Goal: Task Accomplishment & Management: Manage account settings

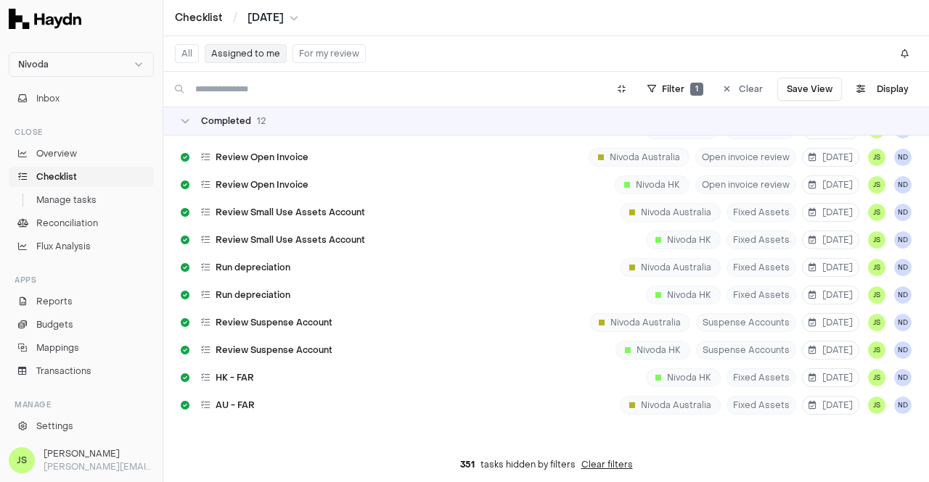
scroll to position [742, 0]
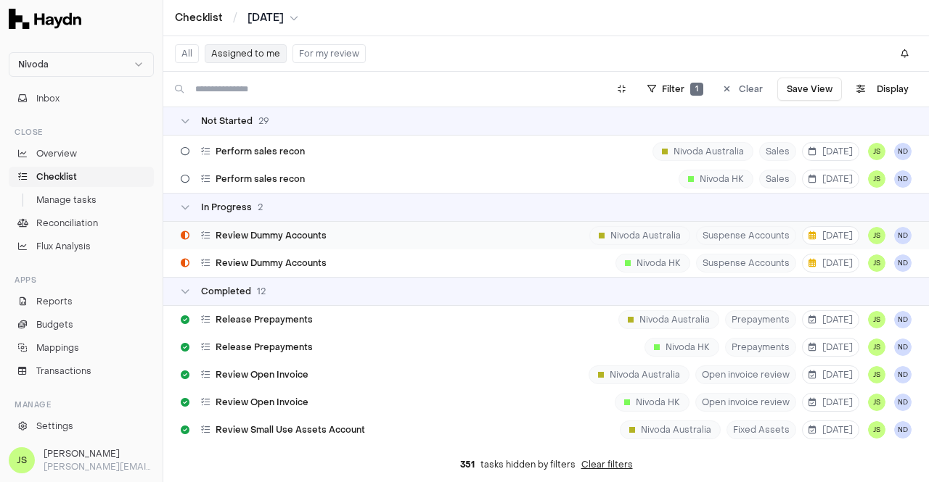
click at [418, 229] on div "Review Dummy Accounts Nivoda Australia Suspense Accounts 5 Sep JS ND" at bounding box center [545, 236] width 765 height 28
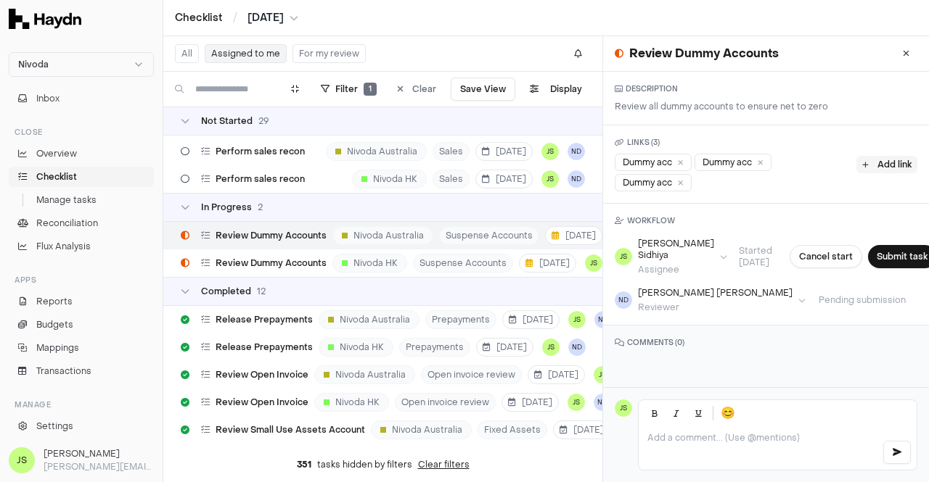
click at [878, 165] on button "Add link" at bounding box center [886, 164] width 61 height 17
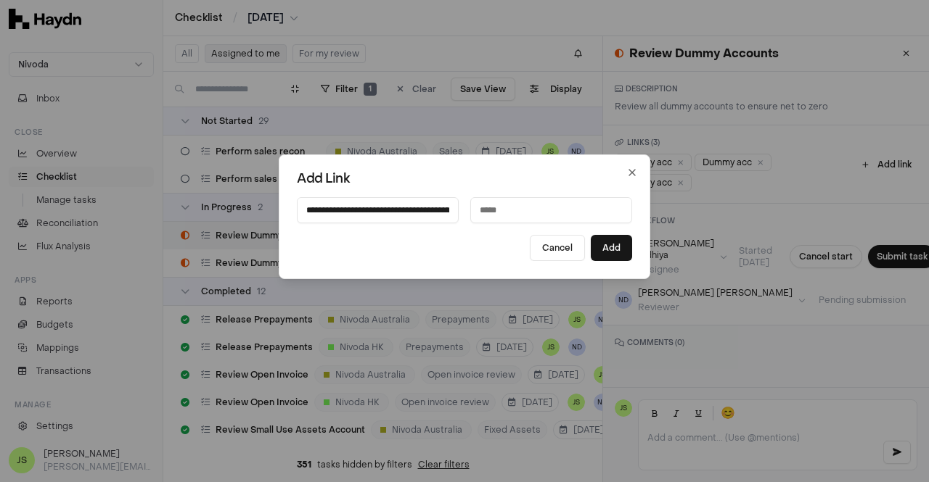
scroll to position [0, 350]
type input "**********"
click at [556, 207] on input at bounding box center [551, 210] width 162 height 26
type input "*********"
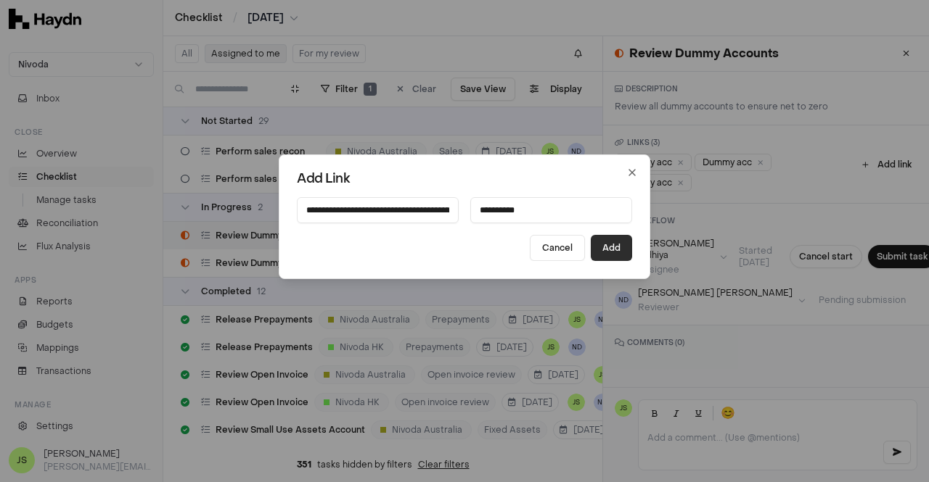
click at [622, 248] on button "Add" at bounding box center [610, 248] width 41 height 26
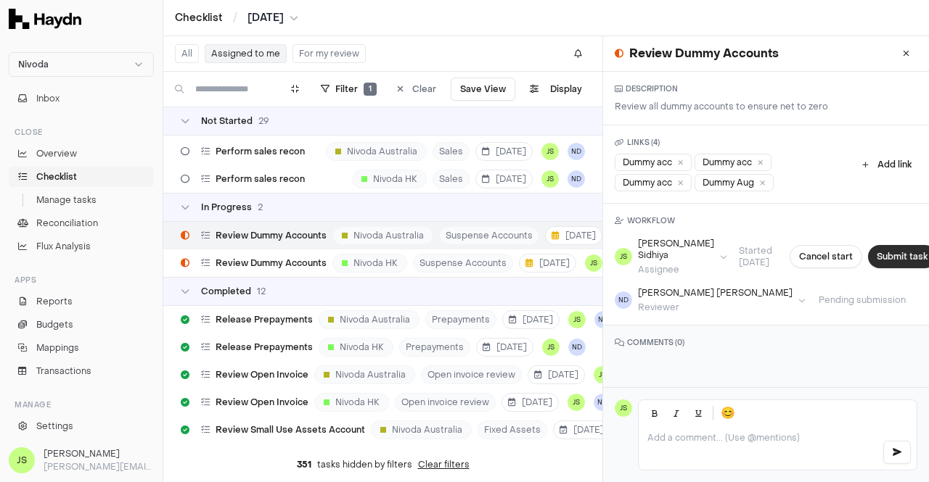
click at [870, 255] on button "Submit task" at bounding box center [902, 256] width 68 height 23
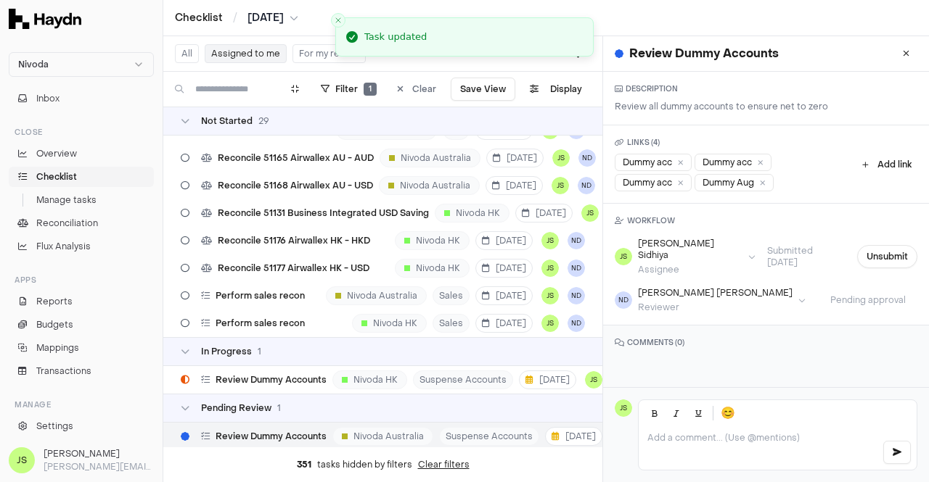
scroll to position [597, 0]
click at [902, 52] on icon at bounding box center [905, 53] width 7 height 9
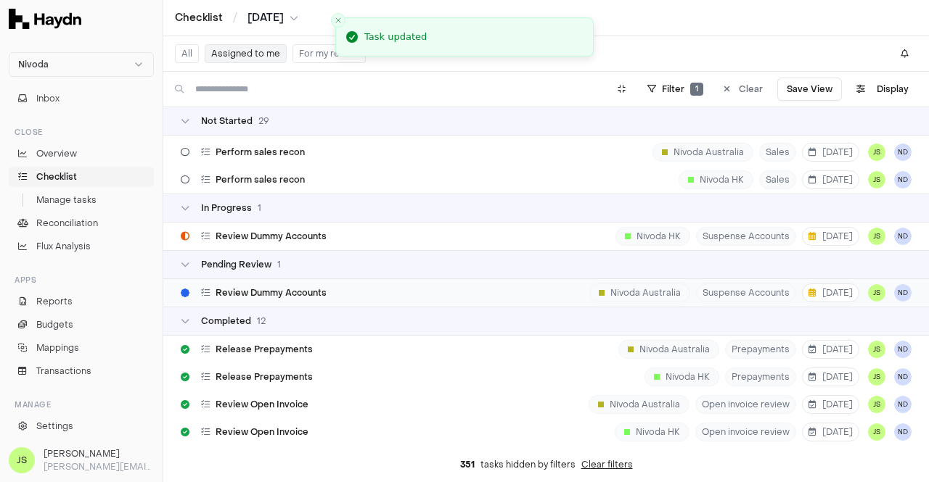
scroll to position [742, 0]
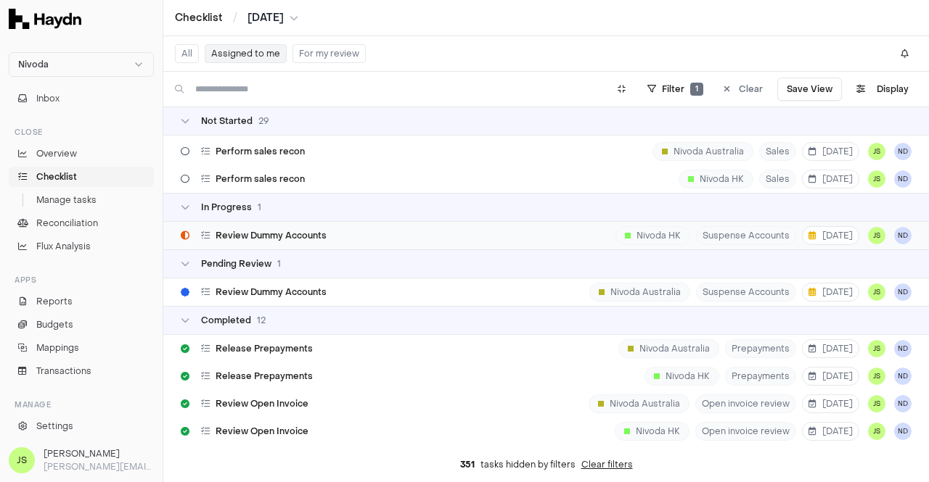
click at [402, 242] on div "Review Dummy Accounts Nivoda HK Suspense Accounts 5 Sep JS ND" at bounding box center [545, 236] width 765 height 28
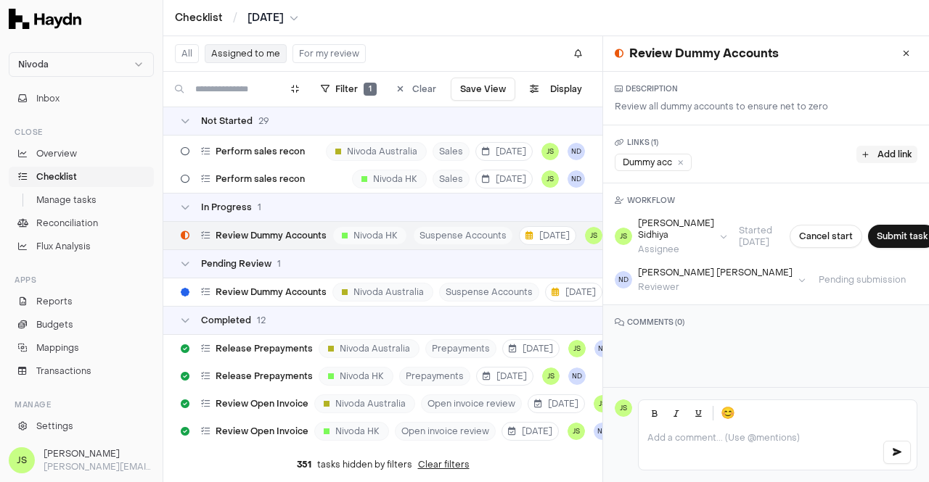
click at [863, 154] on button "Add link" at bounding box center [886, 154] width 61 height 17
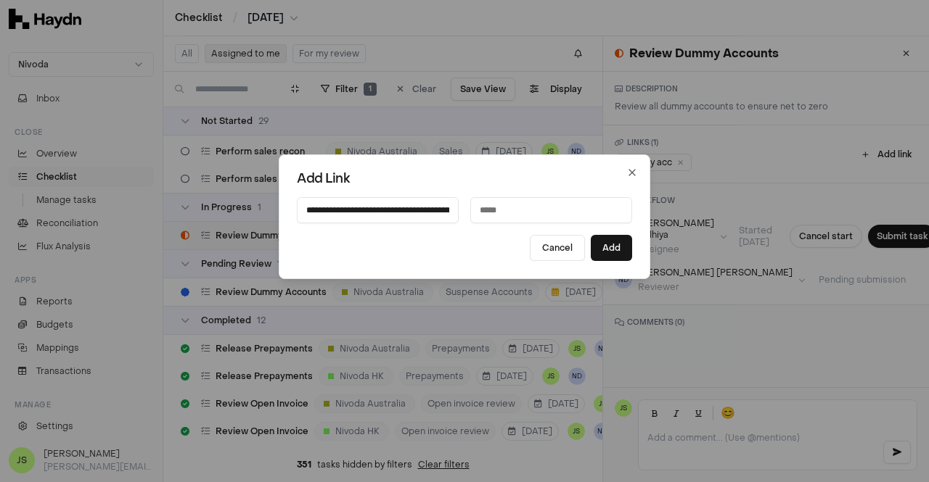
scroll to position [0, 356]
type input "**********"
click at [545, 208] on input at bounding box center [551, 210] width 162 height 26
type input "*********"
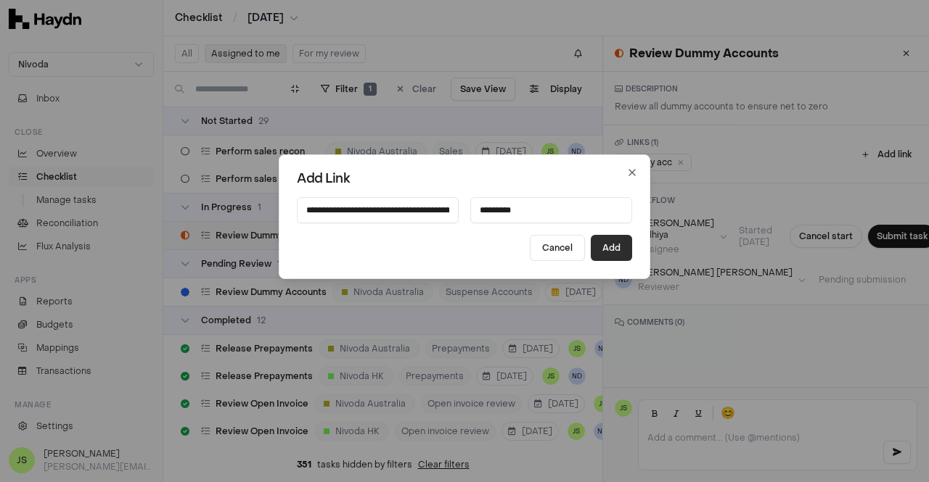
click at [599, 253] on button "Add" at bounding box center [610, 248] width 41 height 26
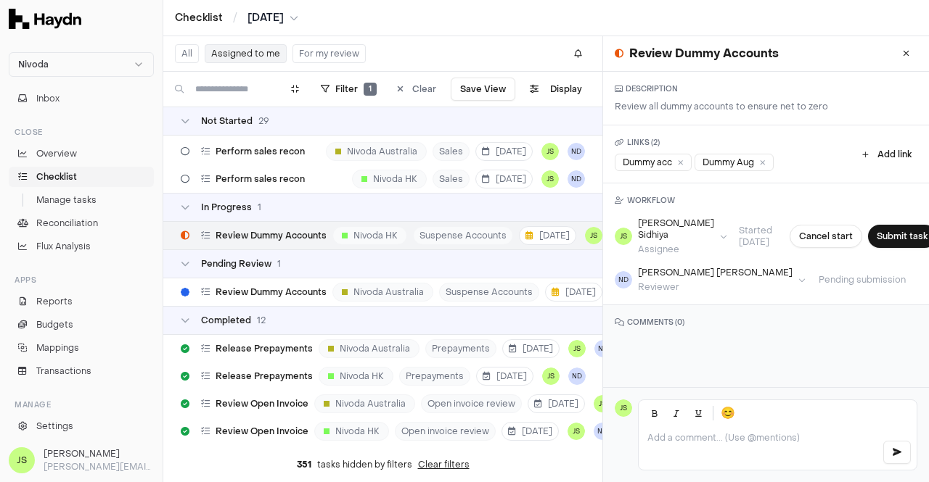
click at [720, 440] on p at bounding box center [758, 438] width 223 height 12
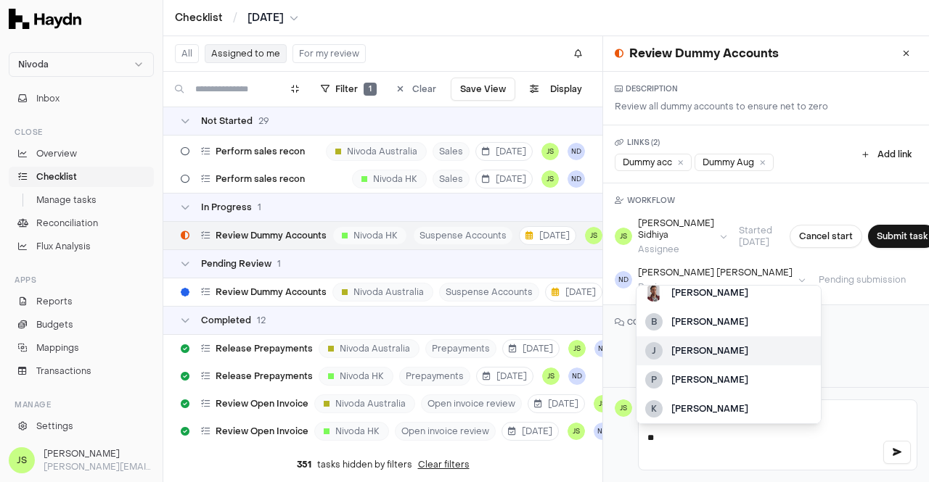
scroll to position [12, 0]
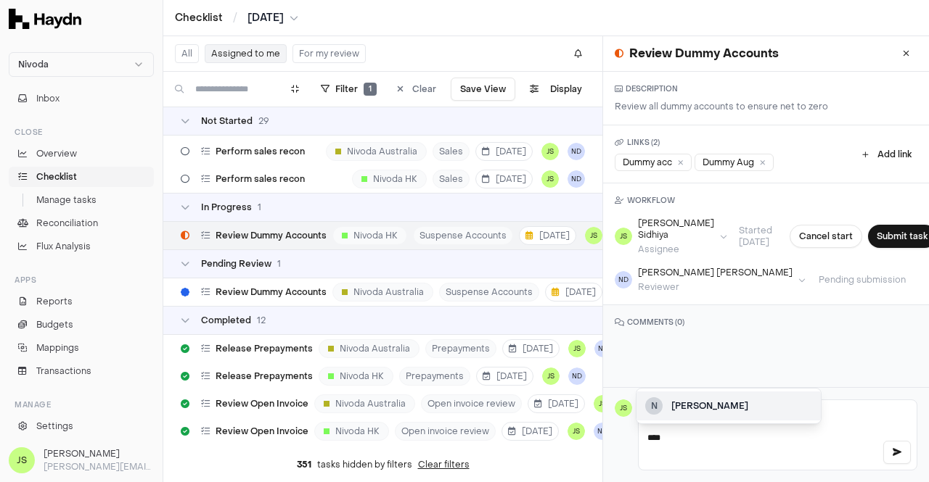
click at [722, 412] on div "[PERSON_NAME]" at bounding box center [741, 406] width 141 height 13
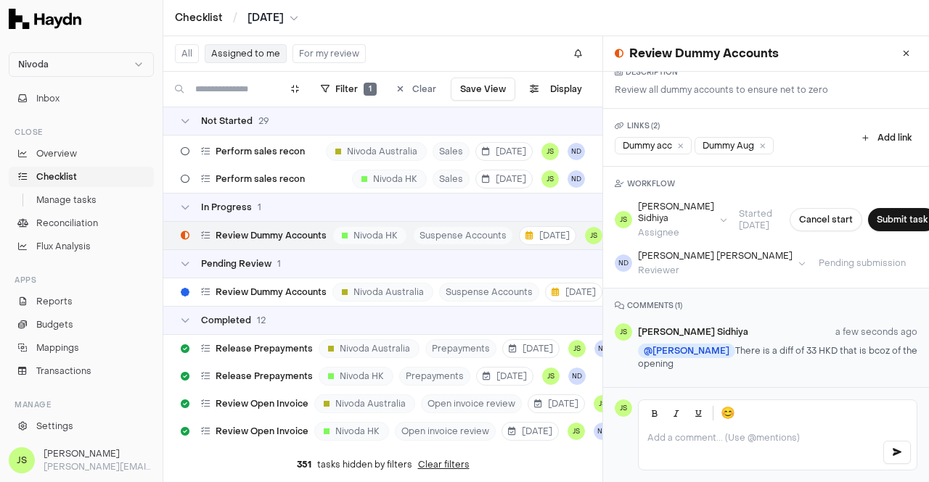
scroll to position [0, 0]
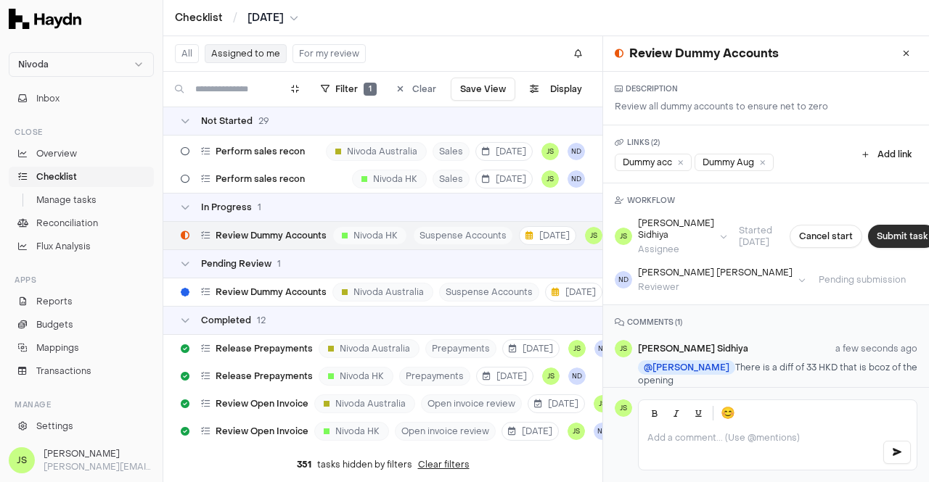
click at [868, 239] on button "Submit task" at bounding box center [902, 236] width 68 height 23
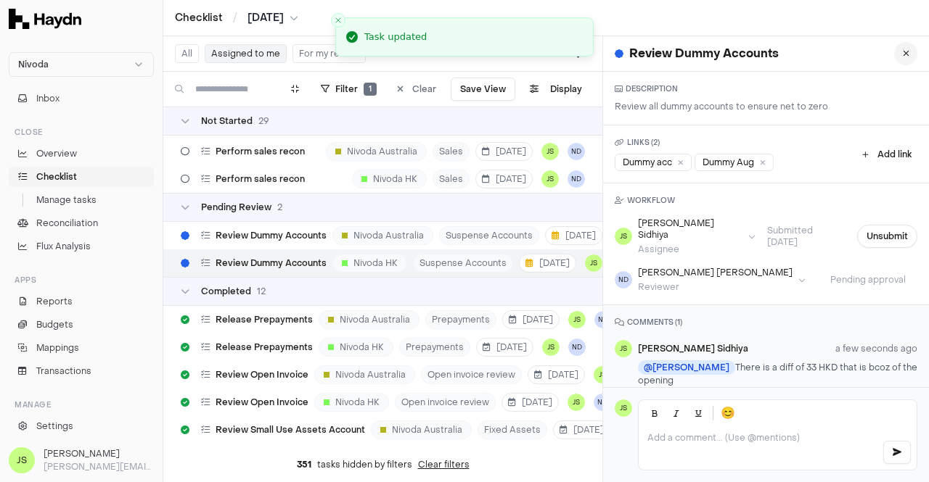
click at [897, 54] on button at bounding box center [905, 53] width 23 height 23
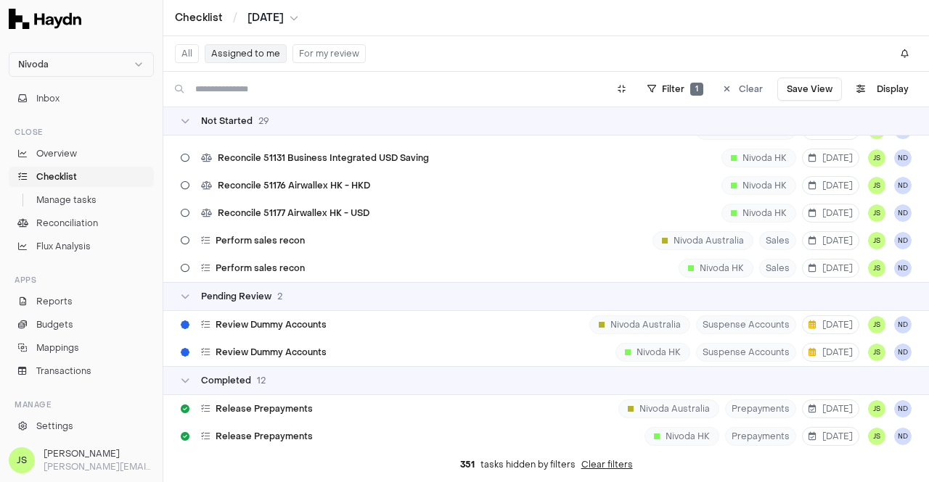
scroll to position [798, 0]
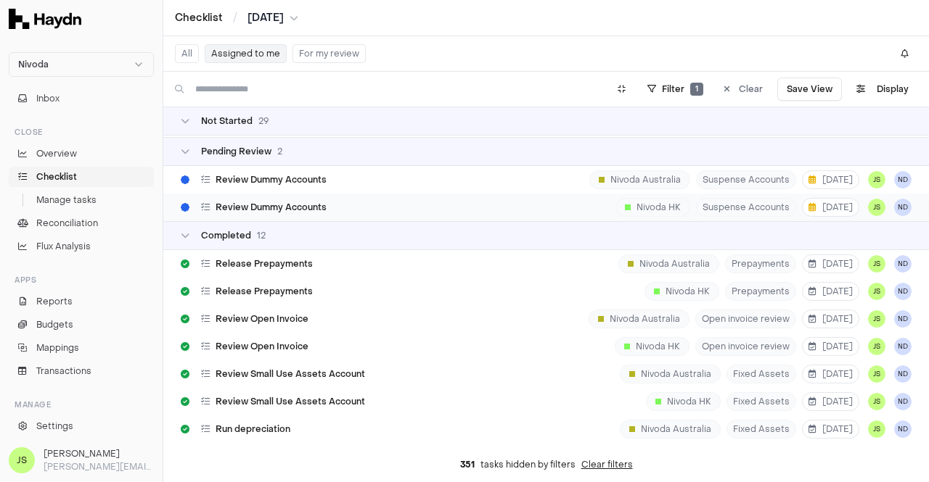
click at [373, 200] on div "Review Dummy Accounts Nivoda HK Suspense Accounts 5 Sep JS ND" at bounding box center [545, 208] width 765 height 28
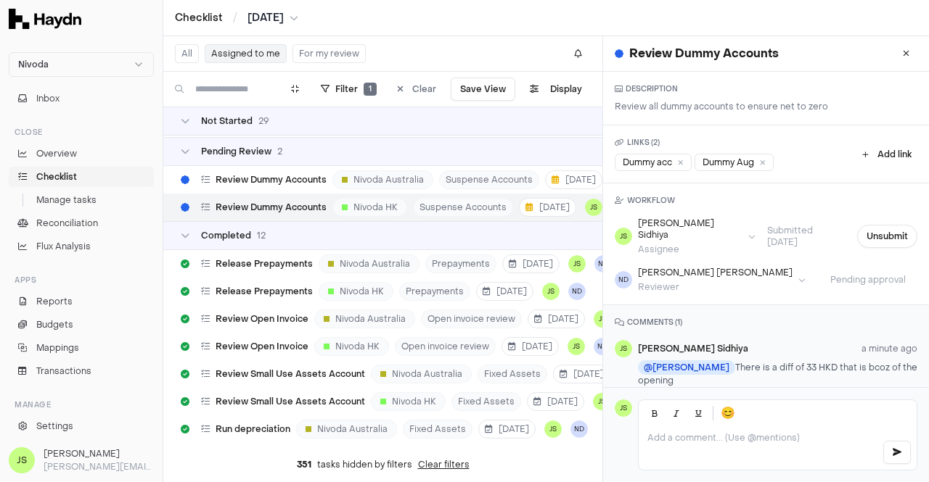
scroll to position [14, 0]
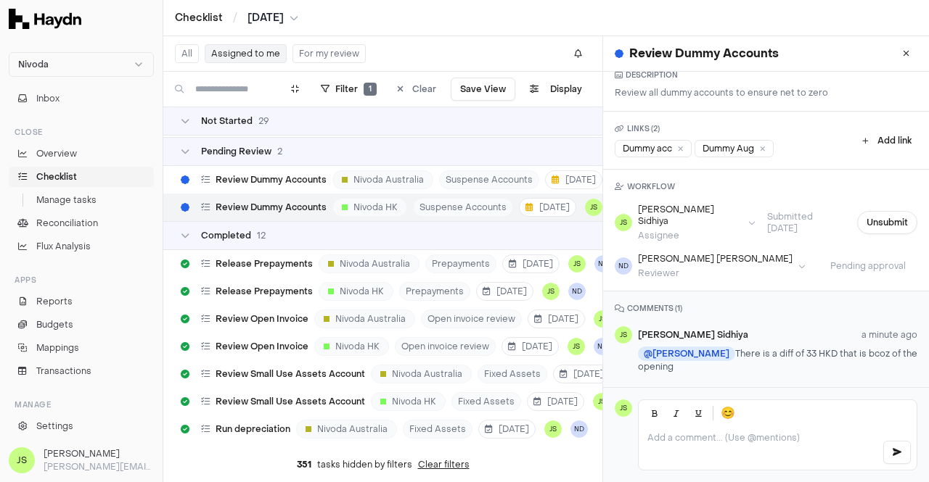
drag, startPoint x: 710, startPoint y: 355, endPoint x: 723, endPoint y: 372, distance: 21.3
click at [723, 372] on div "COMMENTS ( 1 ) JS Jagruti Sidhiya a minute ago @ Nidhi Desai There is a diff of…" at bounding box center [766, 341] width 326 height 99
copy p "There is a diff of 33 HKD that is bcoz of the opening"
click at [902, 57] on icon at bounding box center [905, 53] width 7 height 9
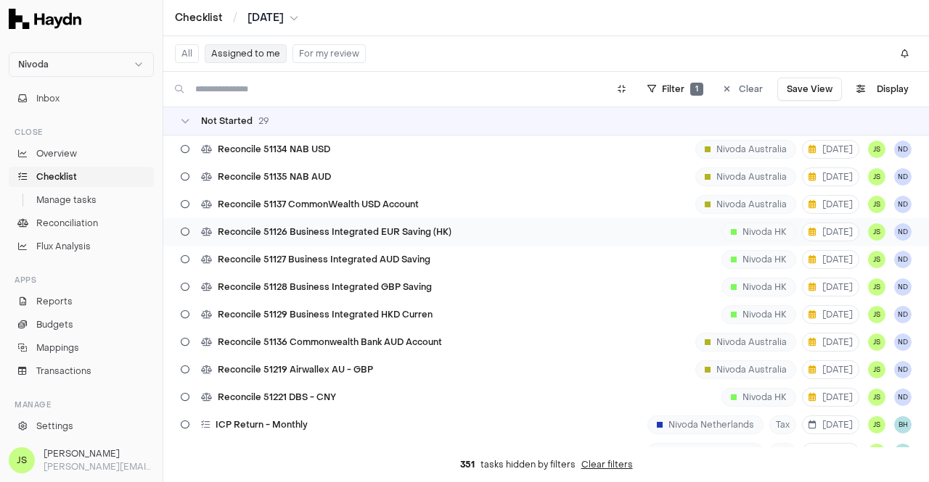
click at [413, 230] on span "Reconcile 51126 Business Integrated EUR Saving (HK)" at bounding box center [335, 232] width 234 height 12
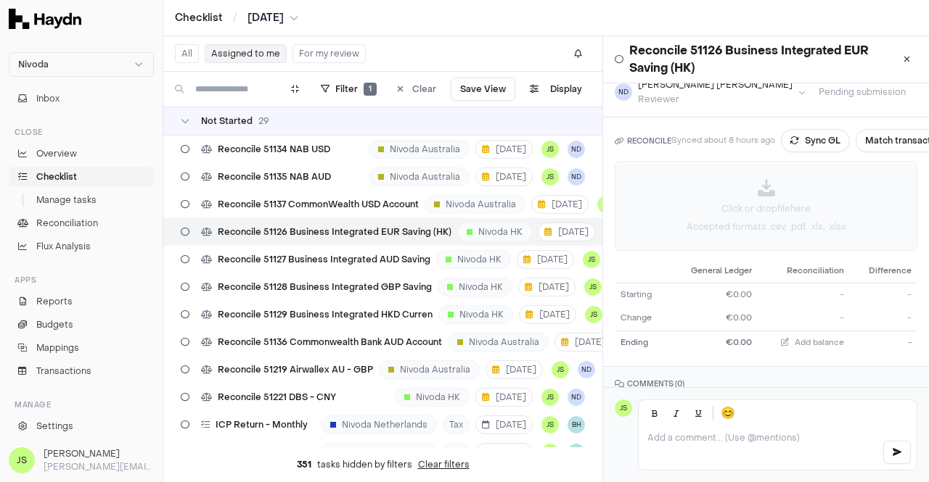
scroll to position [152, 0]
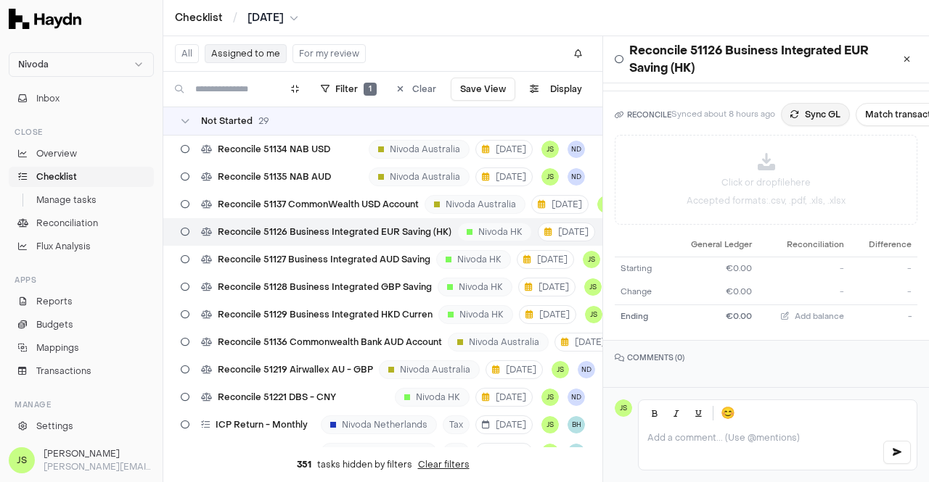
click at [808, 110] on button "Sync GL" at bounding box center [815, 114] width 69 height 23
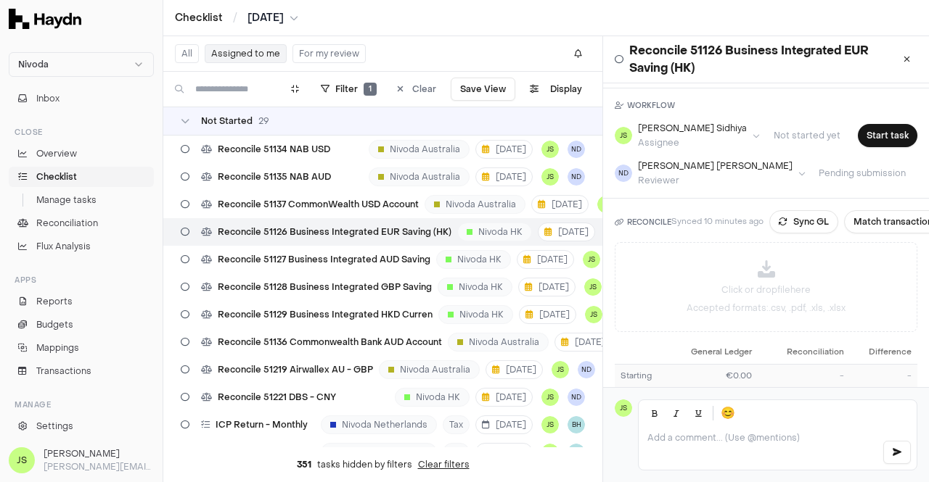
scroll to position [0, 0]
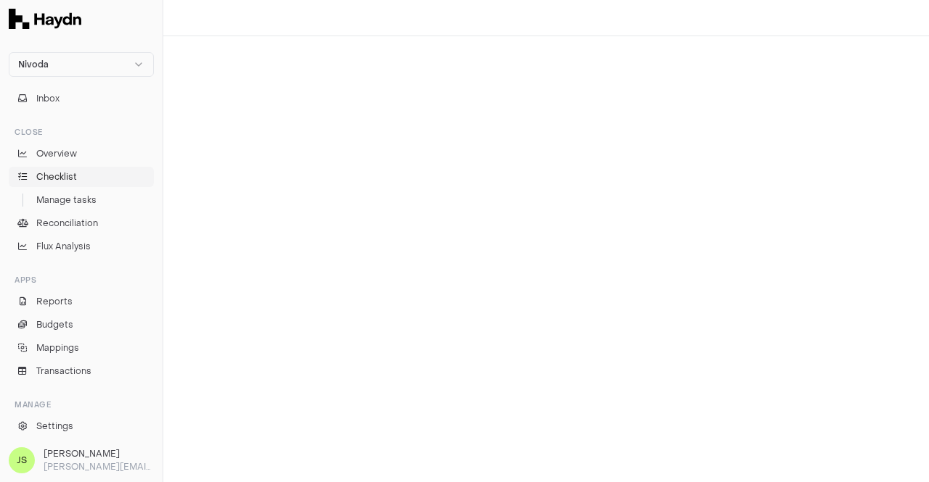
click at [58, 176] on span "Checklist" at bounding box center [56, 176] width 41 height 13
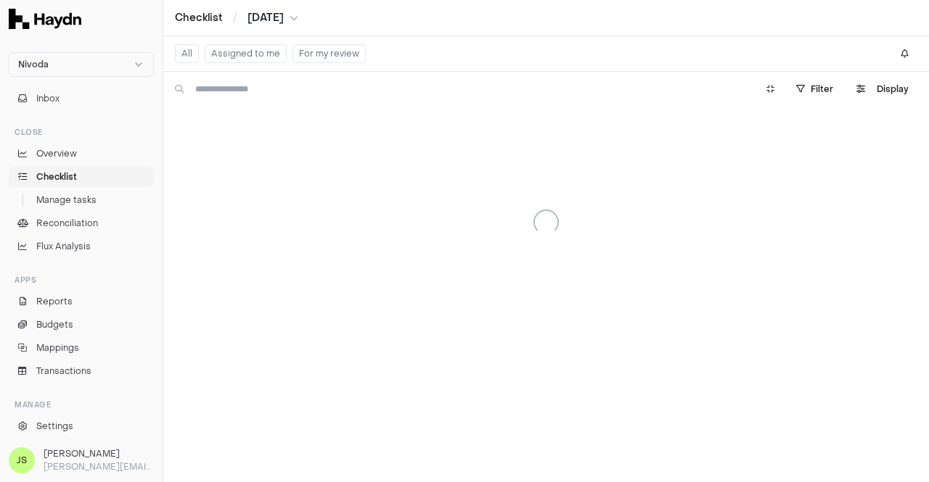
click at [284, 19] on span "[DATE]" at bounding box center [265, 18] width 36 height 15
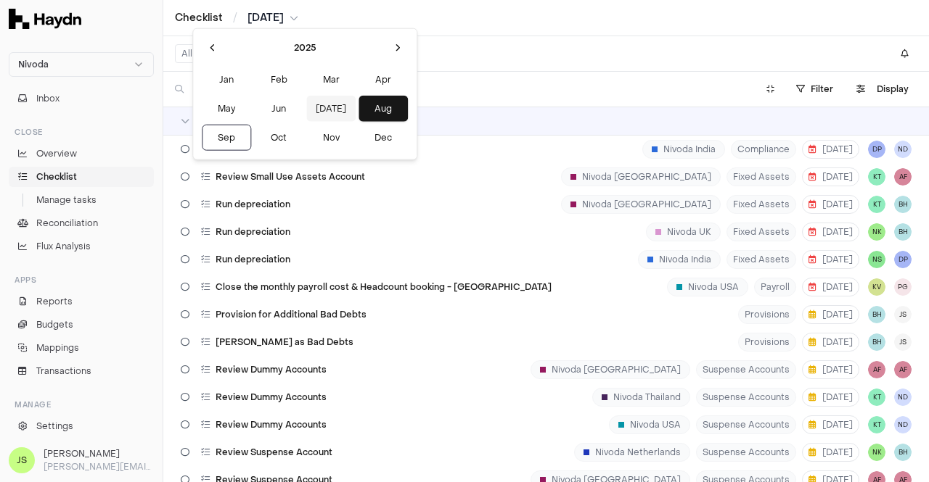
click at [306, 105] on button "[DATE]" at bounding box center [330, 109] width 49 height 26
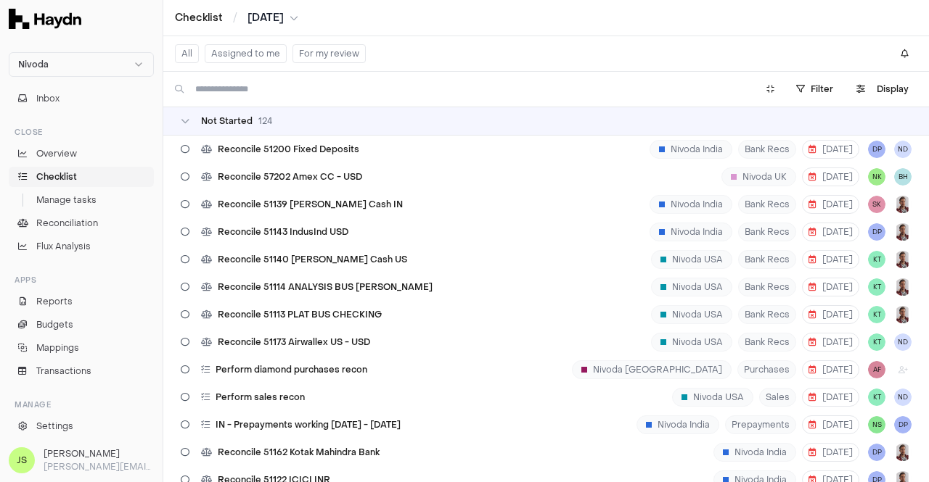
click at [253, 53] on button "Assigned to me" at bounding box center [246, 53] width 82 height 19
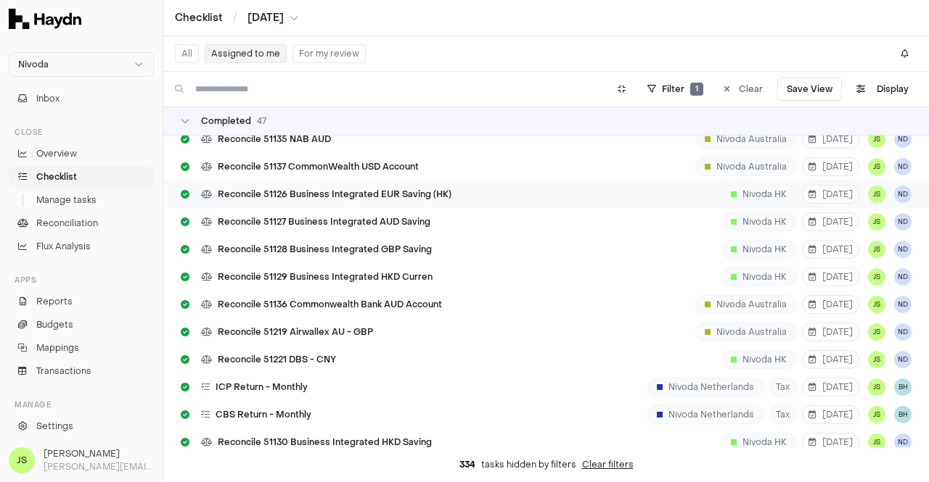
scroll to position [661, 0]
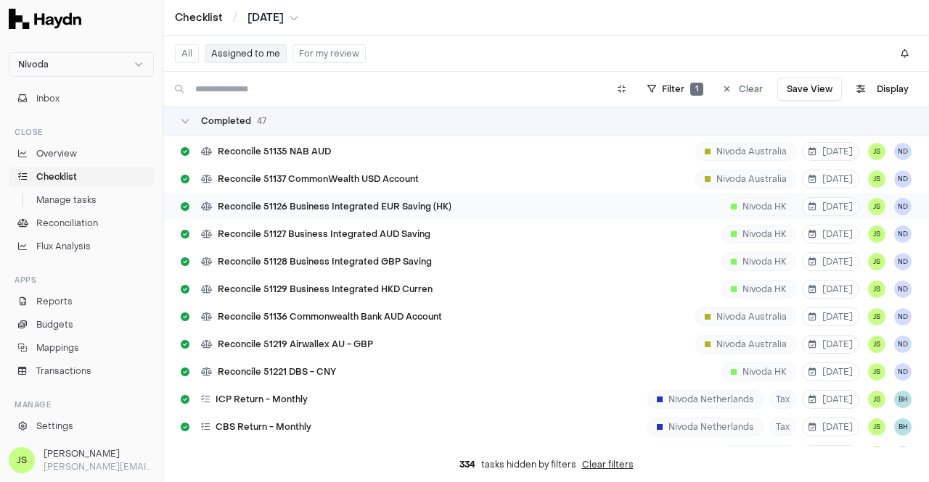
click at [365, 210] on span "Reconcile 51126 Business Integrated EUR Saving (HK)" at bounding box center [335, 207] width 234 height 12
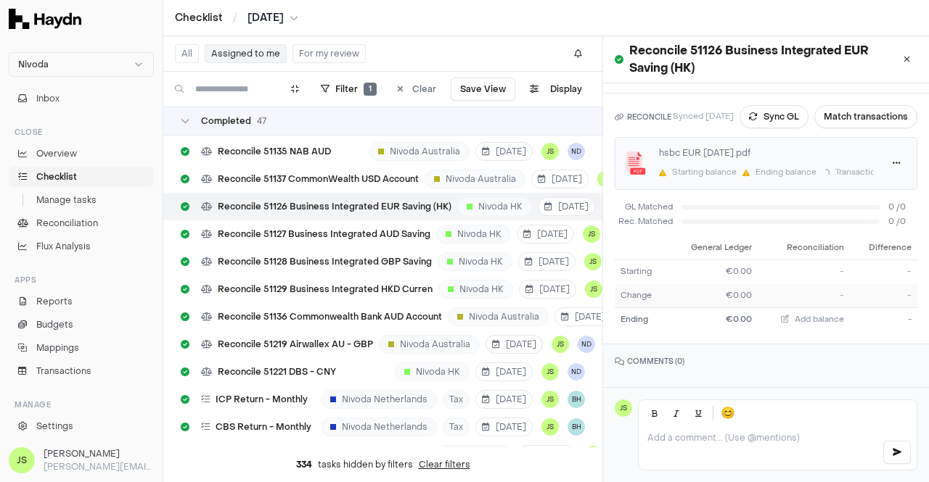
scroll to position [8, 0]
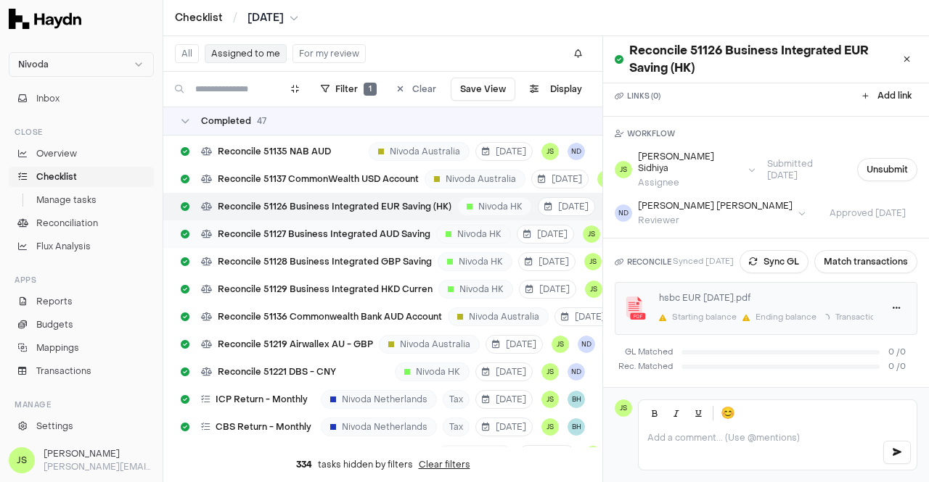
click at [342, 226] on div "Reconcile 51127 Business Integrated AUD Saving" at bounding box center [305, 235] width 261 height 28
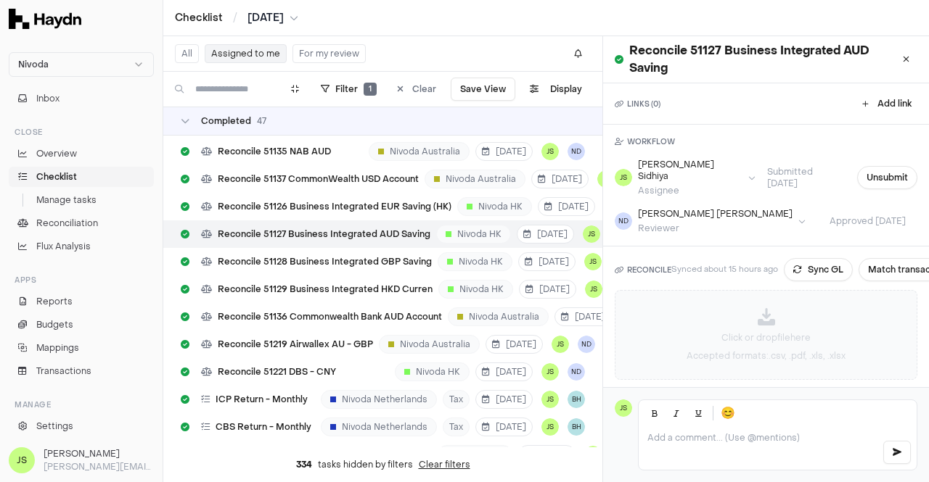
scroll to position [152, 0]
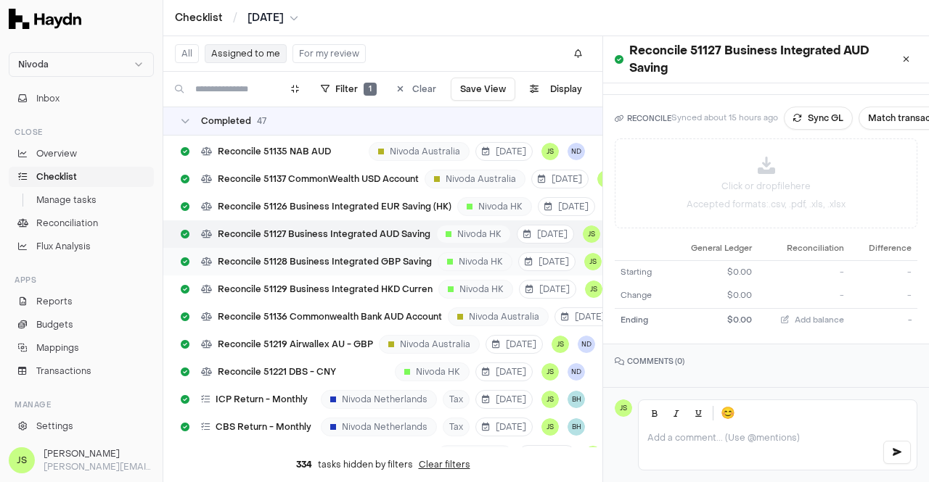
click at [324, 259] on span "Reconcile 51128 Business Integrated GBP Saving" at bounding box center [325, 262] width 214 height 12
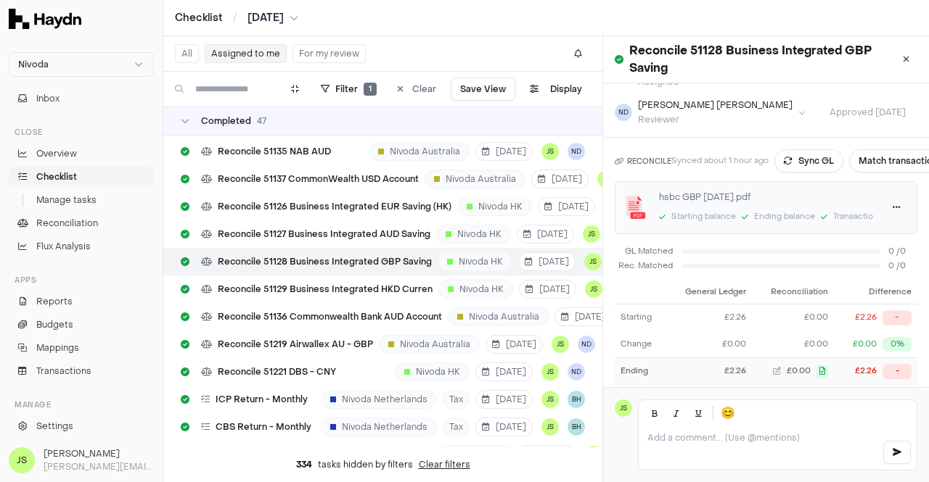
scroll to position [162, 0]
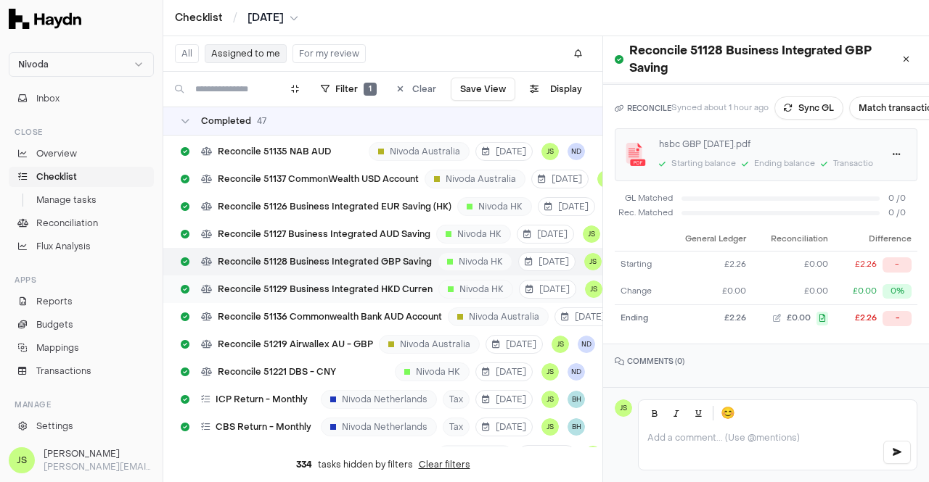
click at [317, 280] on div "Reconcile 51129 Business Integrated HKD Curren" at bounding box center [306, 290] width 263 height 28
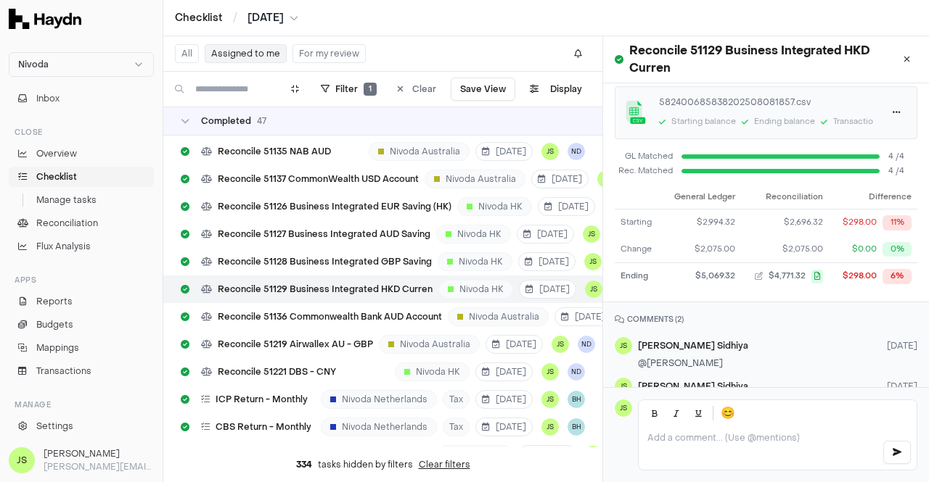
scroll to position [237, 0]
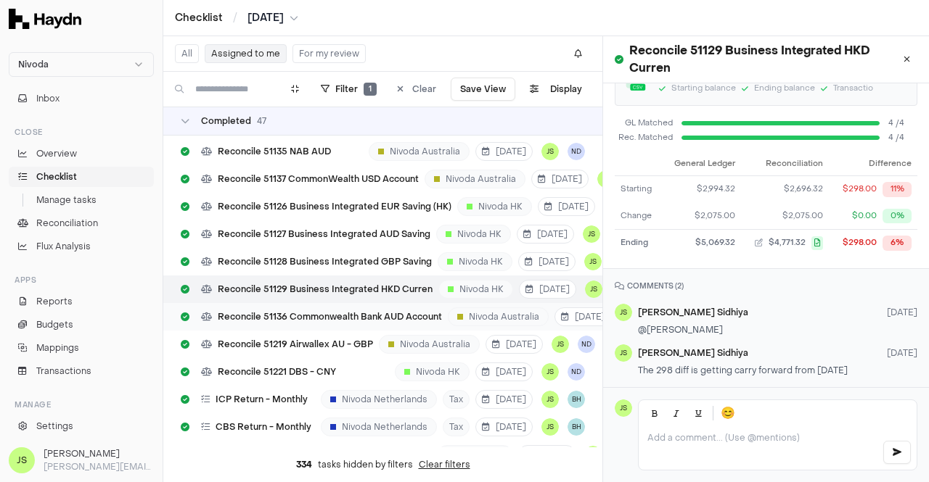
click at [316, 310] on div "Reconcile 51136 Commonwealth Bank AUD Account" at bounding box center [311, 317] width 273 height 28
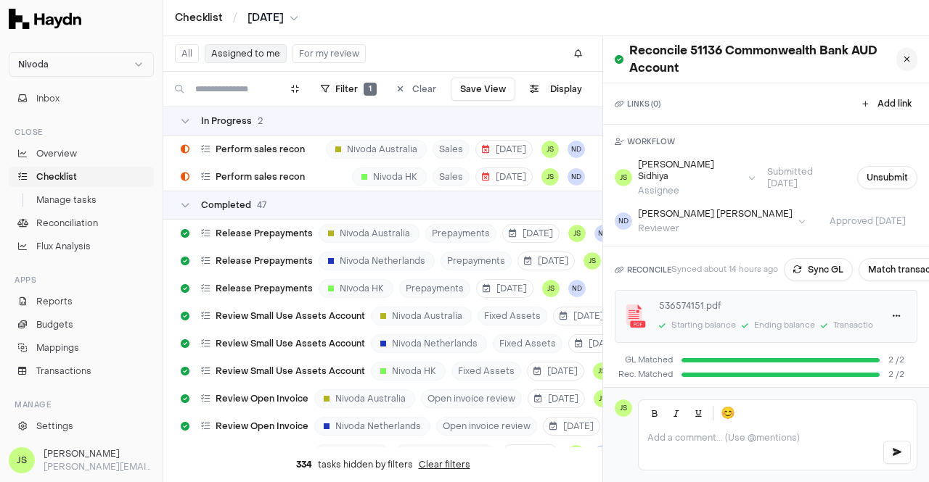
click at [903, 59] on icon at bounding box center [906, 59] width 7 height 9
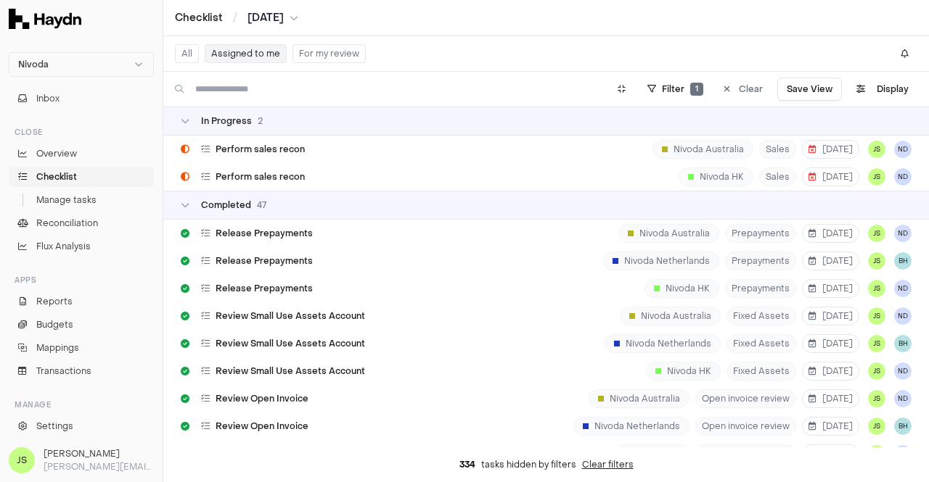
click at [292, 11] on button "[DATE]" at bounding box center [272, 18] width 51 height 15
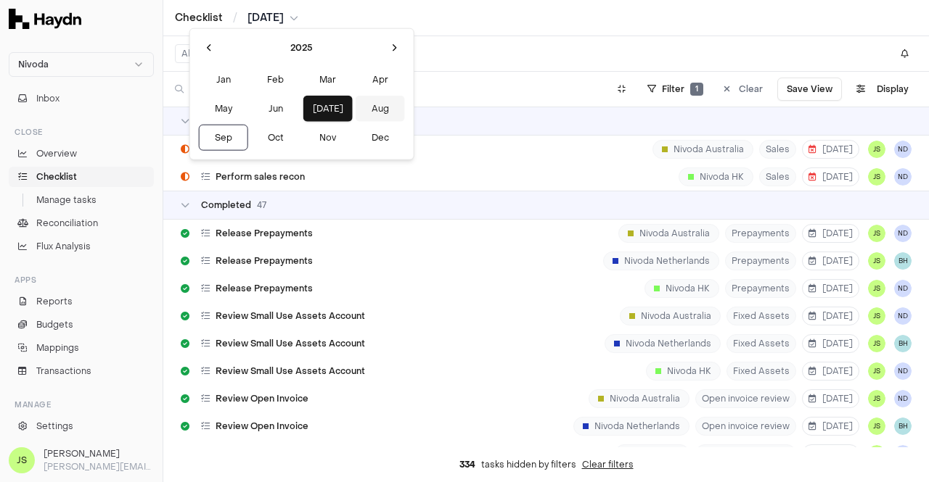
click at [355, 108] on button "Aug" at bounding box center [379, 109] width 49 height 26
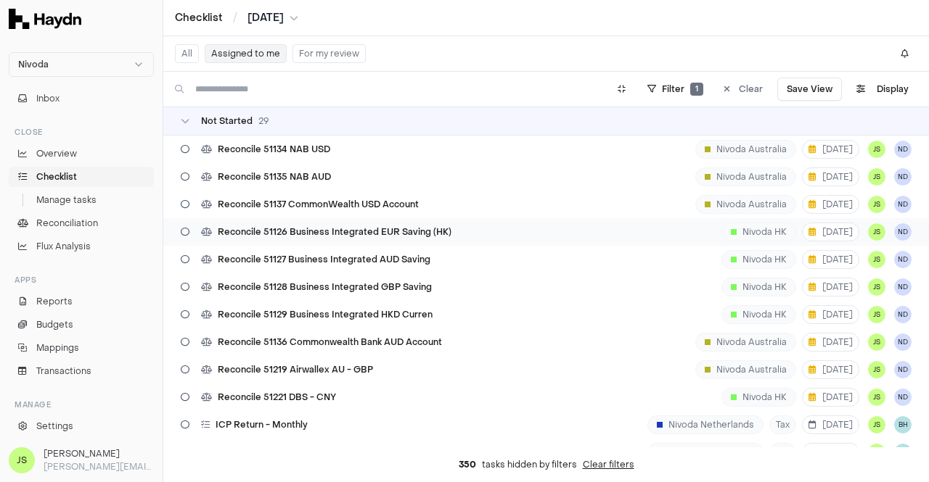
click at [410, 234] on span "Reconcile 51126 Business Integrated EUR Saving (HK)" at bounding box center [335, 232] width 234 height 12
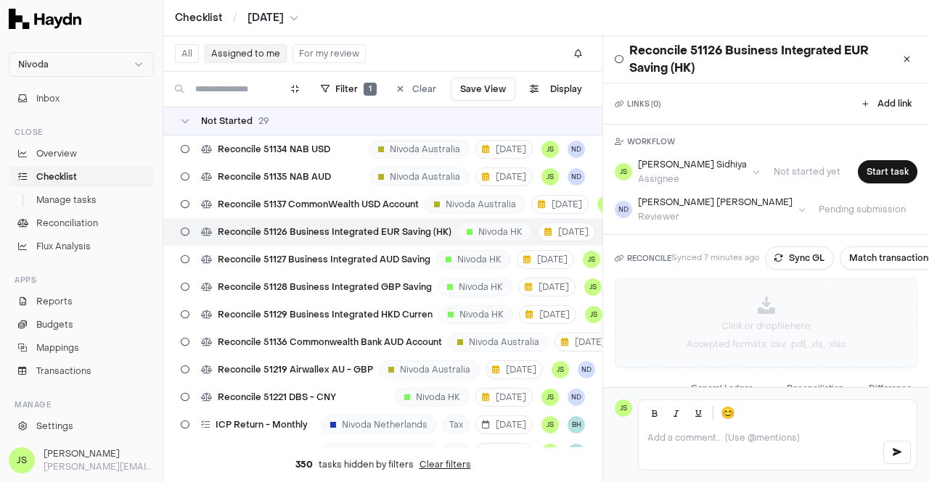
click at [728, 305] on div "Click or drop file here Accepted formats: .csv, .pdf, .xls, .xlsx" at bounding box center [765, 323] width 301 height 88
click at [687, 311] on div "Click or drop file here Accepted formats: .csv, .pdf, .xls, .xlsx" at bounding box center [765, 323] width 301 height 88
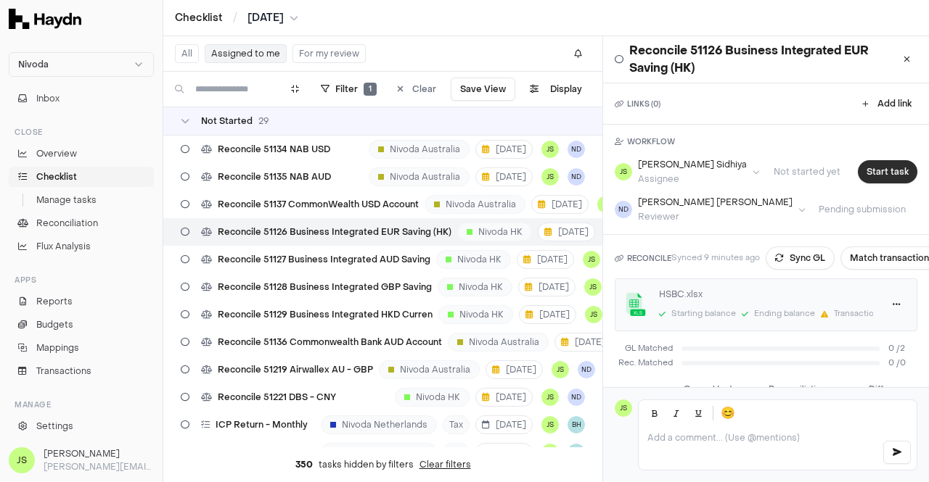
click at [885, 176] on button "Start task" at bounding box center [886, 171] width 59 height 23
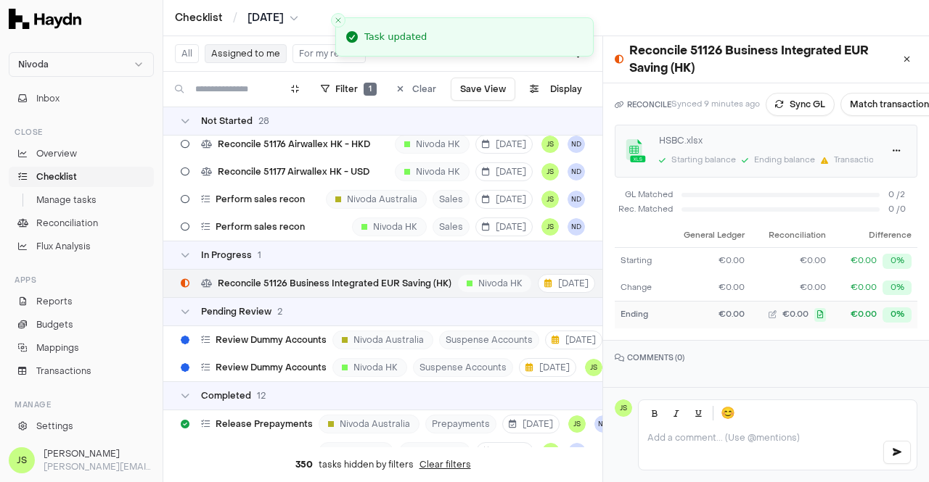
scroll to position [678, 0]
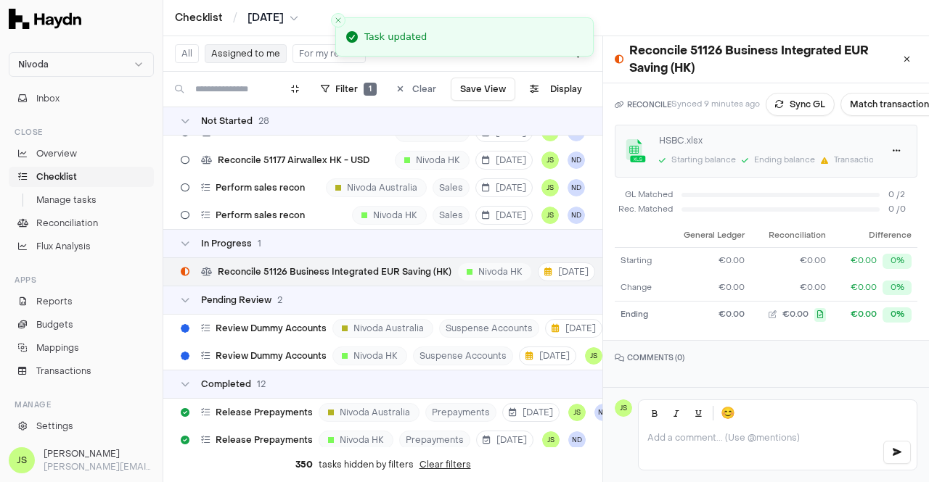
click at [700, 432] on p at bounding box center [758, 438] width 223 height 12
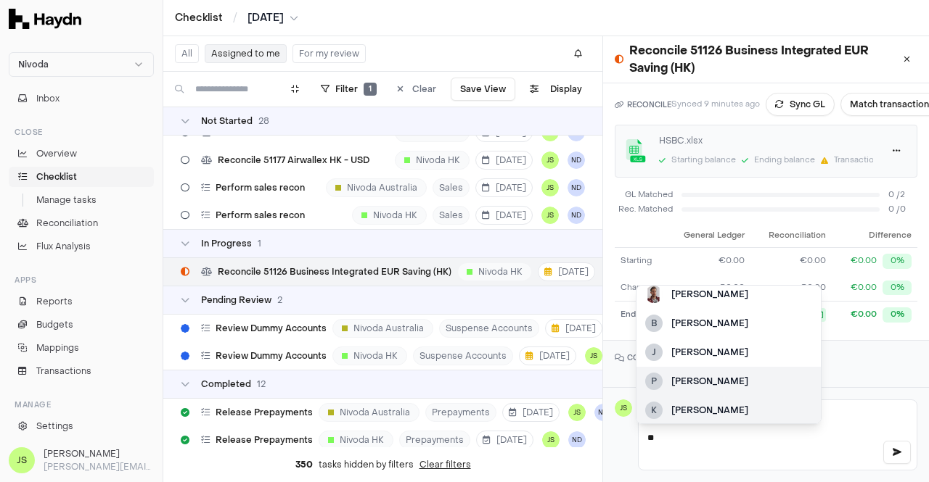
scroll to position [12, 0]
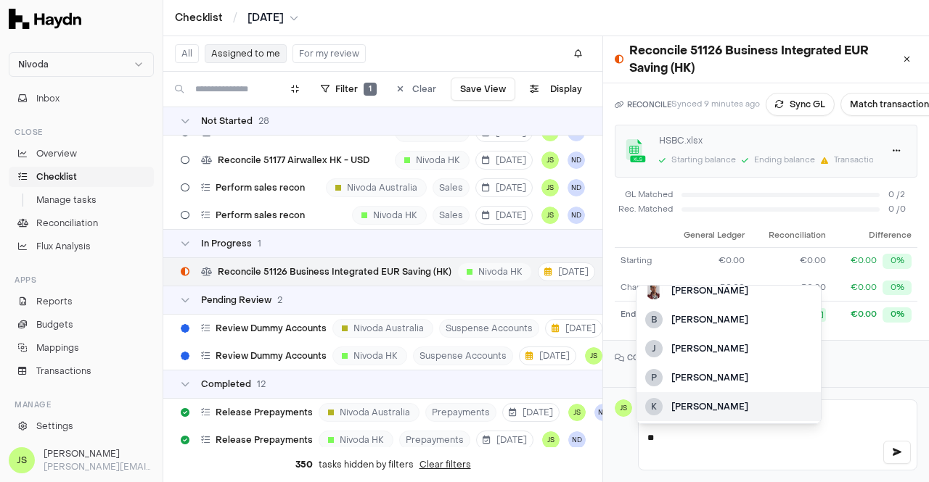
click at [713, 447] on div "**" at bounding box center [777, 449] width 278 height 44
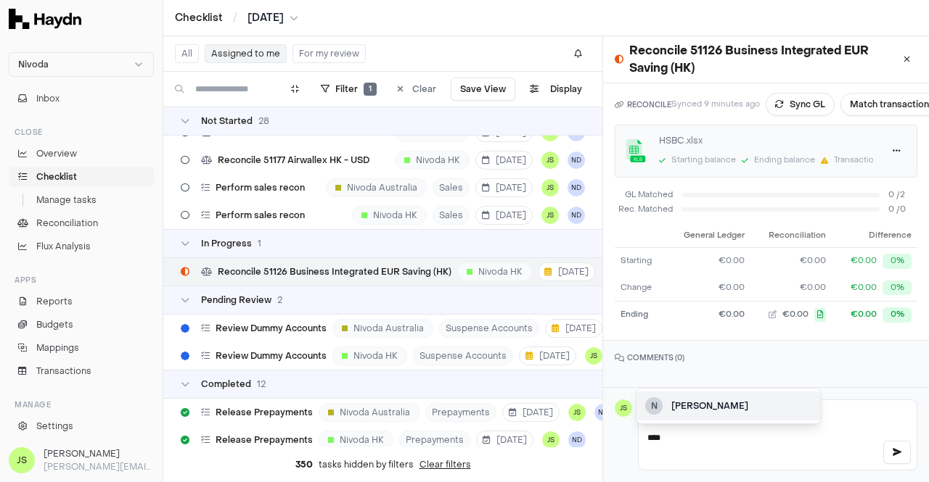
click at [724, 400] on div "[PERSON_NAME]" at bounding box center [741, 406] width 141 height 13
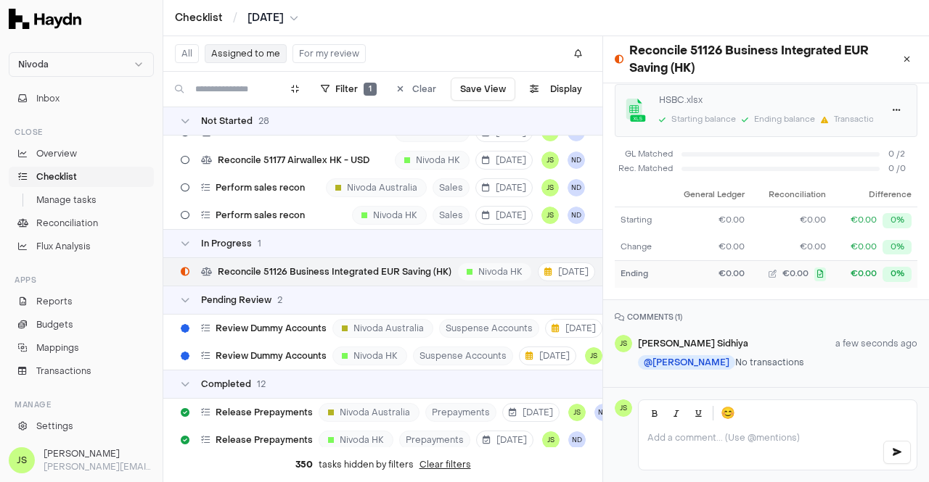
scroll to position [0, 0]
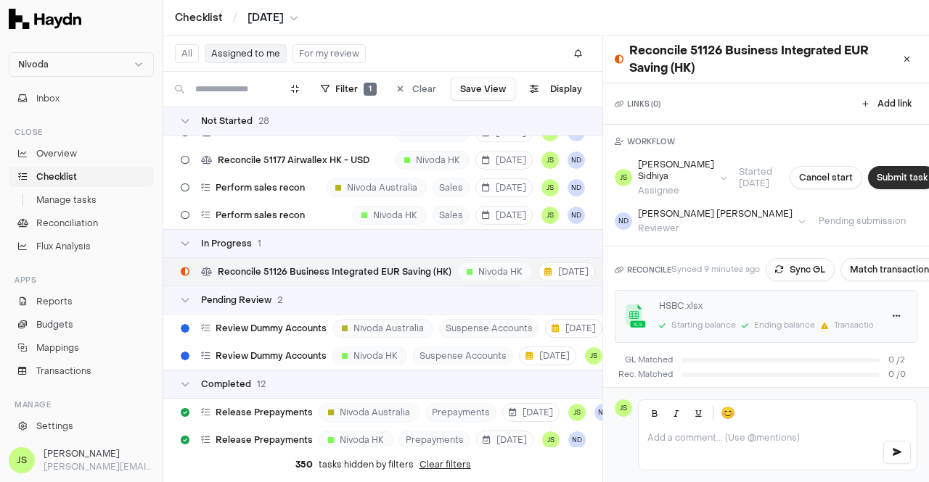
click at [873, 173] on button "Submit task" at bounding box center [902, 177] width 68 height 23
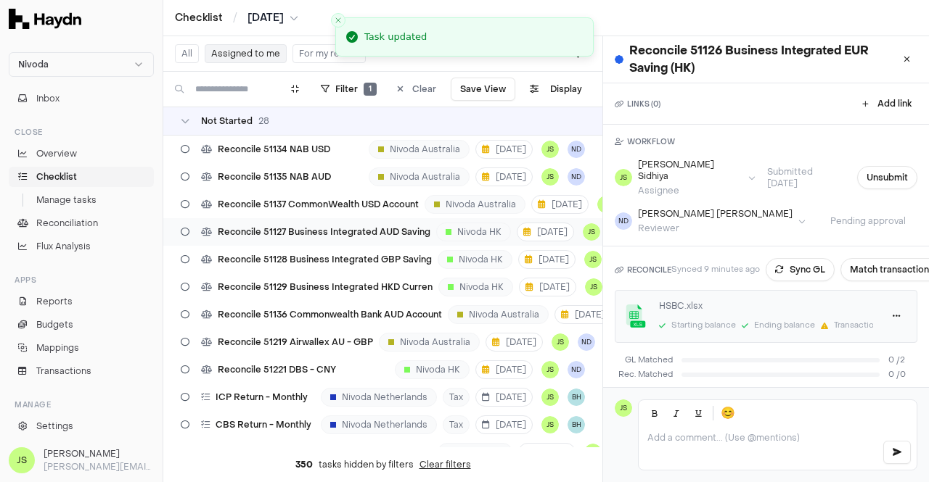
click at [367, 228] on span "Reconcile 51127 Business Integrated AUD Saving" at bounding box center [324, 232] width 213 height 12
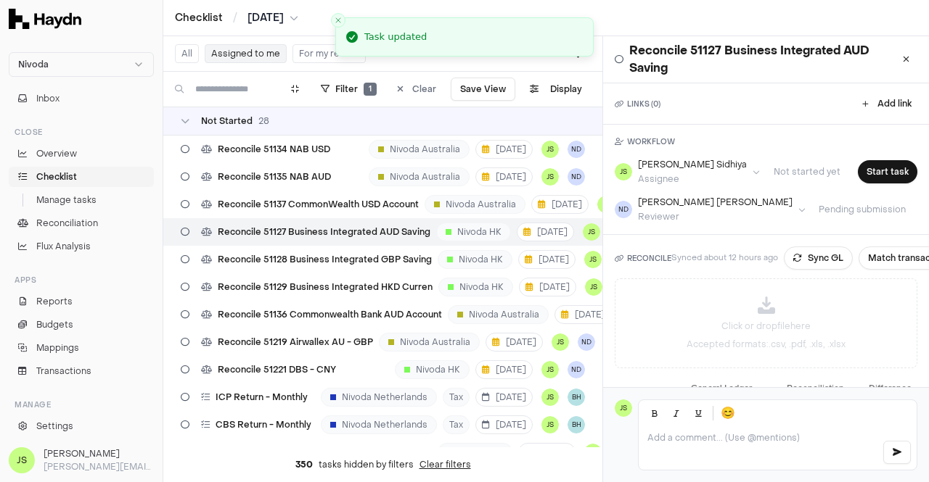
scroll to position [152, 0]
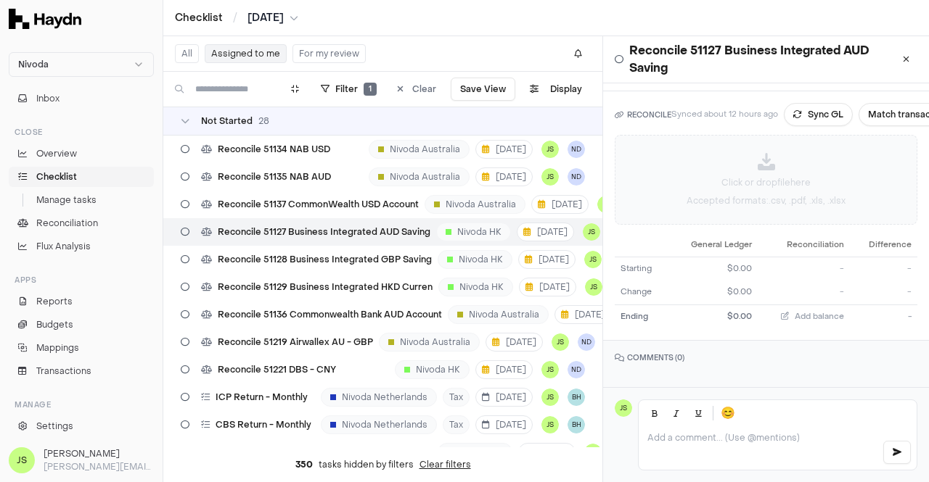
click at [742, 176] on p "Click or drop file here" at bounding box center [765, 182] width 89 height 13
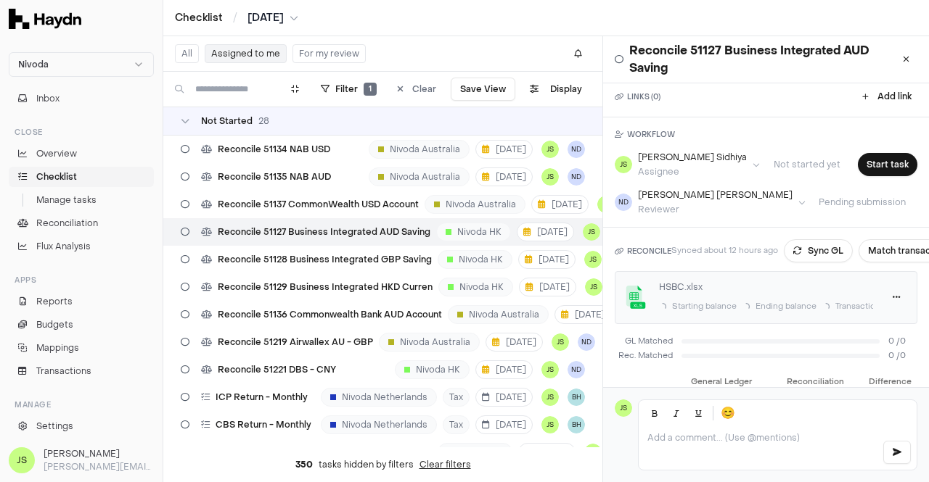
scroll to position [0, 0]
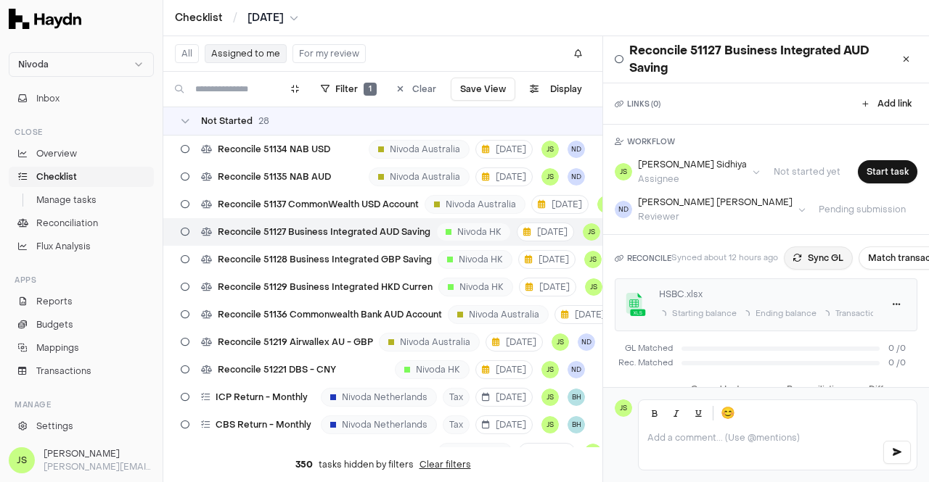
click at [806, 259] on button "Sync GL" at bounding box center [817, 258] width 69 height 23
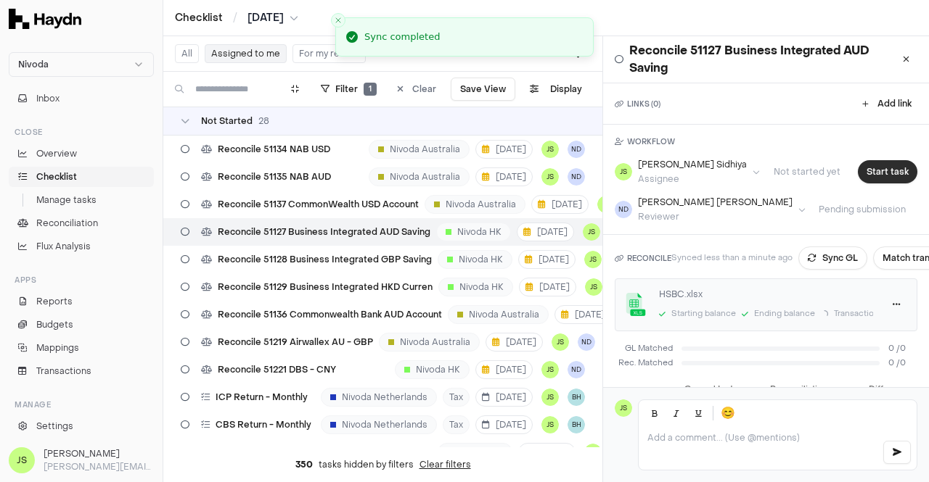
click at [863, 168] on button "Start task" at bounding box center [886, 171] width 59 height 23
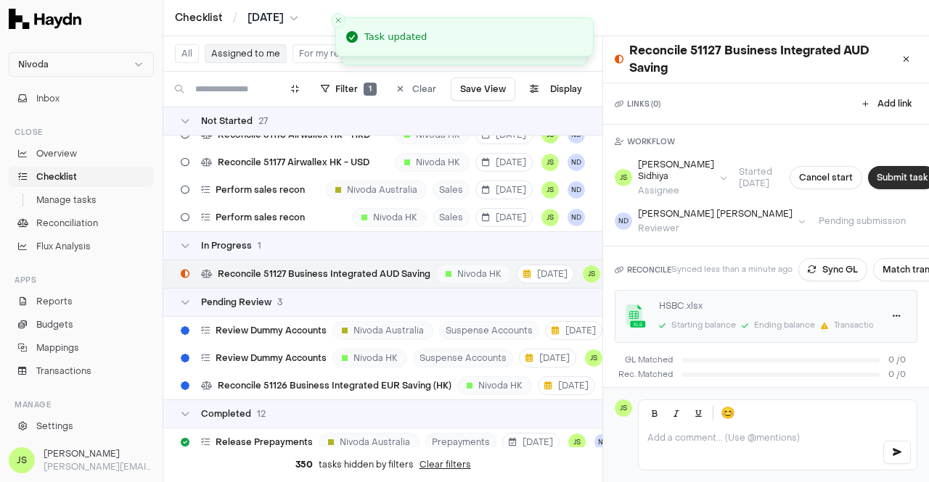
scroll to position [651, 0]
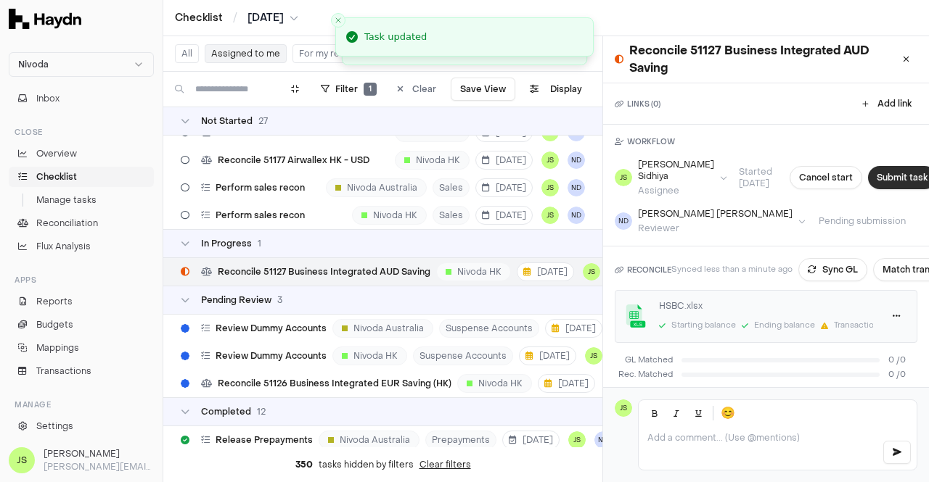
click at [869, 173] on button "Submit task" at bounding box center [902, 177] width 68 height 23
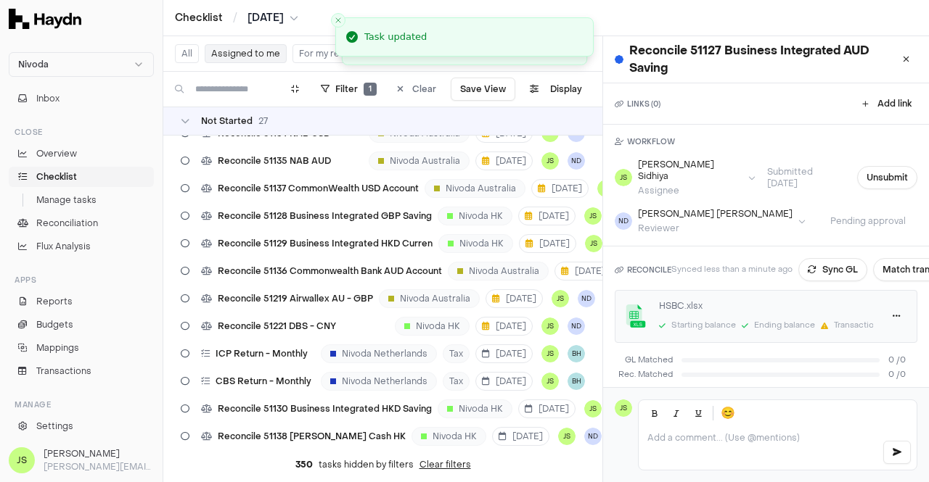
scroll to position [0, 0]
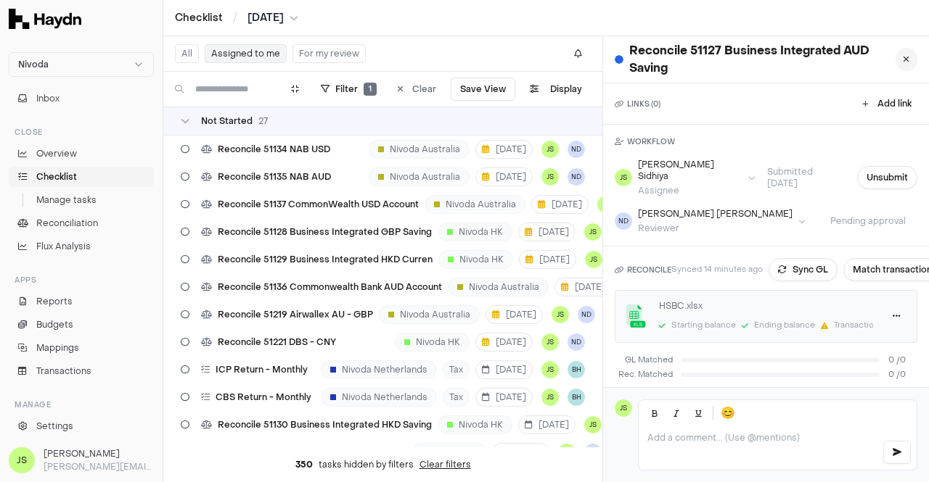
click at [895, 63] on button at bounding box center [906, 59] width 22 height 23
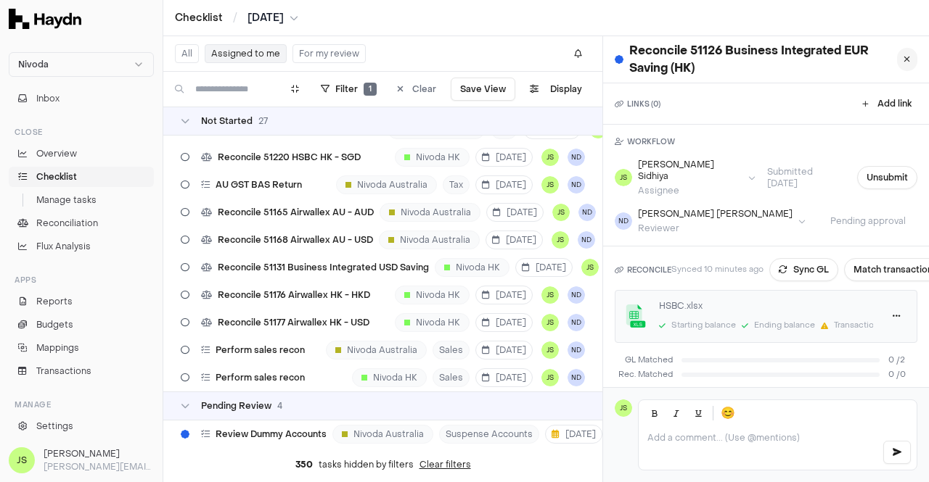
click at [899, 54] on button at bounding box center [907, 59] width 20 height 23
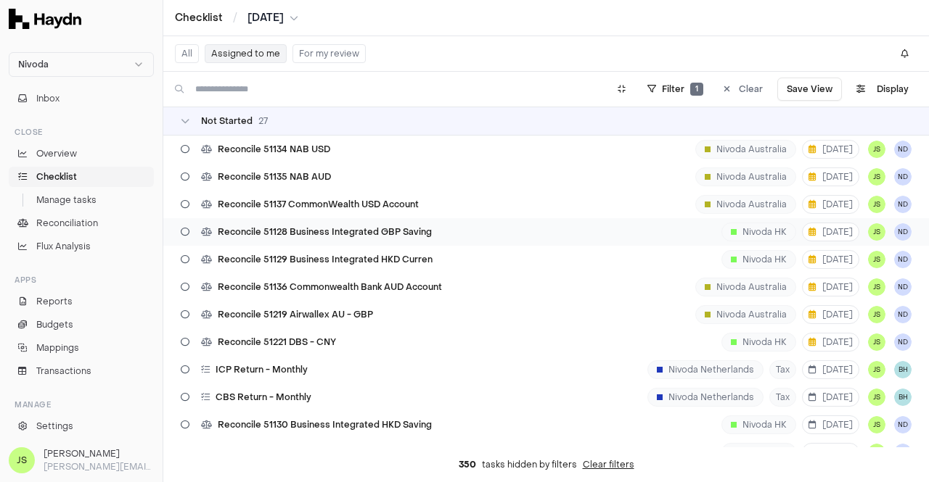
click at [374, 233] on span "Reconcile 51128 Business Integrated GBP Saving" at bounding box center [325, 232] width 214 height 12
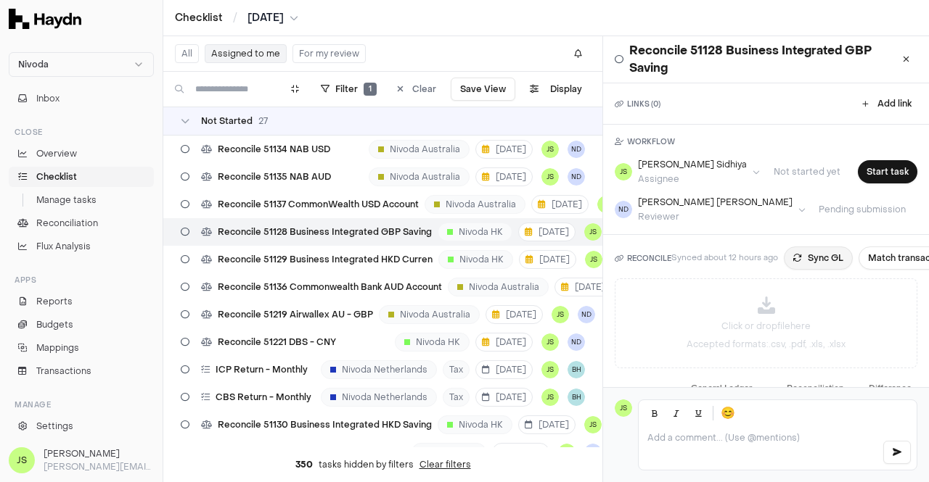
click at [800, 255] on button "Sync GL" at bounding box center [817, 258] width 69 height 23
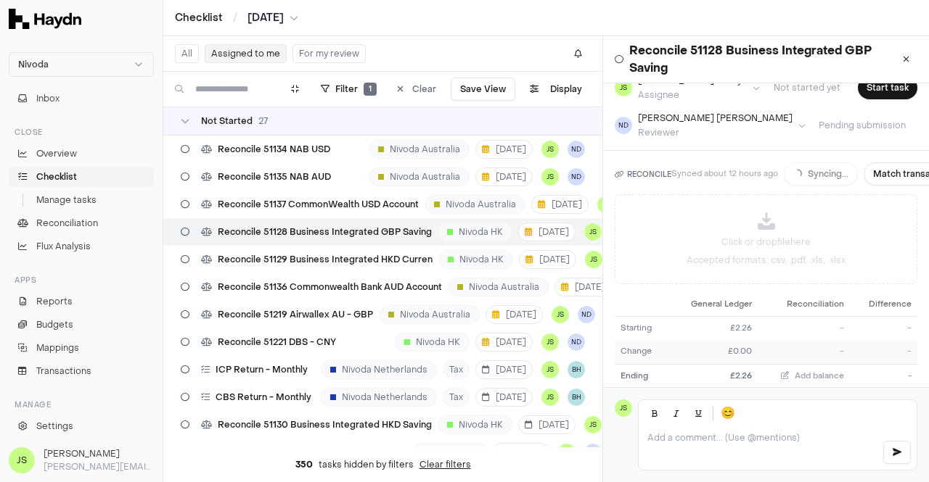
scroll to position [152, 0]
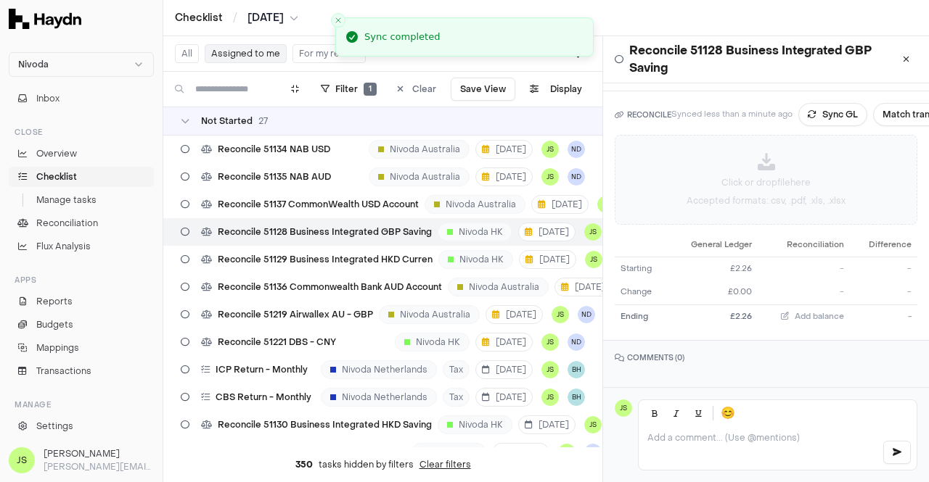
click at [753, 197] on div "Click or drop file here Accepted formats: .csv, .pdf, .xls, .xlsx" at bounding box center [765, 180] width 301 height 88
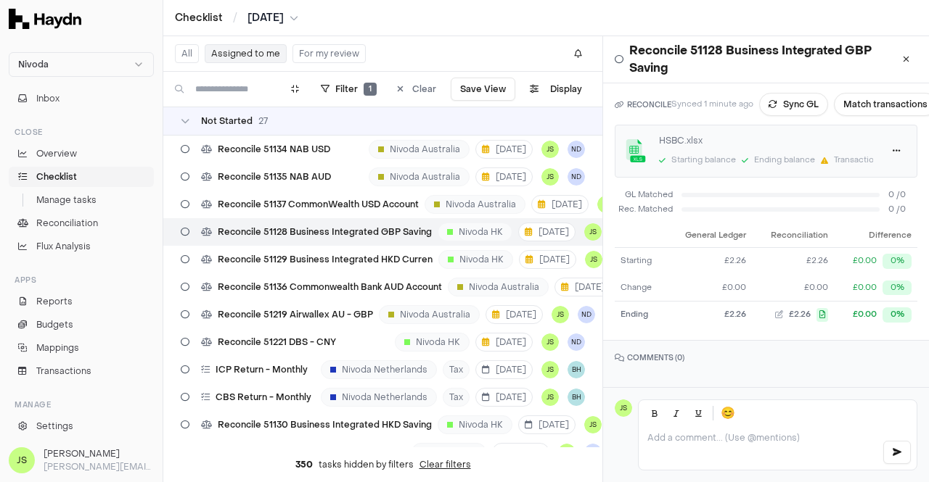
scroll to position [0, 0]
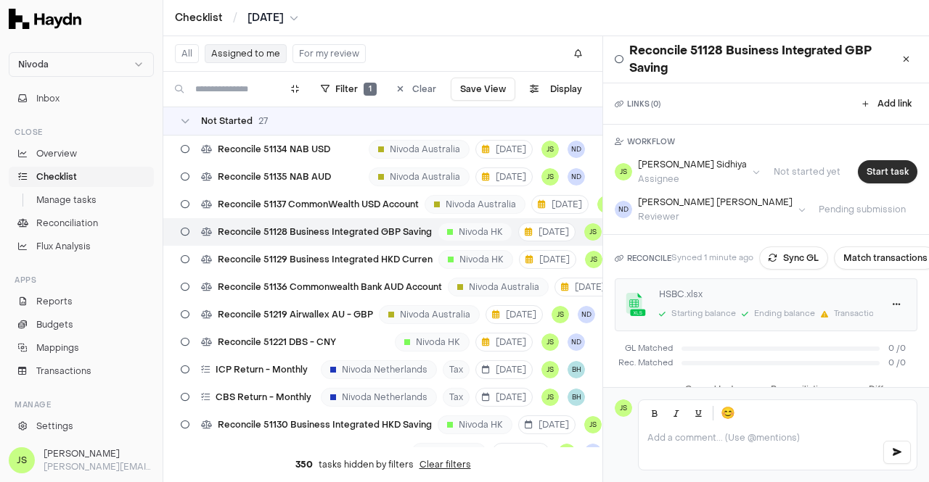
click at [865, 168] on button "Start task" at bounding box center [886, 171] width 59 height 23
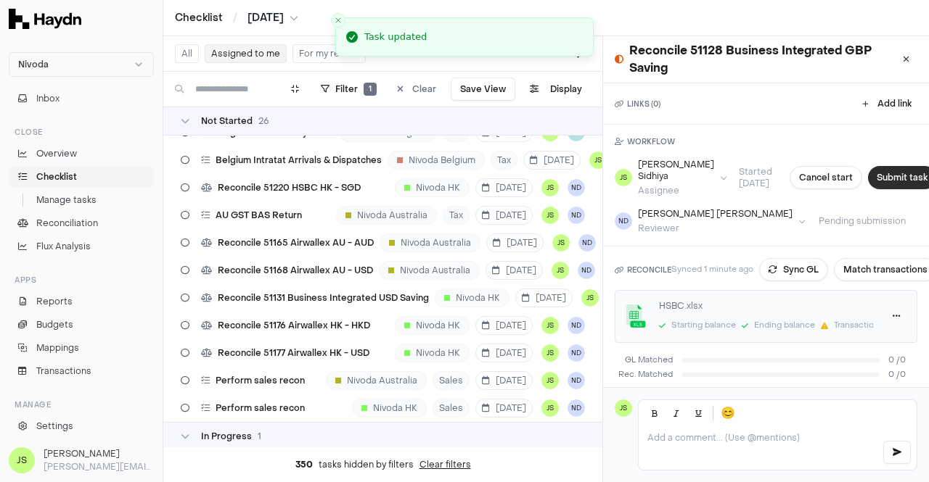
click at [870, 177] on button "Submit task" at bounding box center [902, 177] width 68 height 23
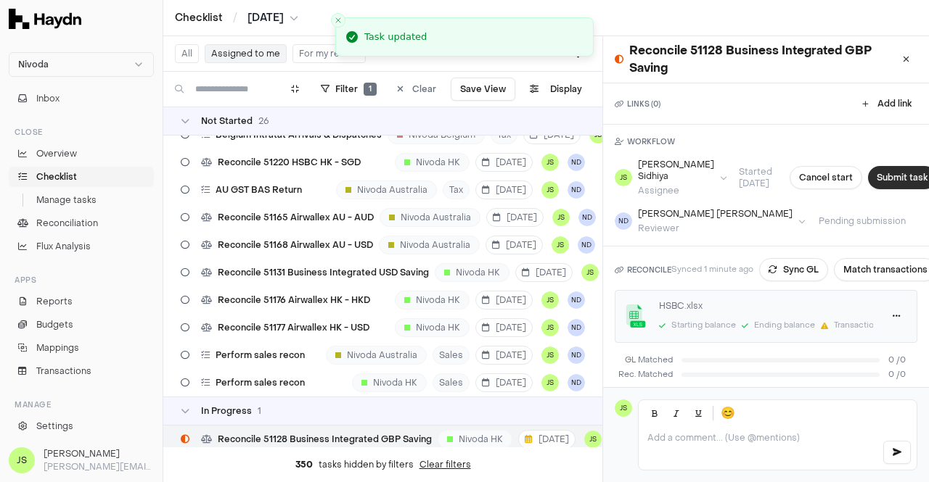
scroll to position [623, 0]
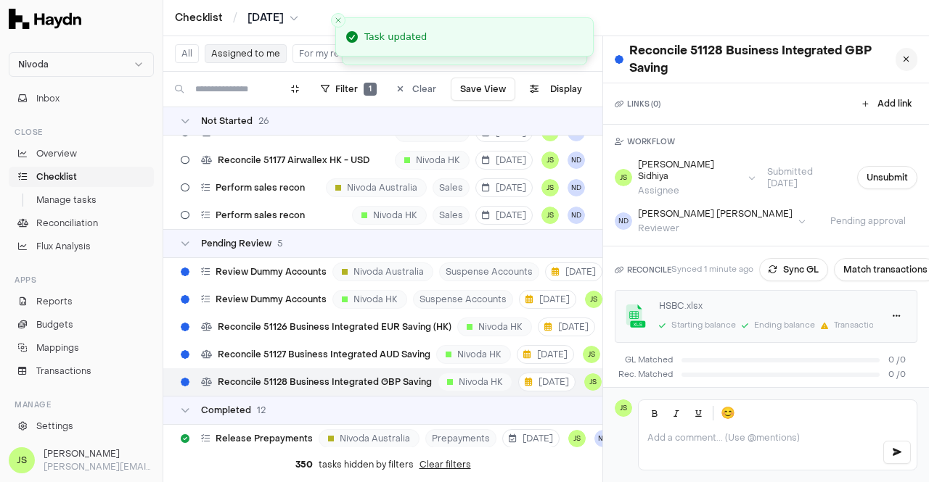
click at [902, 65] on button at bounding box center [906, 59] width 22 height 23
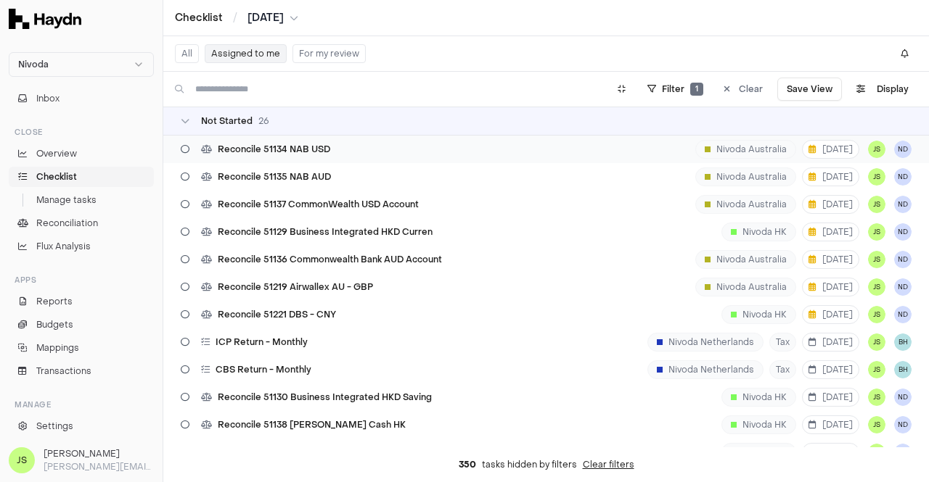
click at [334, 141] on div "Reconcile 51134 NAB USD" at bounding box center [255, 150] width 161 height 28
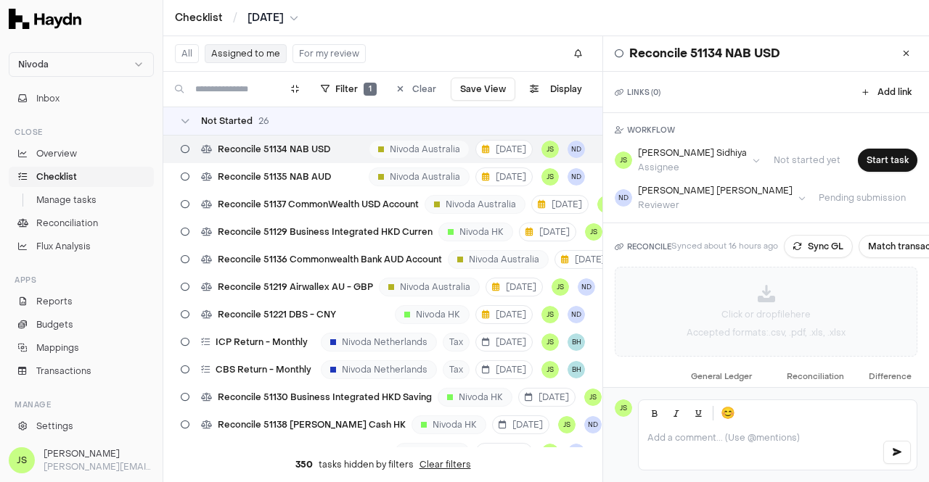
click at [711, 284] on div "Click or drop file here Accepted formats: .csv, .pdf, .xls, .xlsx" at bounding box center [765, 312] width 301 height 88
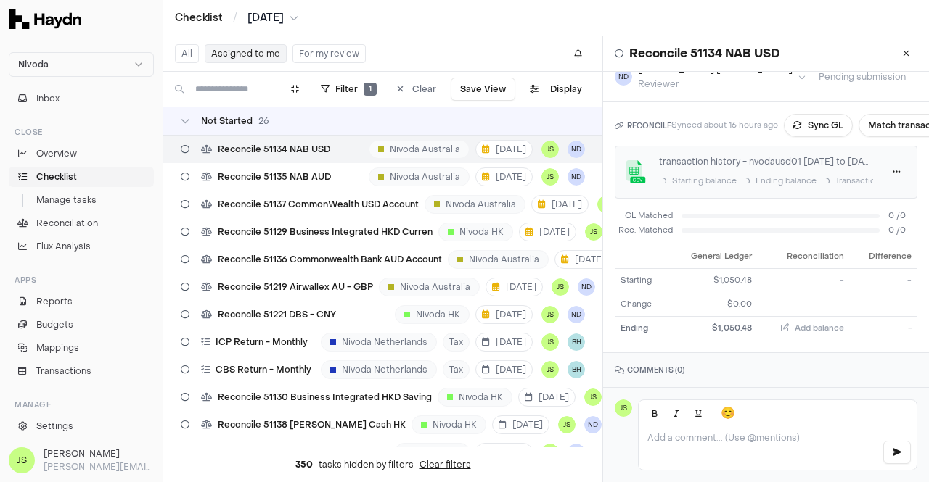
scroll to position [141, 0]
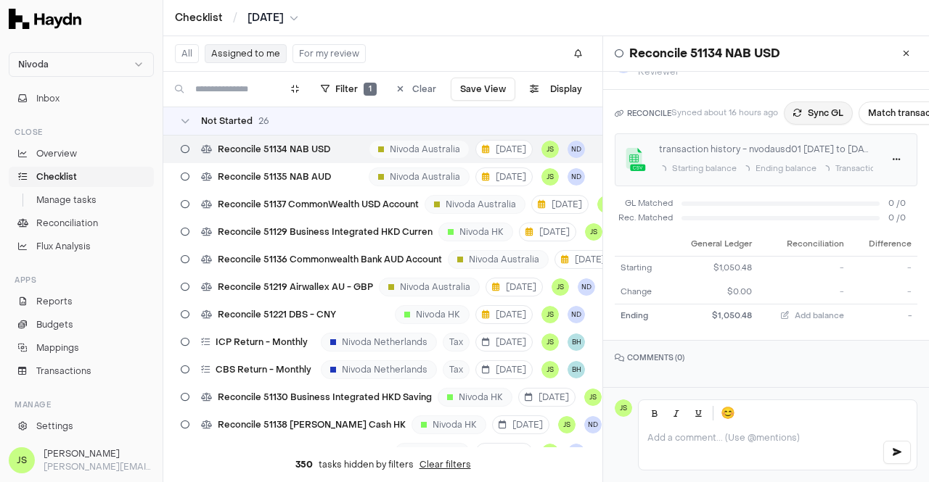
click at [808, 104] on button "Sync GL" at bounding box center [817, 113] width 69 height 23
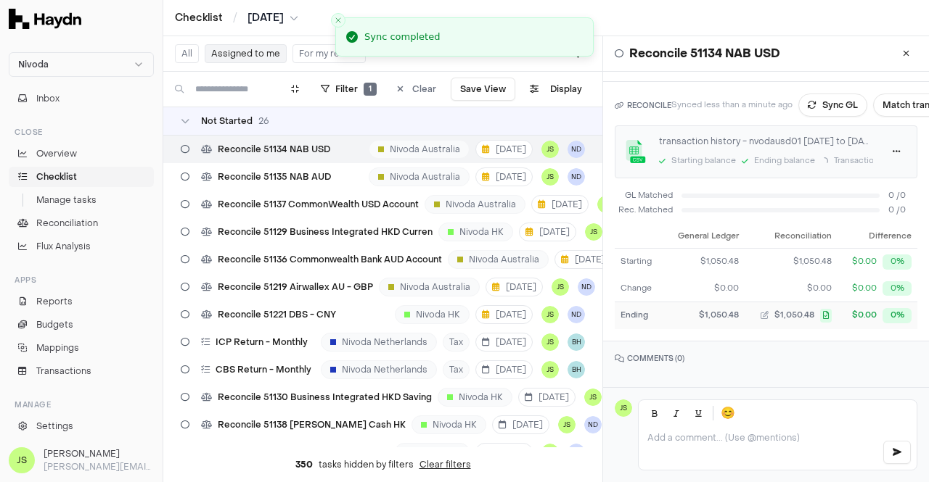
scroll to position [0, 0]
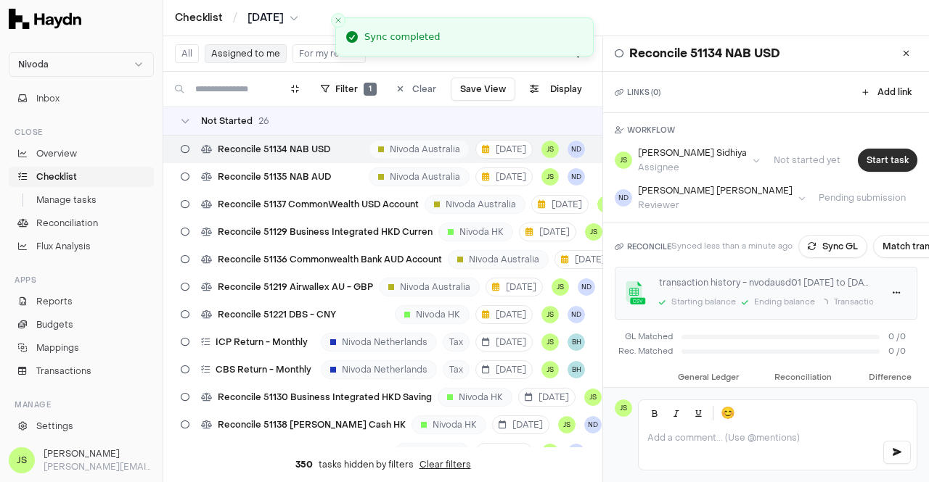
click at [862, 168] on button "Start task" at bounding box center [886, 160] width 59 height 23
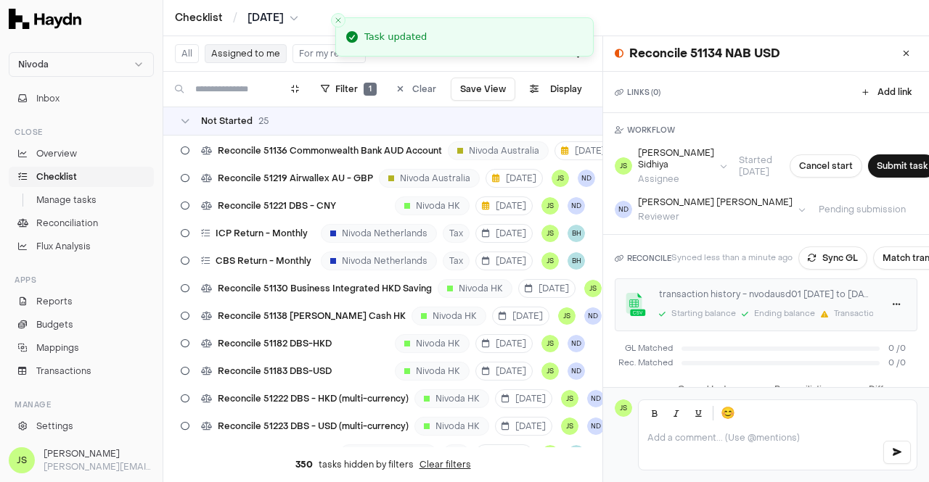
click at [868, 168] on button "Submit task" at bounding box center [902, 166] width 68 height 23
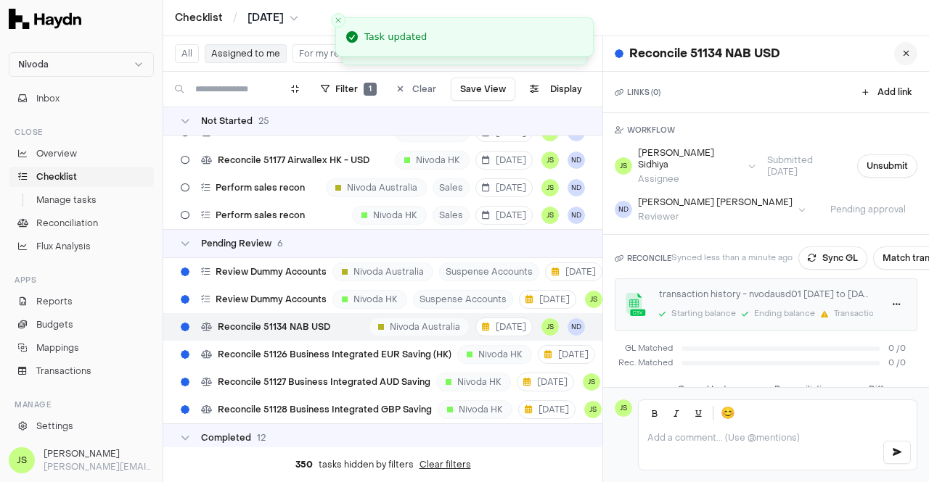
click at [901, 54] on button at bounding box center [905, 53] width 23 height 23
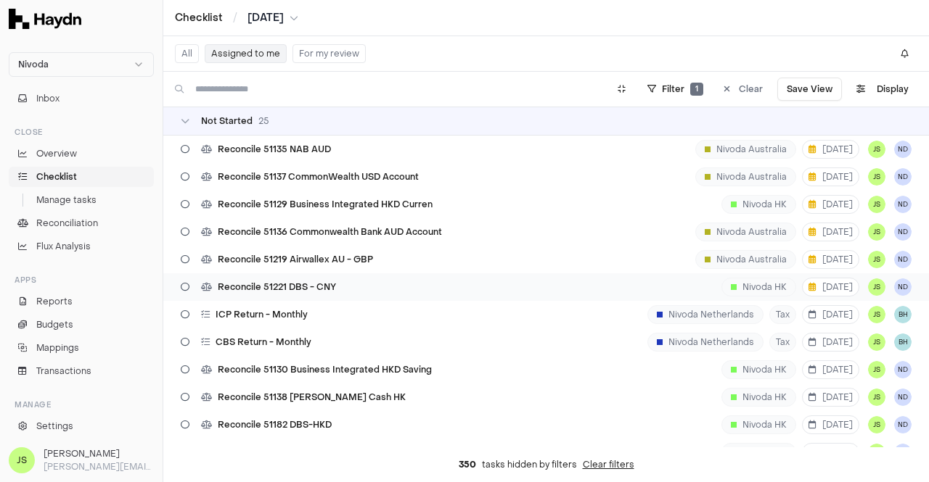
click at [353, 281] on div "Reconcile 51221 DBS - CNY Nivoda HK [DATE] JS ND" at bounding box center [545, 287] width 765 height 28
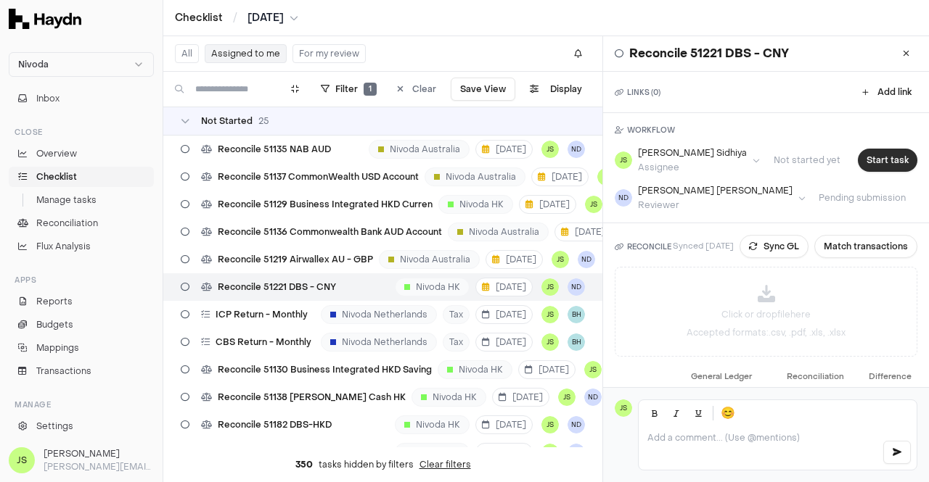
click at [865, 159] on button "Start task" at bounding box center [886, 160] width 59 height 23
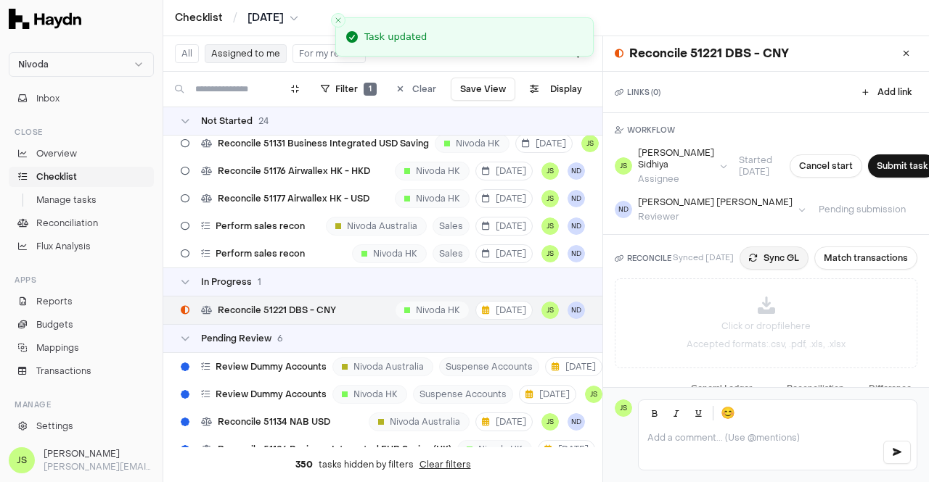
scroll to position [568, 0]
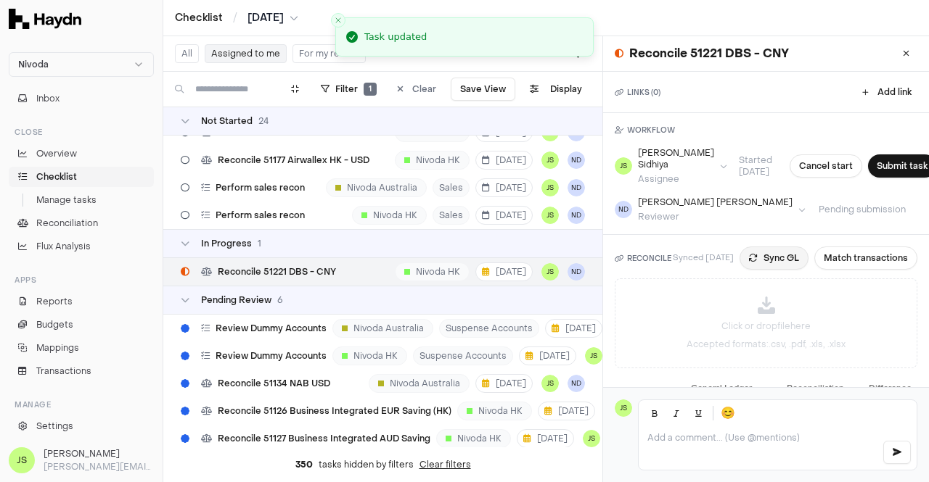
click at [757, 258] on icon at bounding box center [753, 258] width 9 height 9
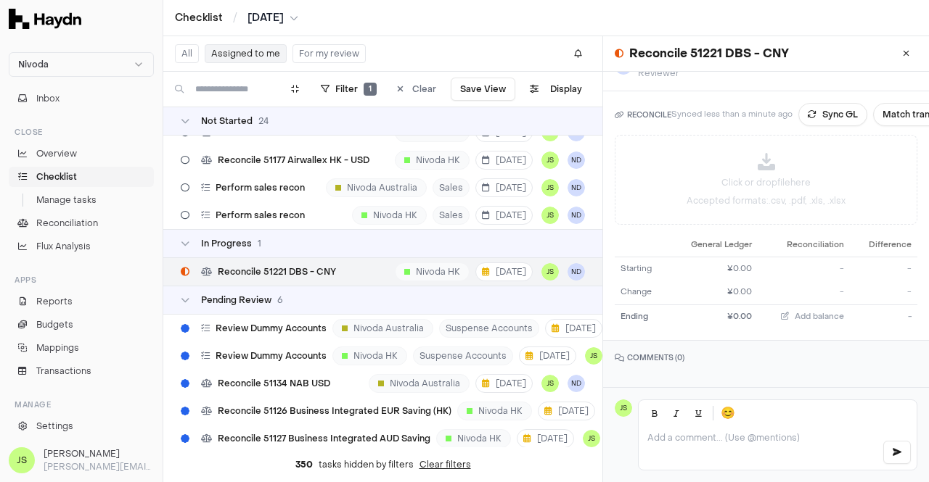
scroll to position [0, 0]
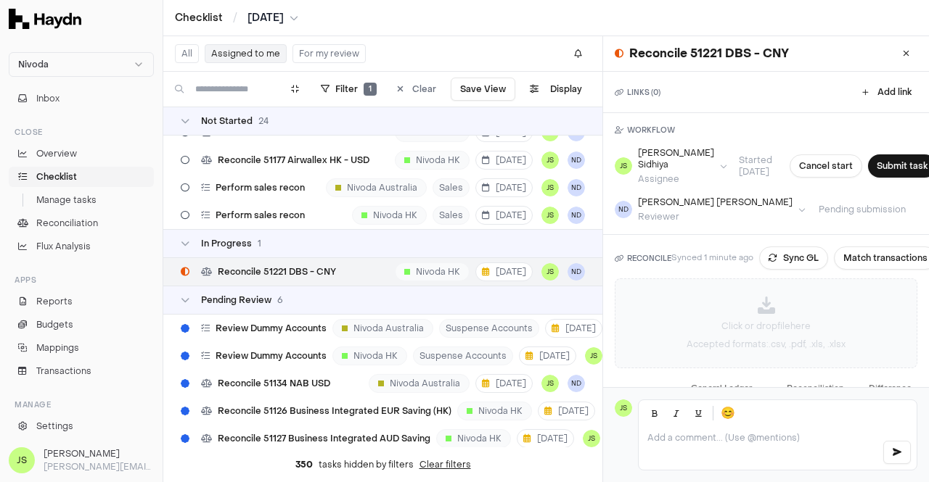
click at [746, 315] on div "Click or drop file here Accepted formats: .csv, .pdf, .xls, .xlsx" at bounding box center [765, 323] width 301 height 88
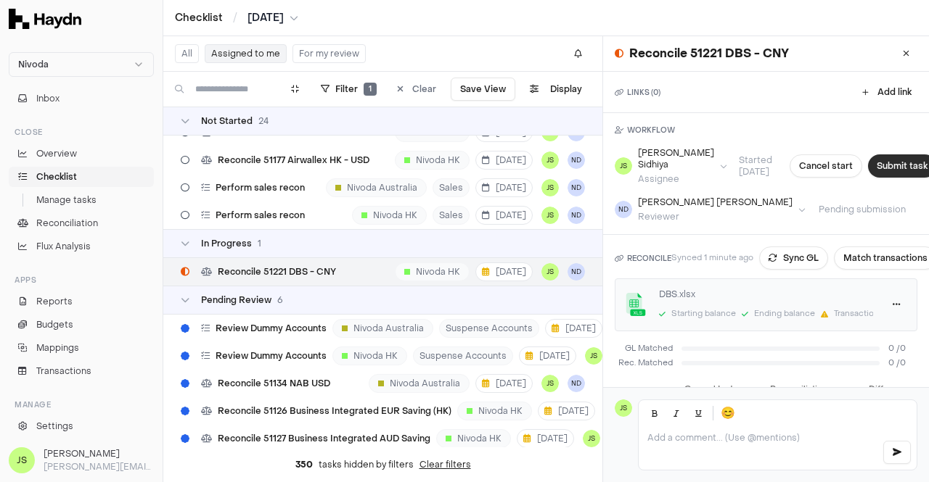
click at [875, 173] on button "Submit task" at bounding box center [902, 166] width 68 height 23
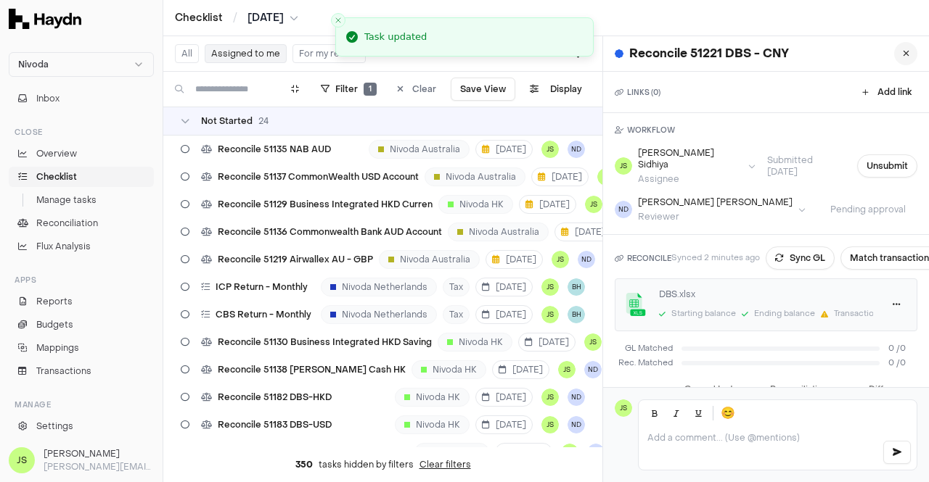
click at [902, 55] on icon at bounding box center [905, 53] width 7 height 9
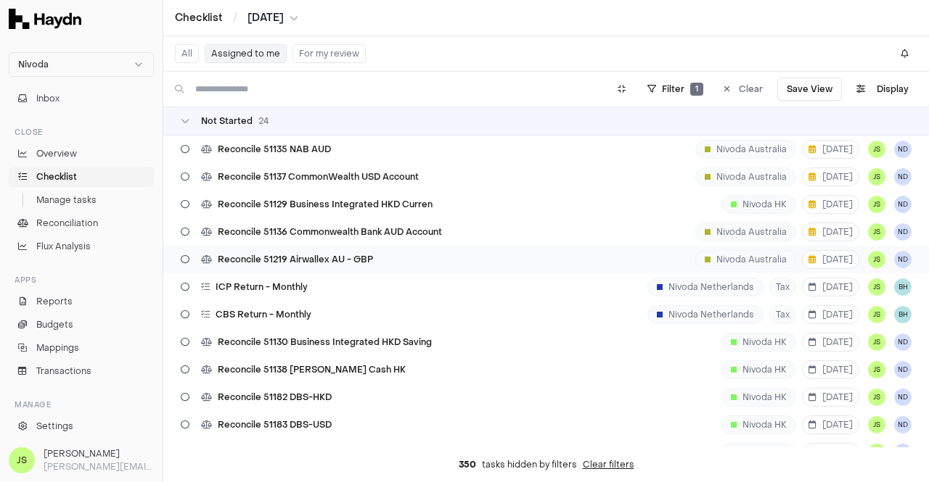
click at [393, 255] on div "Reconcile 51219 Airwallex AU - GBP Nivoda Australia [DATE] JS ND" at bounding box center [545, 260] width 765 height 28
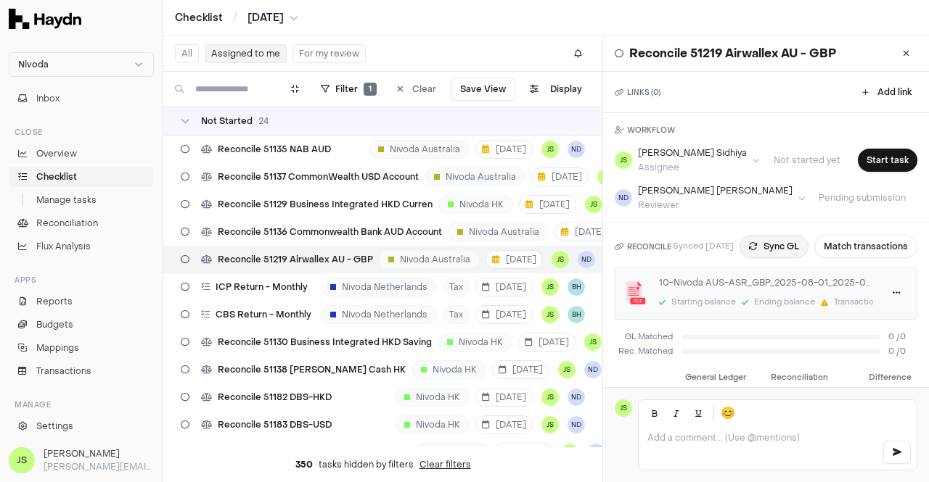
click at [775, 247] on button "Sync GL" at bounding box center [773, 246] width 69 height 23
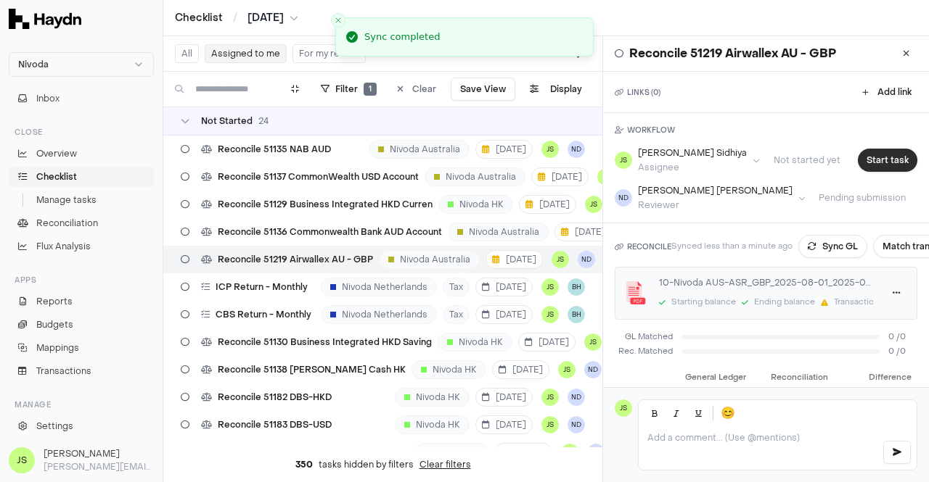
click at [879, 156] on button "Start task" at bounding box center [886, 160] width 59 height 23
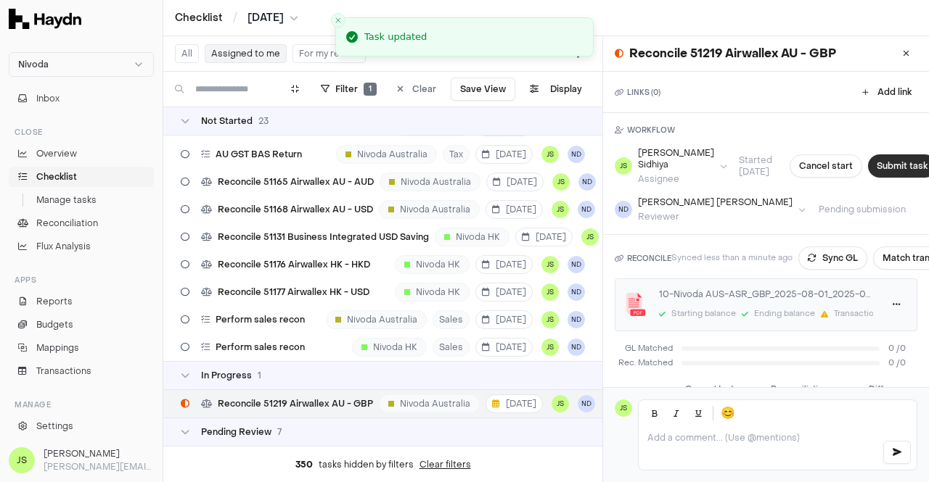
click at [878, 157] on button "Submit task" at bounding box center [902, 166] width 68 height 23
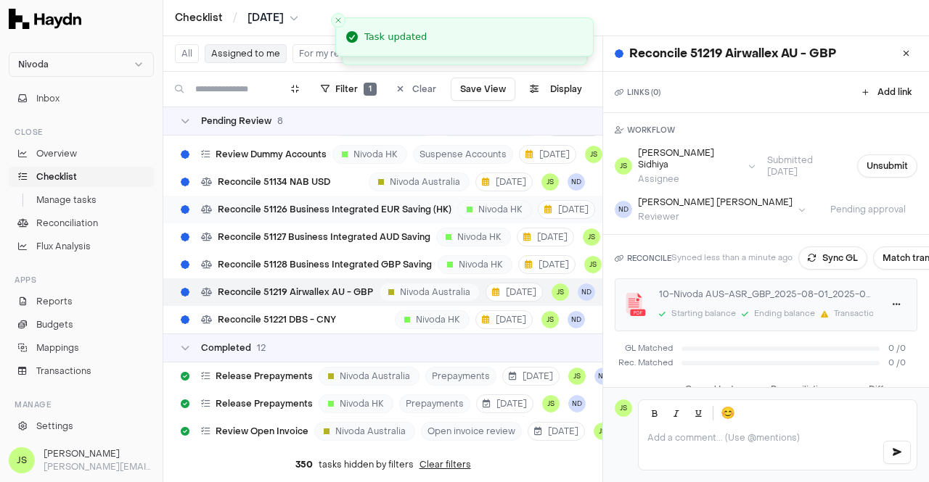
scroll to position [706, 0]
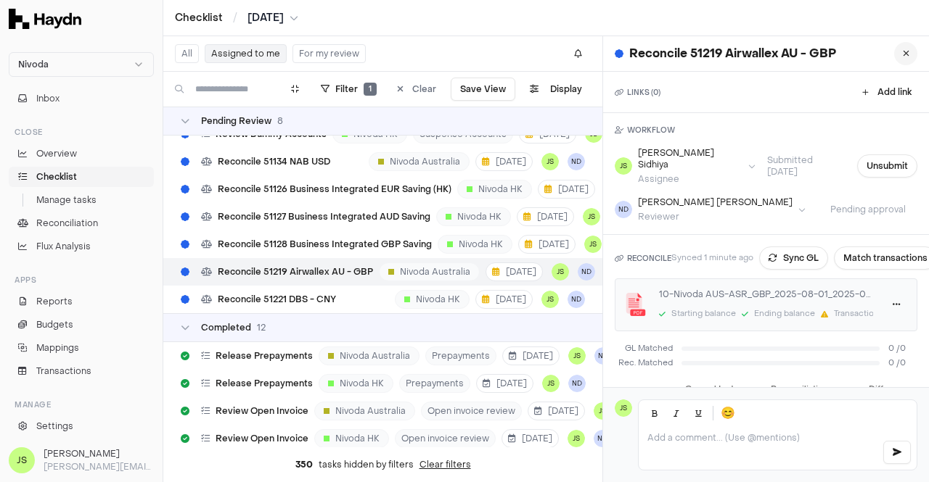
click at [903, 53] on button at bounding box center [905, 53] width 23 height 23
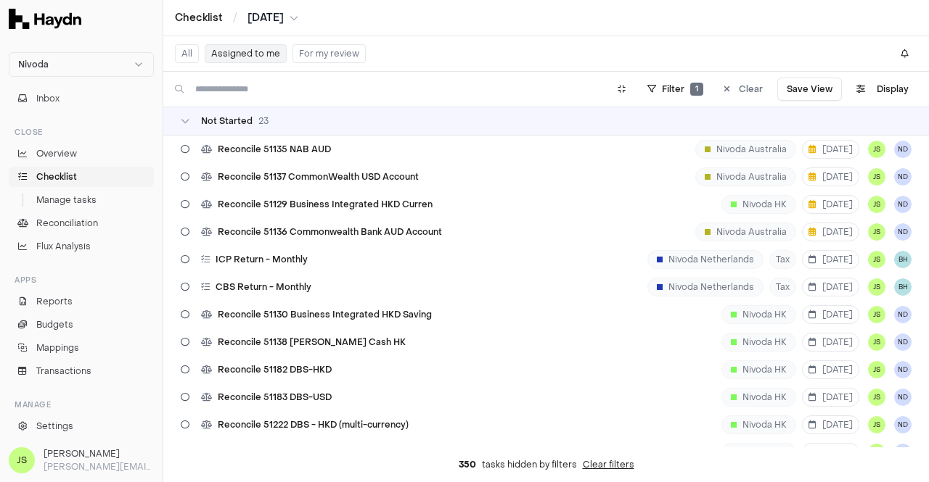
click at [245, 47] on button "Assigned to me" at bounding box center [246, 53] width 82 height 19
click at [301, 147] on span "Reconcile 51135 NAB AUD" at bounding box center [274, 150] width 113 height 12
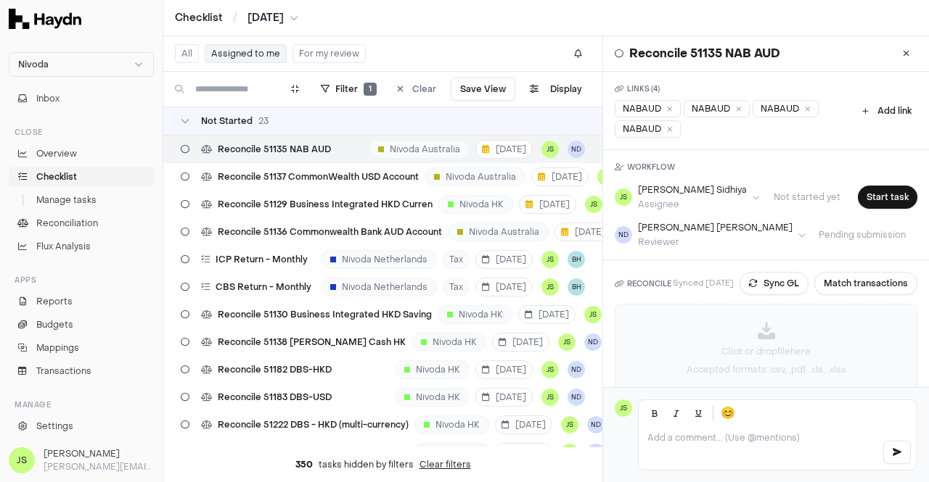
scroll to position [145, 0]
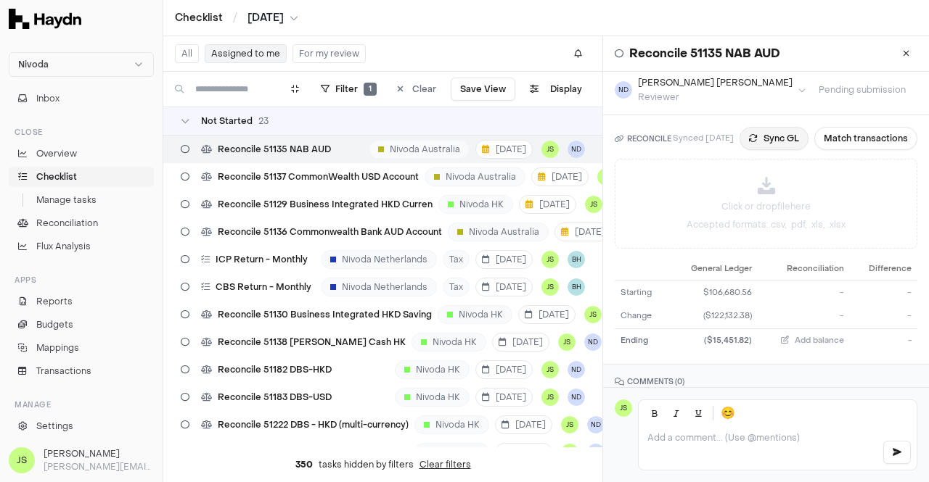
click at [760, 127] on button "Sync GL" at bounding box center [773, 138] width 69 height 23
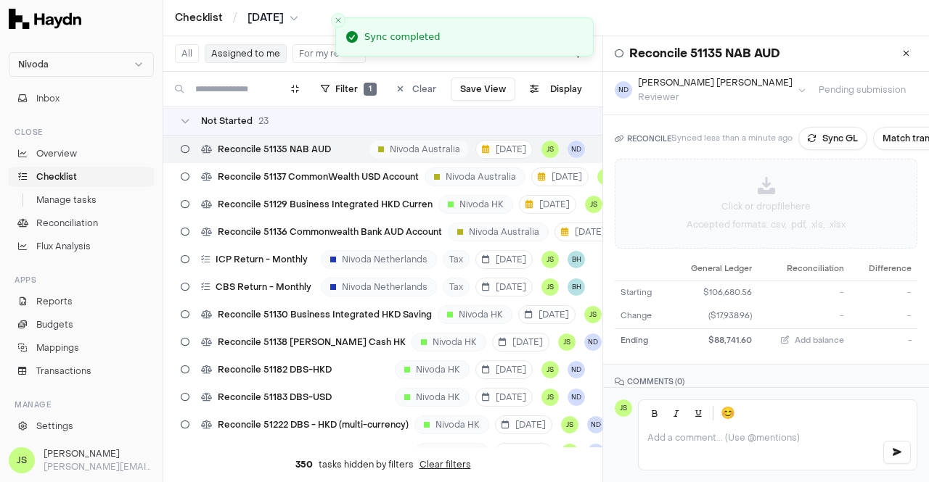
click at [765, 202] on p "Click or drop file here" at bounding box center [765, 206] width 89 height 13
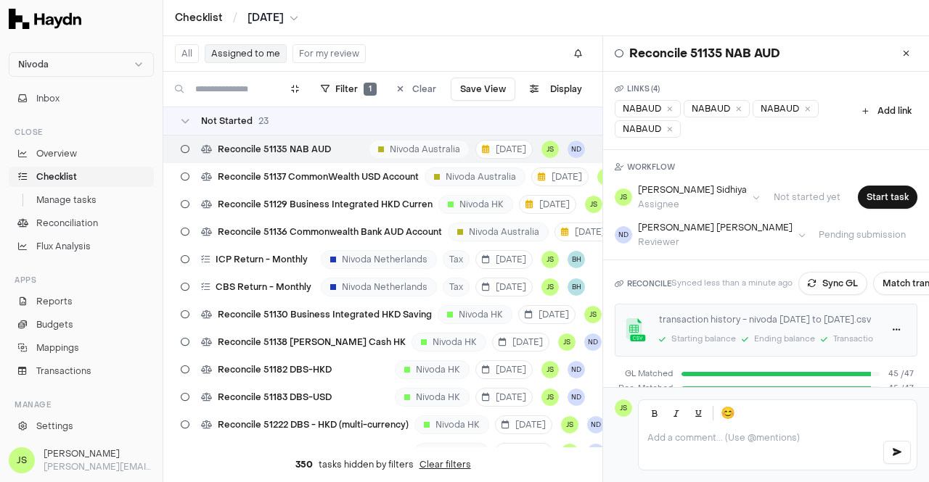
scroll to position [73, 0]
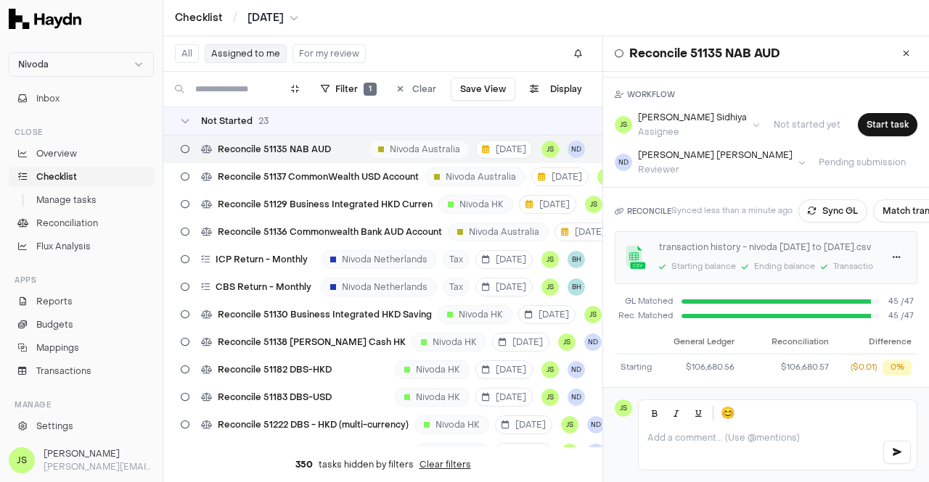
click at [833, 260] on div "Transactions" at bounding box center [851, 267] width 62 height 15
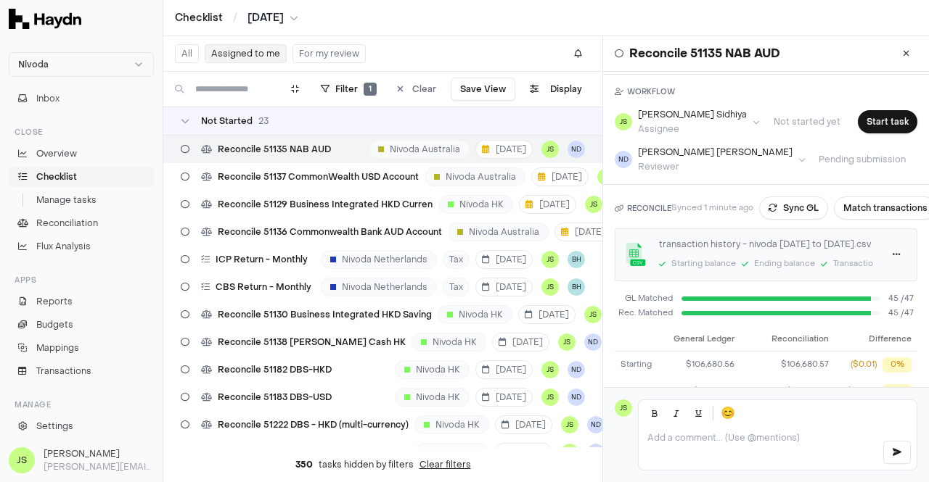
scroll to position [41, 0]
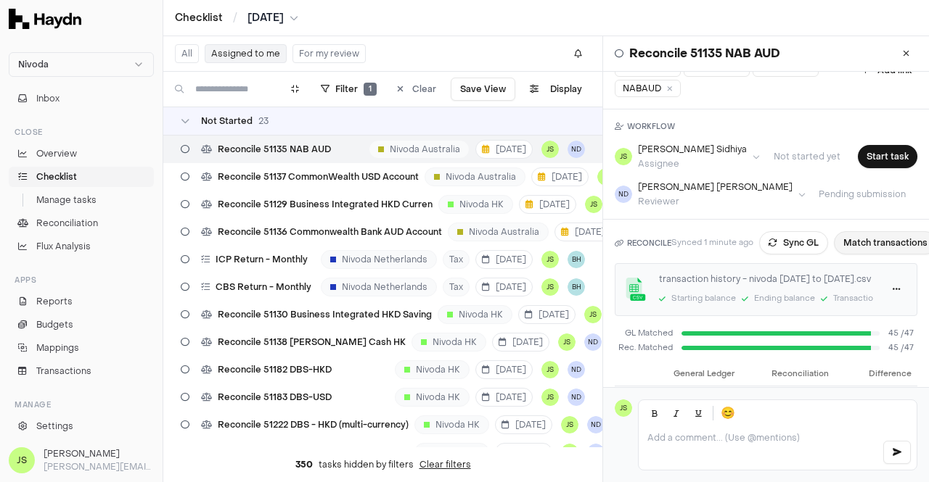
click at [889, 239] on button "Match transactions" at bounding box center [884, 242] width 103 height 23
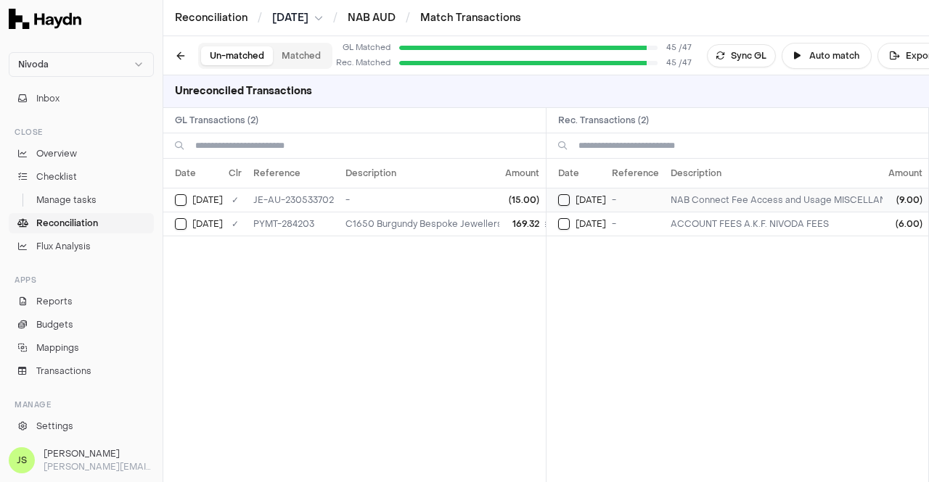
click at [561, 199] on button "Select reconciliation transaction 65942" at bounding box center [564, 200] width 12 height 12
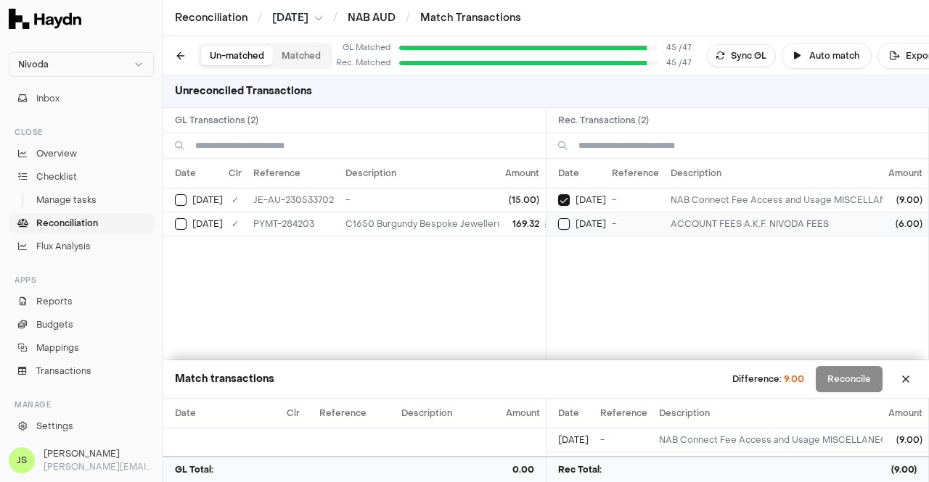
click at [563, 223] on button "Select reconciliation transaction 65952" at bounding box center [564, 224] width 12 height 12
click at [178, 199] on button "Select GL transaction 175543134" at bounding box center [181, 200] width 12 height 12
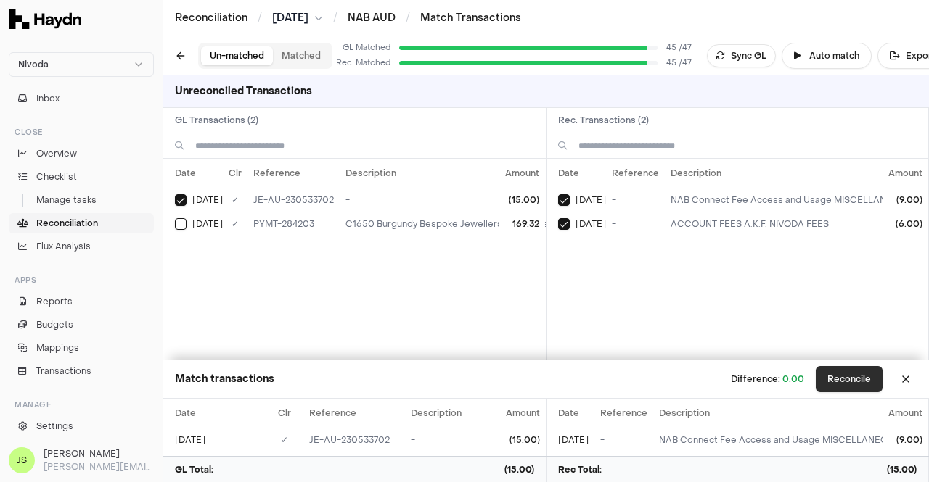
click at [837, 383] on button "Reconcile" at bounding box center [848, 379] width 67 height 26
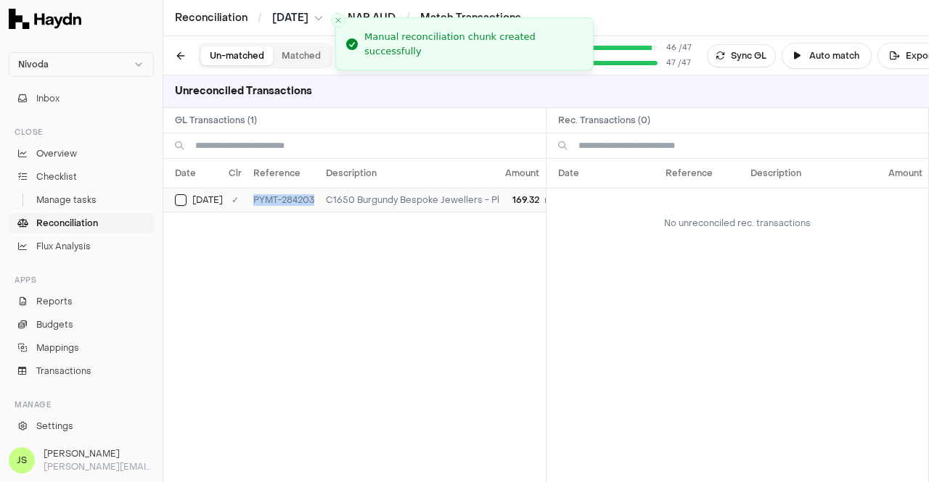
drag, startPoint x: 323, startPoint y: 202, endPoint x: 253, endPoint y: 206, distance: 69.7
click at [253, 206] on tr "[DATE] ✓ PYMT-284203 C1650 Burgundy Bespoke Jewellers - Please expand to see mo…" at bounding box center [471, 200] width 617 height 24
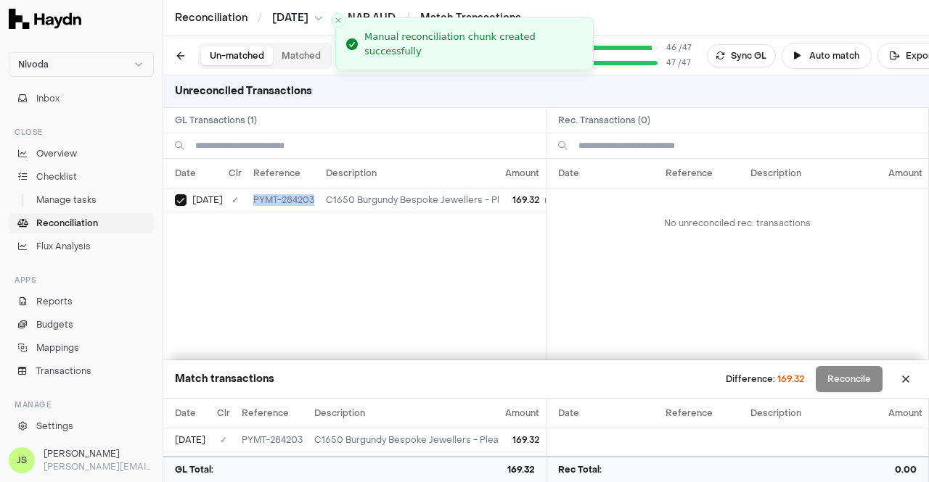
copy td "PYMT-284203"
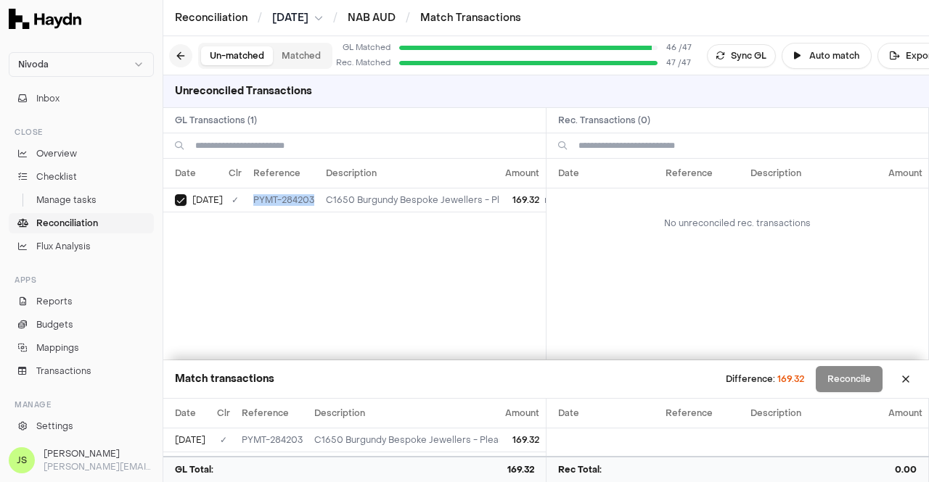
click at [184, 56] on button at bounding box center [180, 55] width 23 height 23
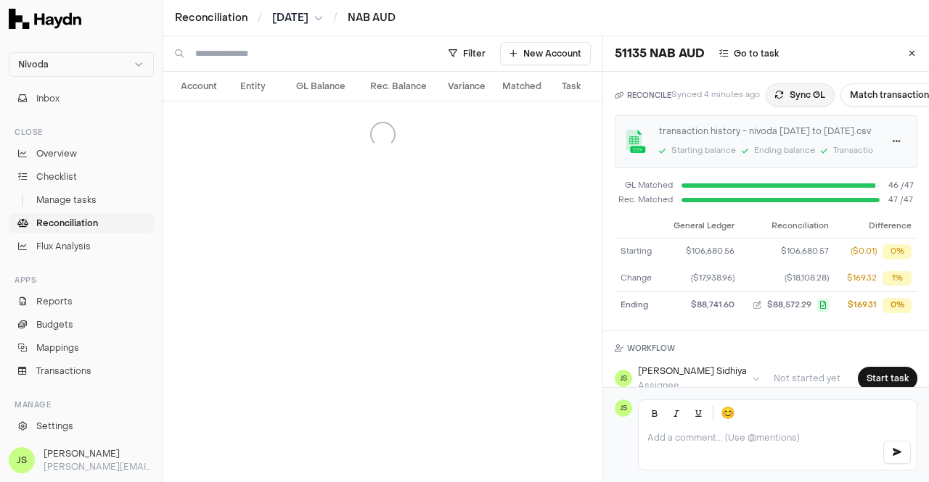
click at [794, 97] on button "Sync GL" at bounding box center [799, 94] width 69 height 23
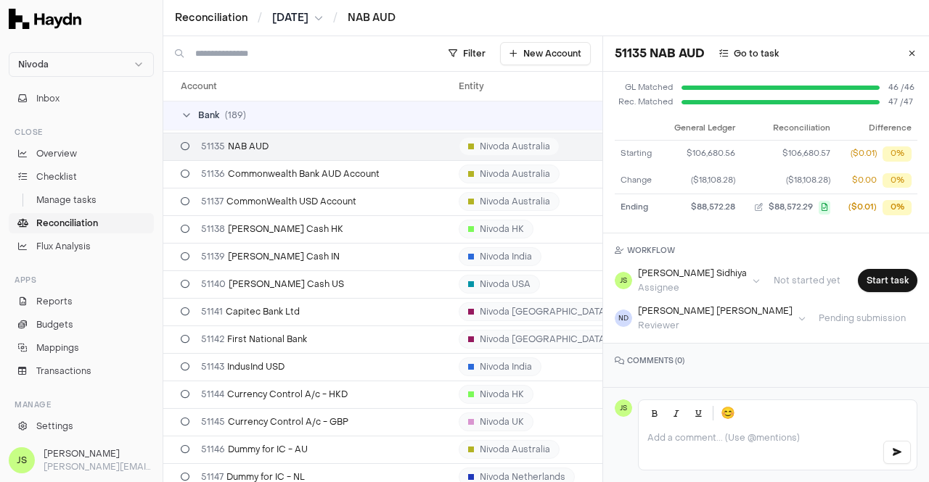
scroll to position [120, 0]
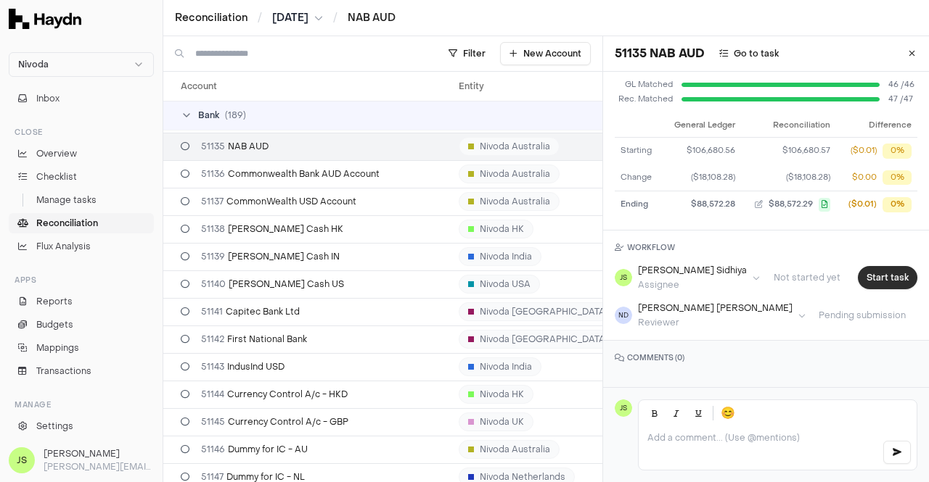
click at [869, 266] on button "Start task" at bounding box center [886, 277] width 59 height 23
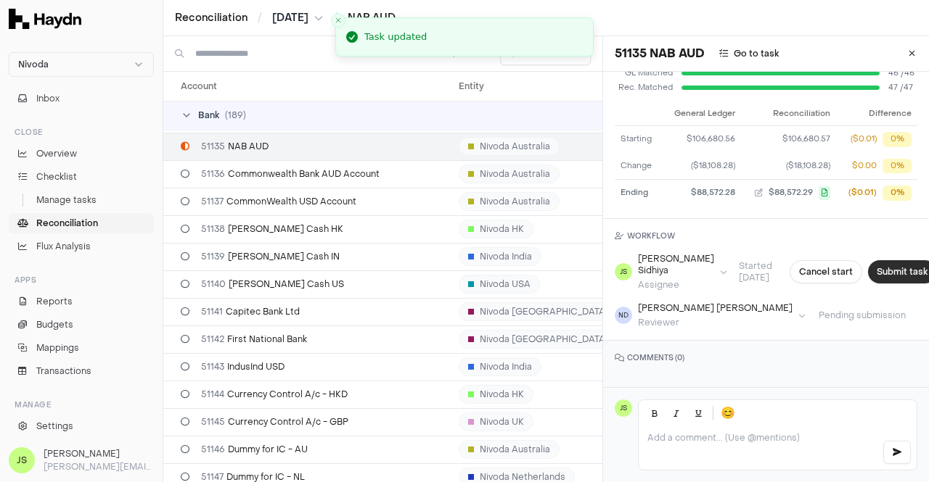
click at [868, 261] on button "Submit task" at bounding box center [902, 271] width 68 height 23
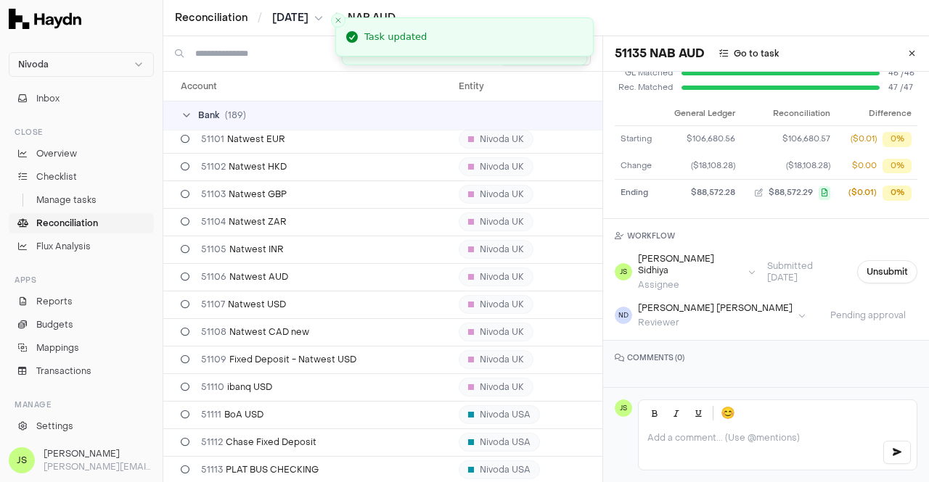
scroll to position [0, 0]
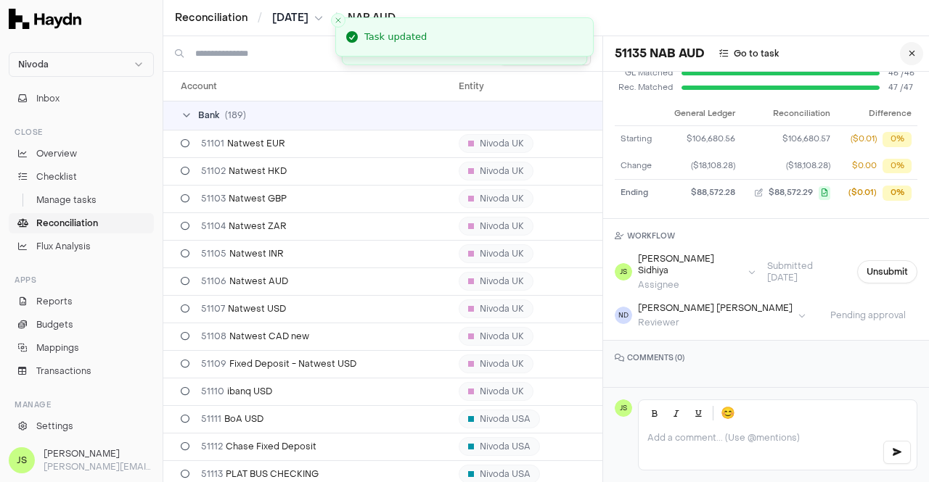
click at [908, 57] on icon at bounding box center [911, 53] width 7 height 9
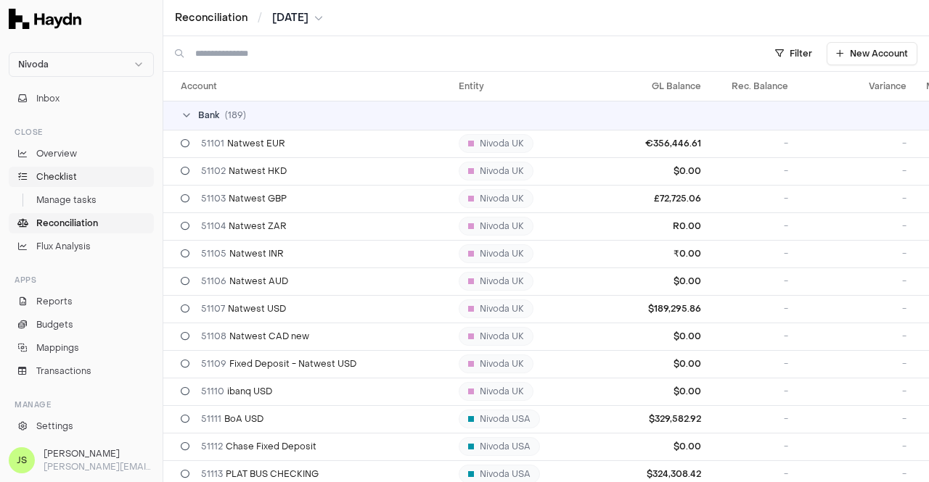
click at [73, 173] on span "Checklist" at bounding box center [56, 176] width 41 height 13
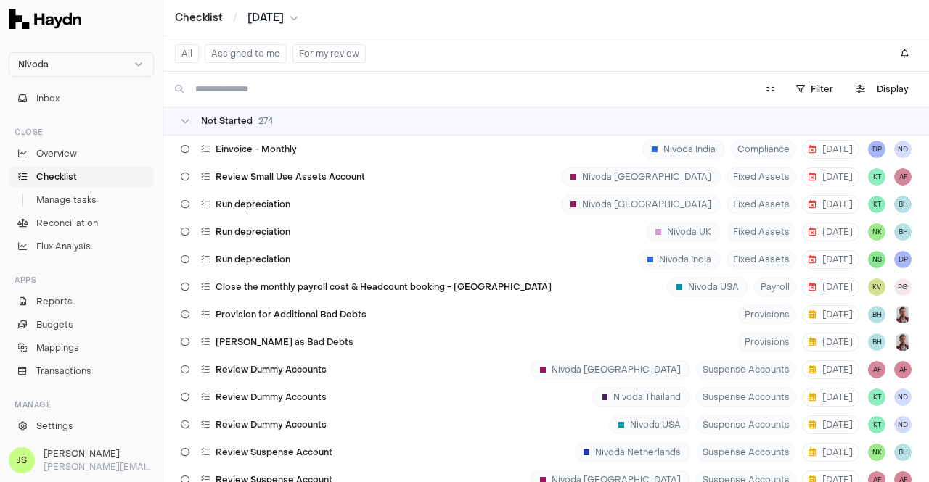
click at [256, 57] on button "Assigned to me" at bounding box center [246, 53] width 82 height 19
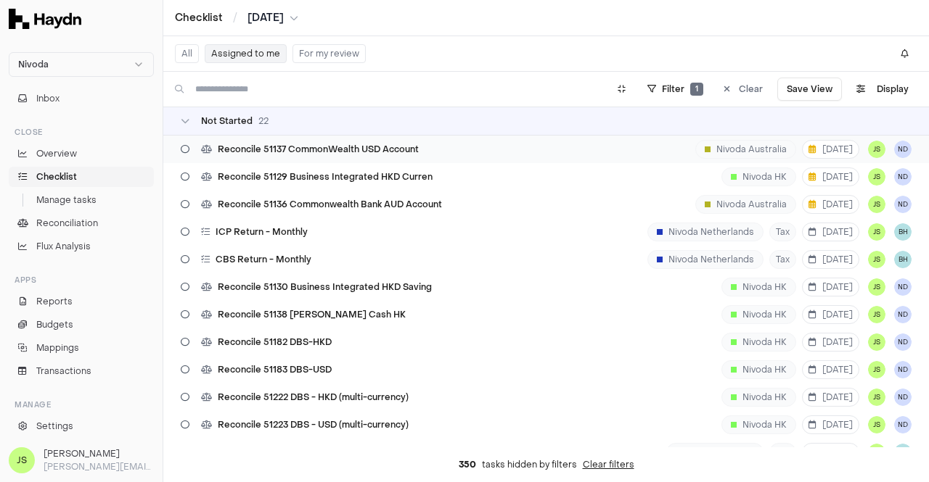
click at [398, 145] on span "Reconcile 51137 CommonWealth USD Account" at bounding box center [318, 150] width 201 height 12
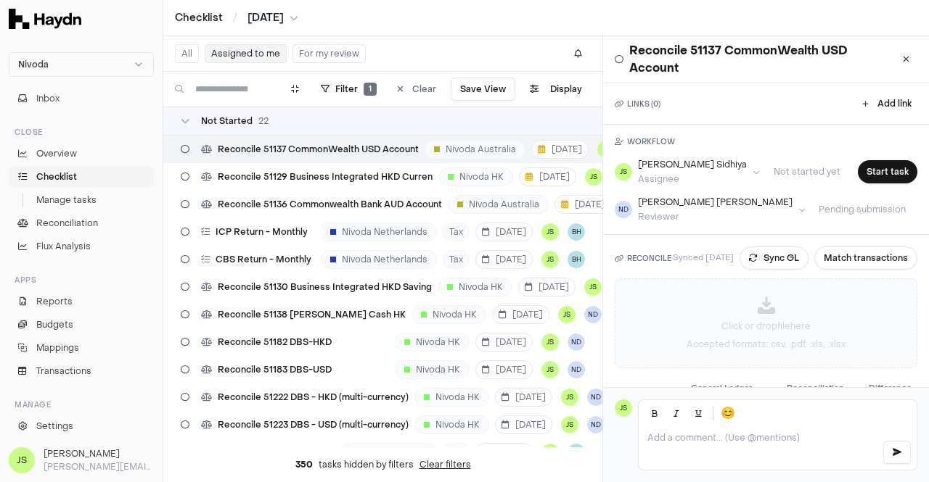
click at [741, 314] on div "Click or drop file here Accepted formats: .csv, .pdf, .xls, .xlsx" at bounding box center [765, 323] width 301 height 88
click at [767, 257] on button "Sync GL" at bounding box center [773, 258] width 69 height 23
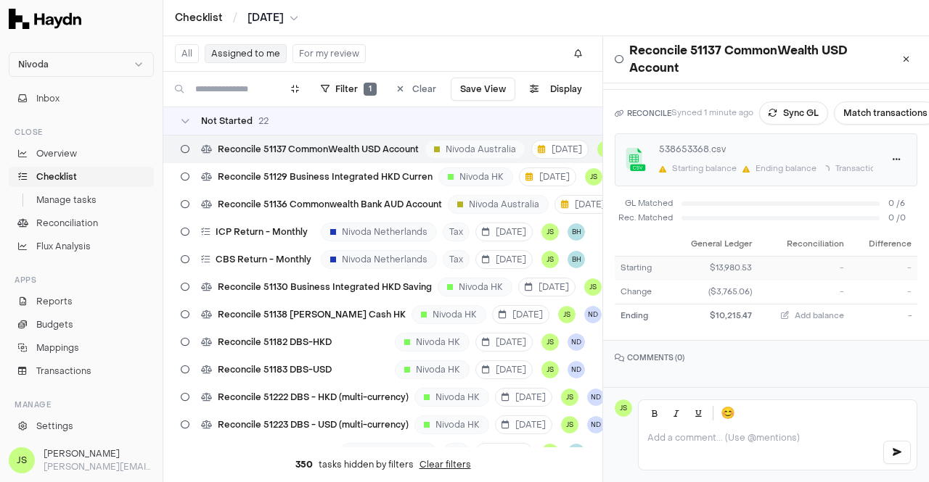
scroll to position [153, 0]
click at [734, 151] on div "538653368.csv Starting balance Ending balance Transactions" at bounding box center [766, 160] width 214 height 34
click at [728, 163] on div "Starting balance" at bounding box center [704, 169] width 65 height 12
click at [889, 153] on html "Nivoda Inbox Close Overview Checklist Manage tasks Reconciliation Flux Analysis…" at bounding box center [464, 241] width 929 height 482
click at [886, 148] on html "Nivoda Inbox Close Overview Checklist Manage tasks Reconciliation Flux Analysis…" at bounding box center [464, 241] width 929 height 482
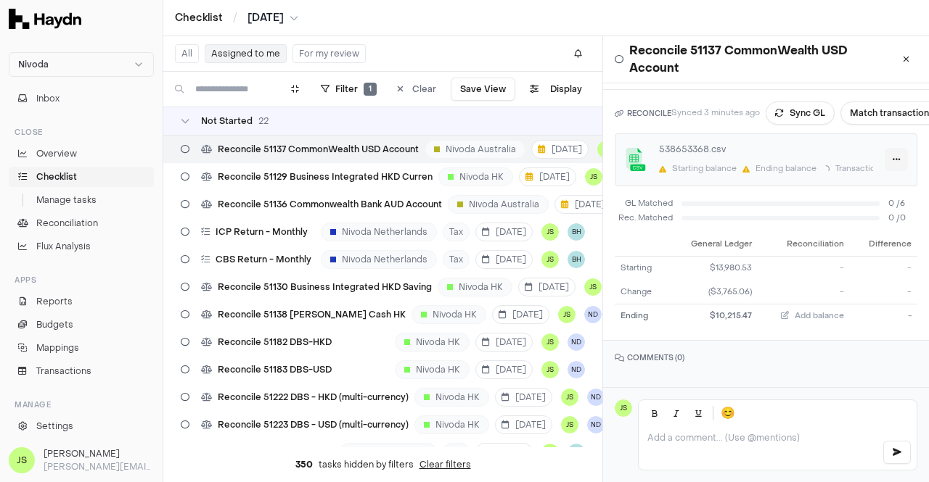
click at [886, 151] on html "Nivoda Inbox Close Overview Checklist Manage tasks Reconciliation Flux Analysis…" at bounding box center [464, 241] width 929 height 482
click at [835, 216] on div "Delete" at bounding box center [850, 219] width 86 height 20
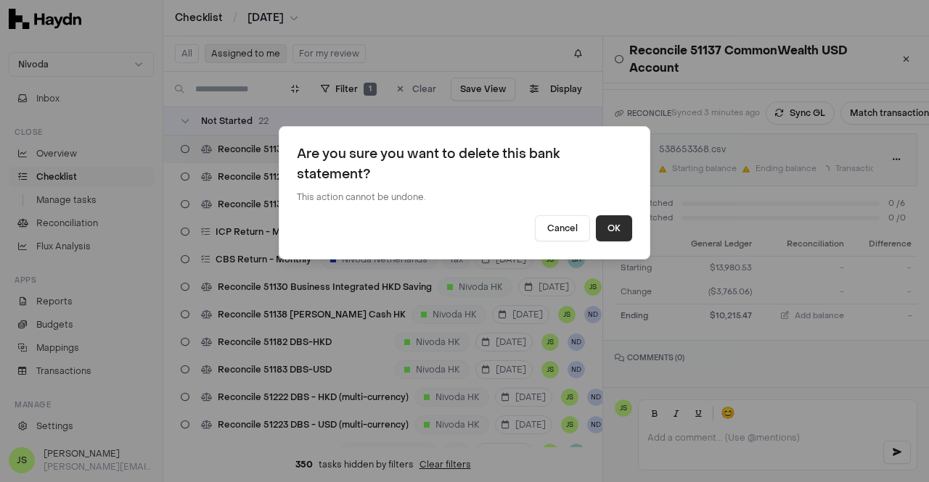
click at [608, 229] on button "OK" at bounding box center [614, 228] width 36 height 26
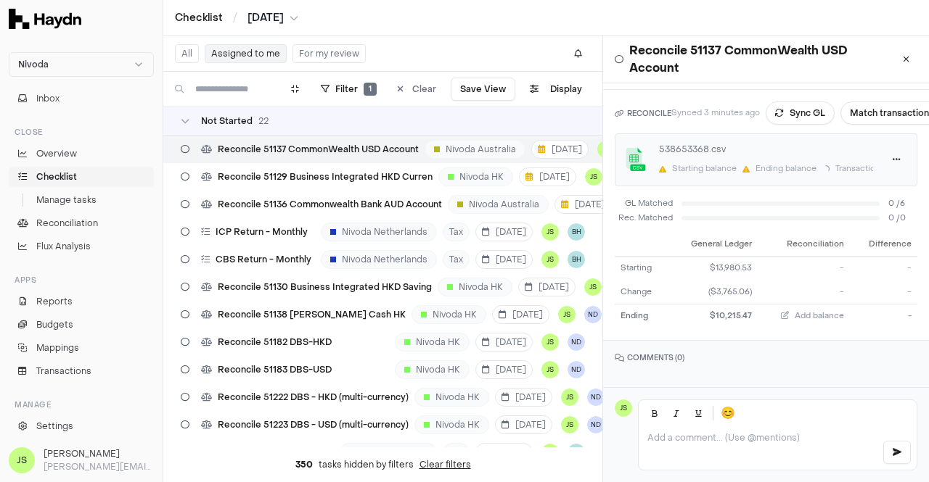
scroll to position [152, 0]
click at [770, 178] on p "Click or drop file here" at bounding box center [765, 182] width 89 height 13
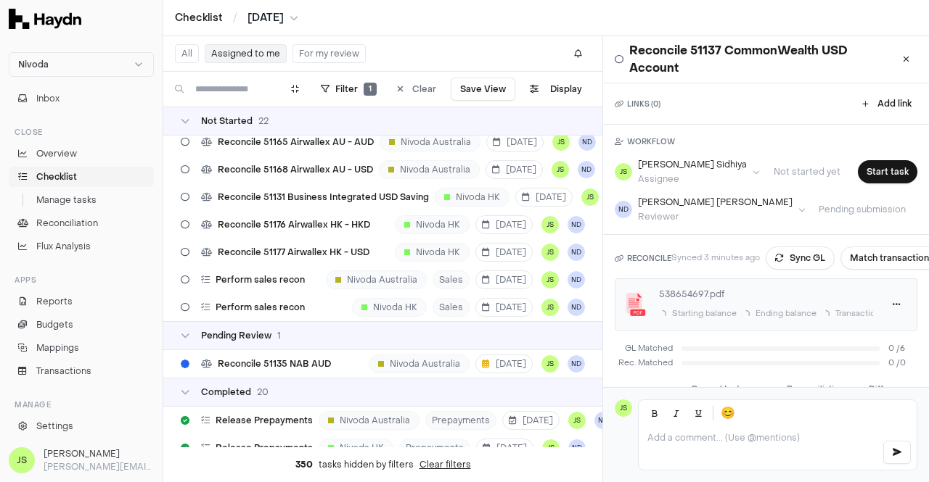
scroll to position [580, 0]
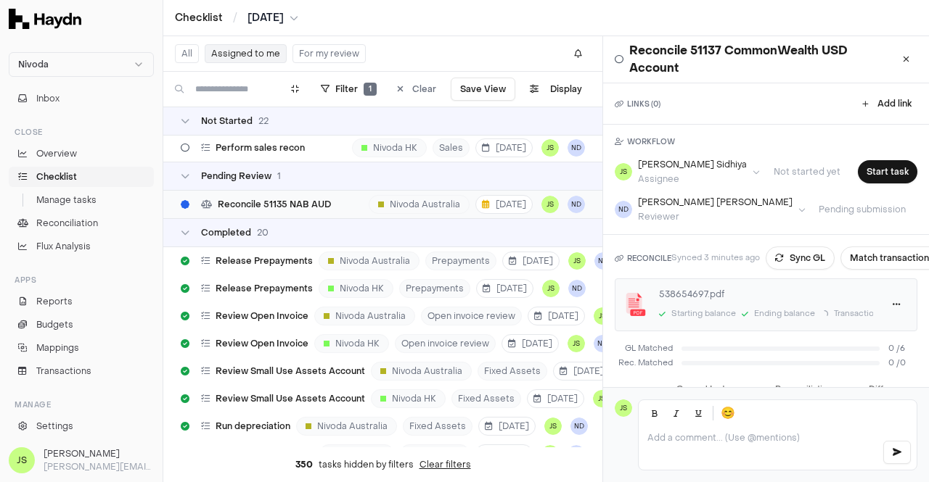
click at [297, 207] on span "Reconcile 51135 NAB AUD" at bounding box center [274, 205] width 113 height 12
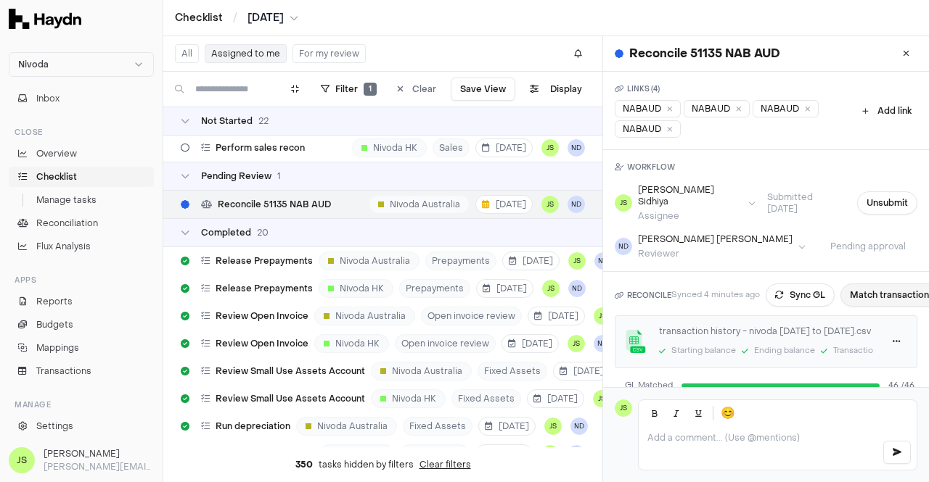
click at [865, 284] on button "Match transactions" at bounding box center [891, 295] width 103 height 23
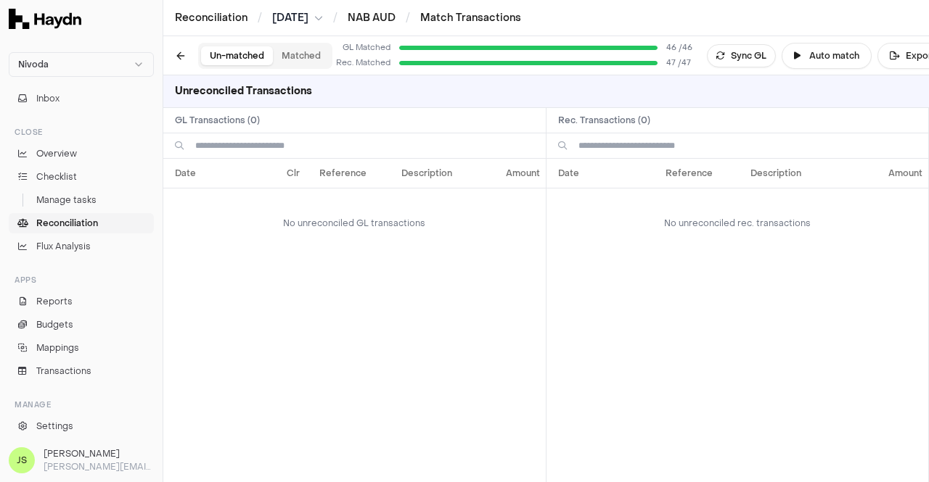
click at [287, 57] on button "Matched" at bounding box center [301, 55] width 57 height 19
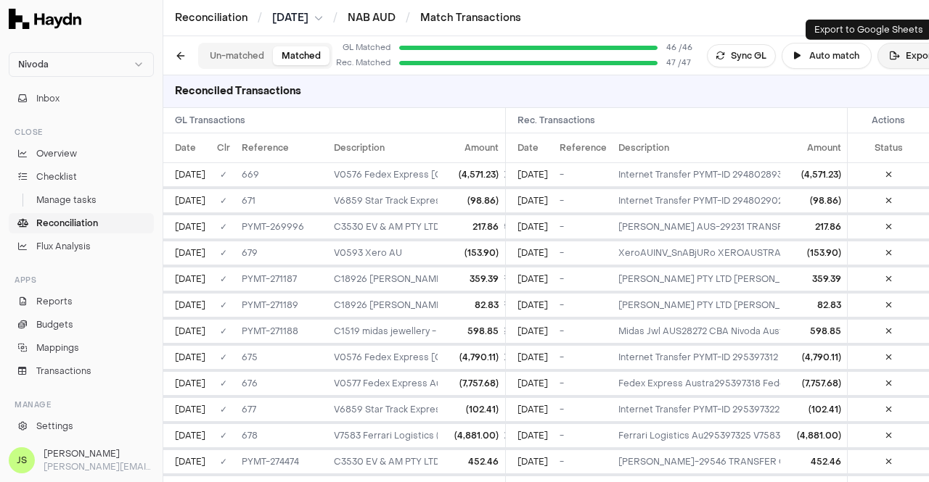
click at [902, 59] on button "Export" at bounding box center [912, 56] width 70 height 26
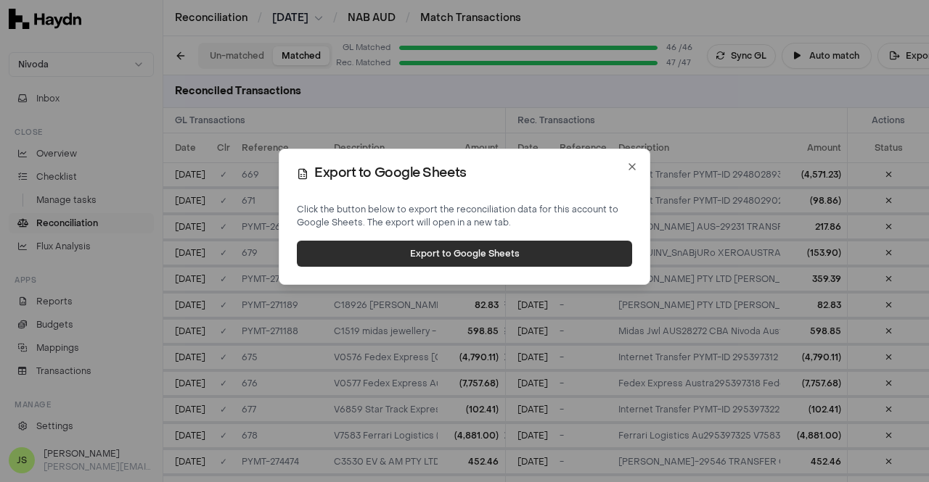
click at [485, 255] on button "Export to Google Sheets" at bounding box center [464, 254] width 335 height 26
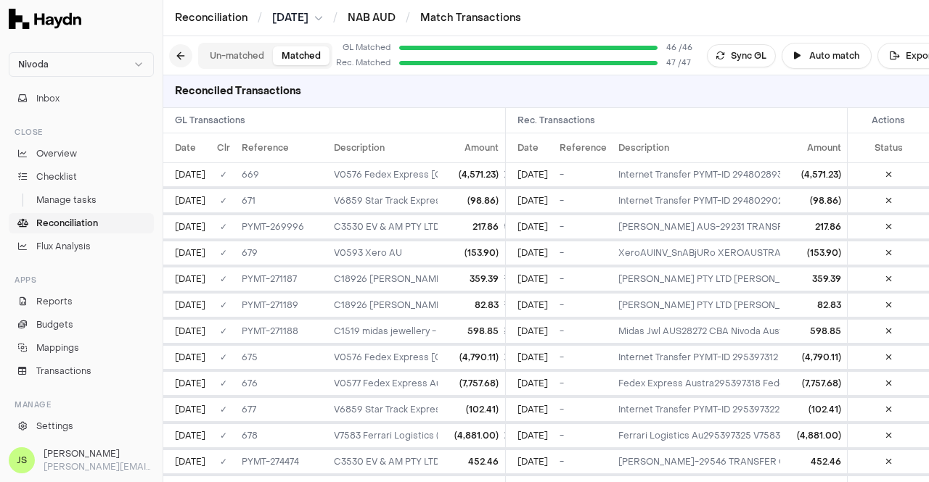
click at [180, 56] on button at bounding box center [180, 55] width 23 height 23
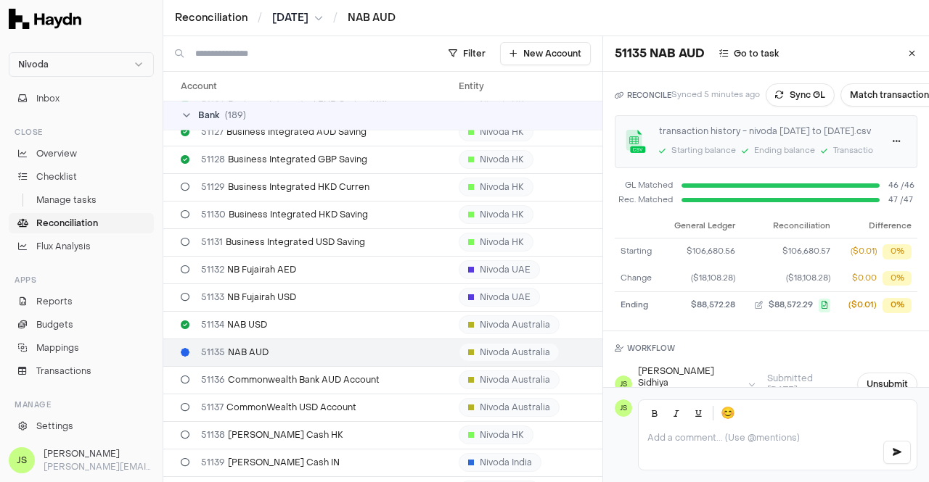
scroll to position [644, 0]
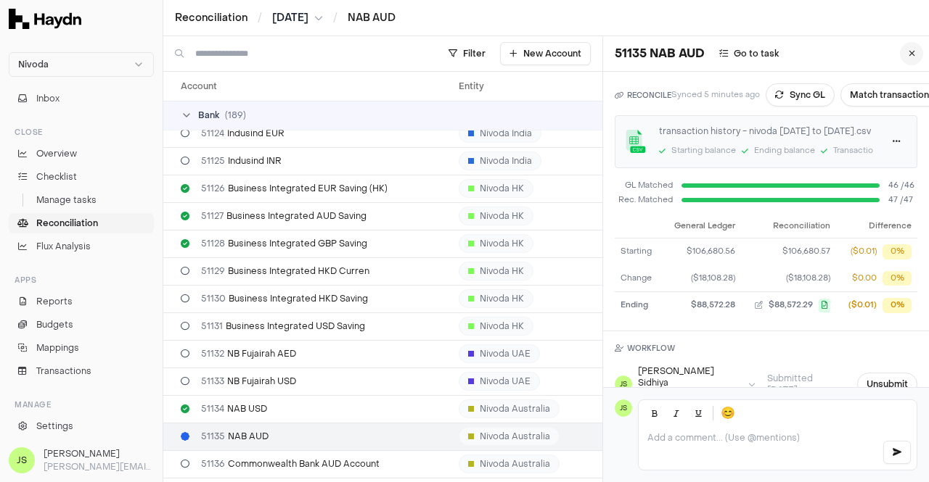
click at [905, 46] on button at bounding box center [911, 53] width 23 height 23
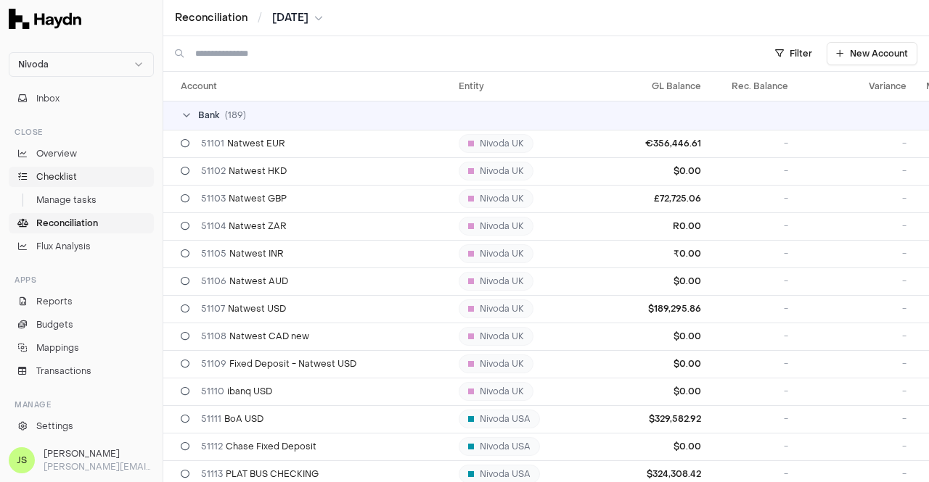
click at [62, 171] on span "Checklist" at bounding box center [56, 176] width 41 height 13
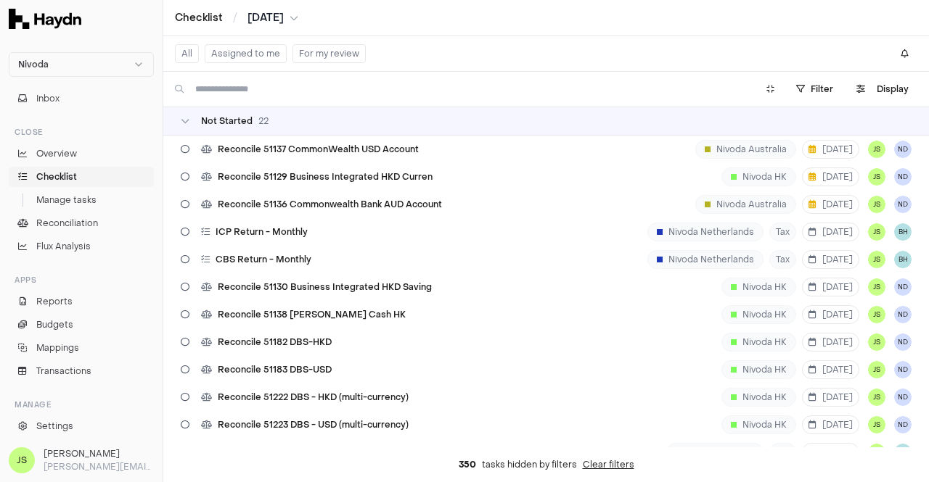
click at [234, 52] on button "Assigned to me" at bounding box center [246, 53] width 82 height 19
click at [391, 154] on span "Reconcile 51137 CommonWealth USD Account" at bounding box center [318, 150] width 201 height 12
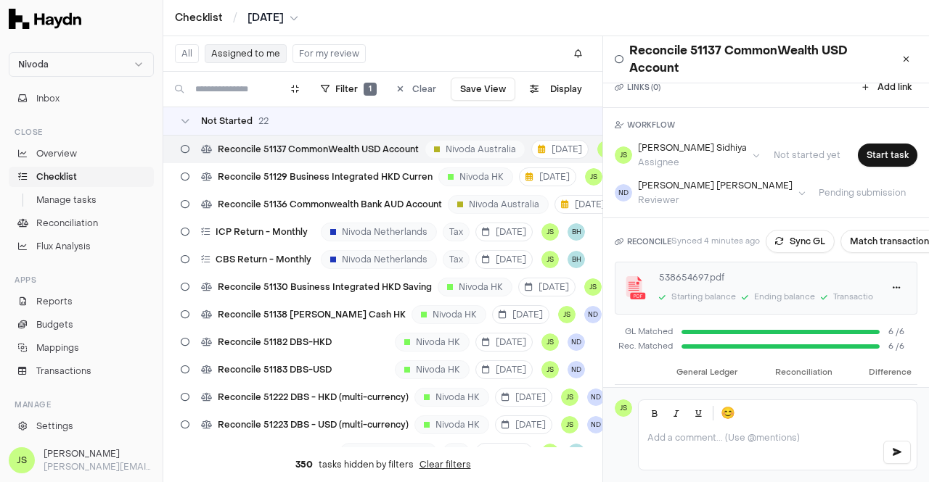
scroll to position [162, 0]
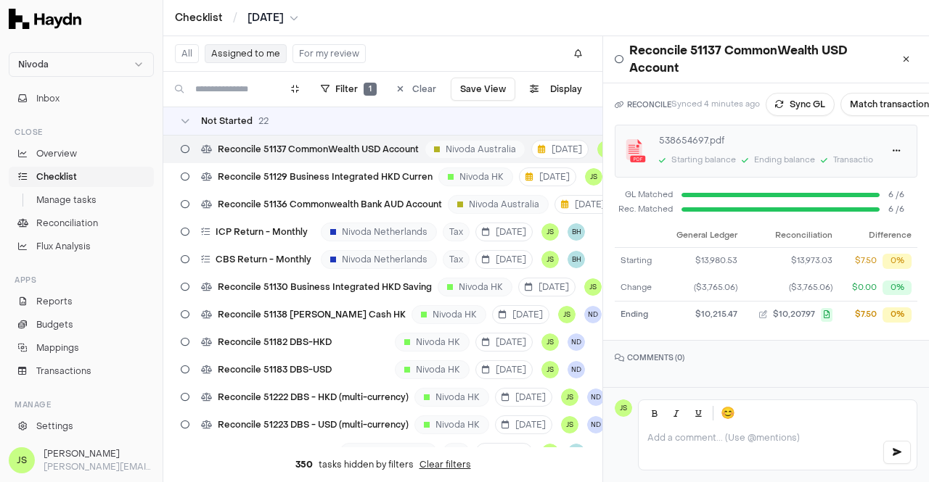
click at [255, 11] on span "[DATE]" at bounding box center [265, 18] width 36 height 15
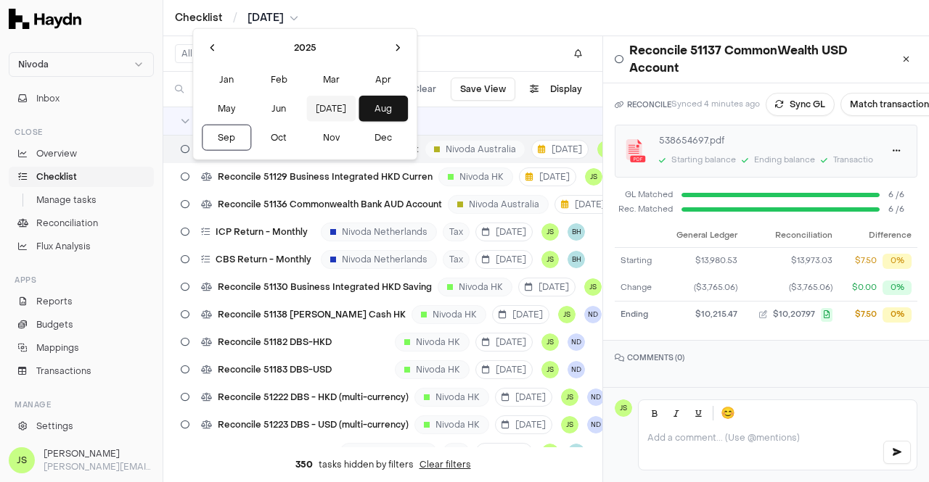
click at [306, 104] on button "[DATE]" at bounding box center [330, 109] width 49 height 26
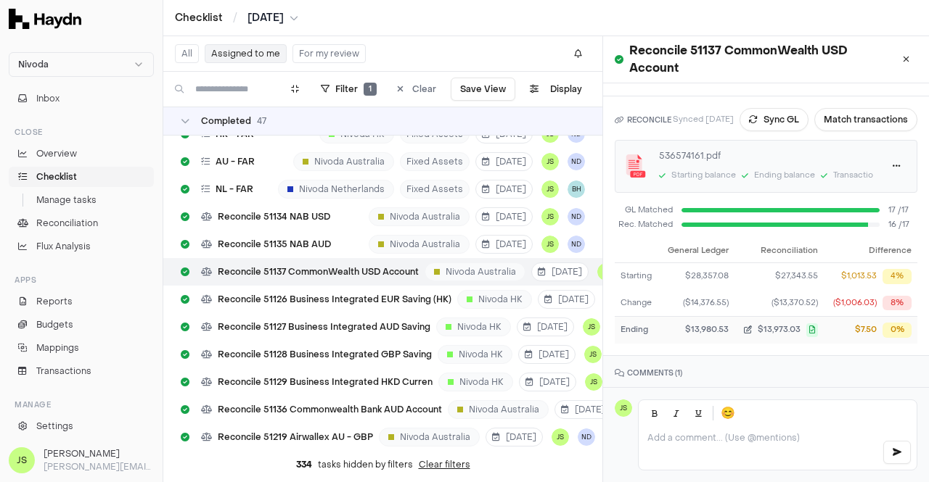
scroll to position [208, 0]
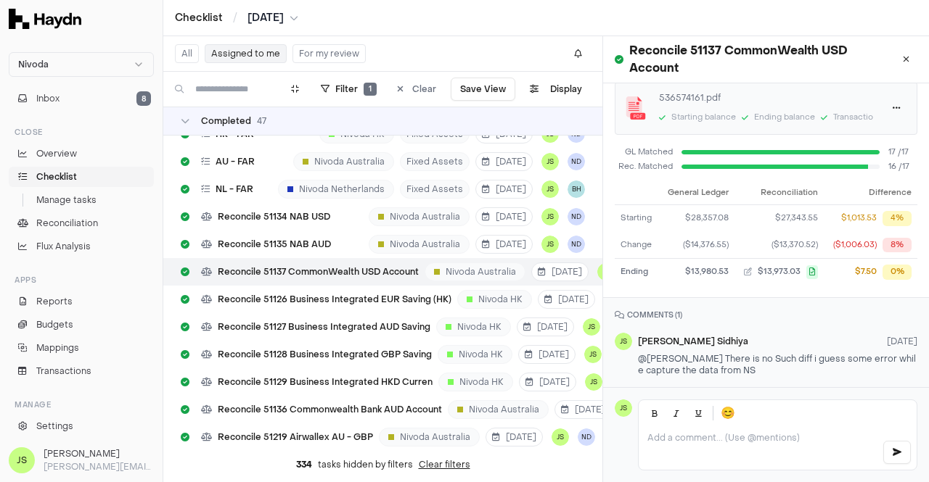
click at [695, 353] on span "@[PERSON_NAME] There is no Such diff i guess some error while capture the data …" at bounding box center [777, 364] width 278 height 23
drag, startPoint x: 642, startPoint y: 345, endPoint x: 752, endPoint y: 359, distance: 110.5
click at [752, 359] on div "@[PERSON_NAME] There is no Such diff i guess some error while capture the data …" at bounding box center [777, 364] width 279 height 23
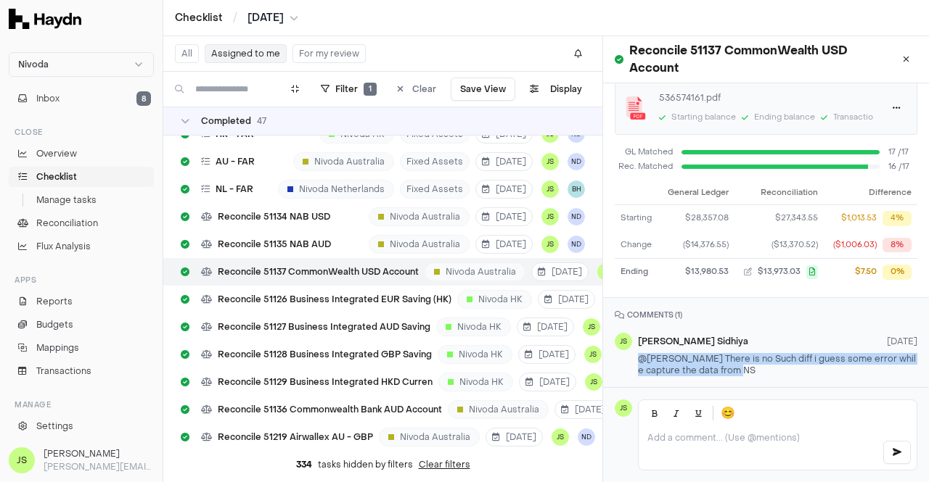
drag, startPoint x: 639, startPoint y: 346, endPoint x: 744, endPoint y: 355, distance: 104.9
click at [744, 355] on div "@[PERSON_NAME] There is no Such diff i guess some error while capture the data …" at bounding box center [777, 364] width 279 height 23
copy span "@[PERSON_NAME] There is no Such diff i guess some error while capture the data …"
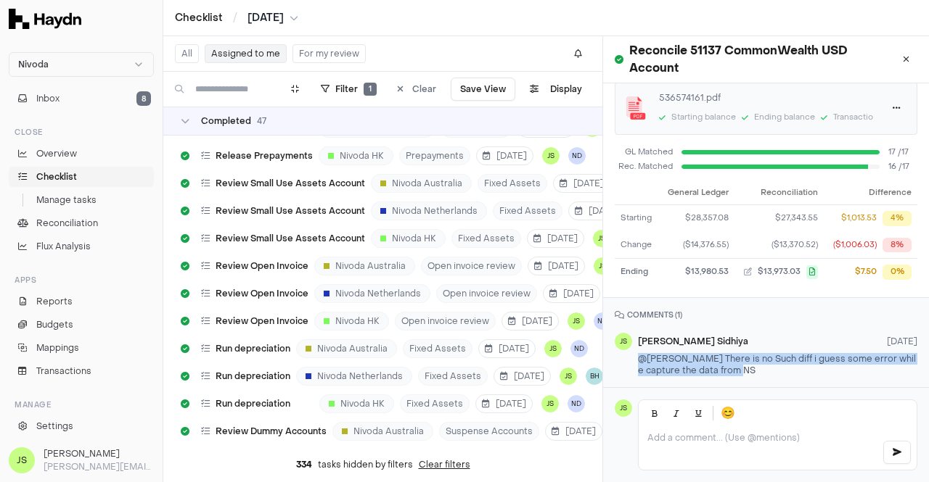
scroll to position [0, 0]
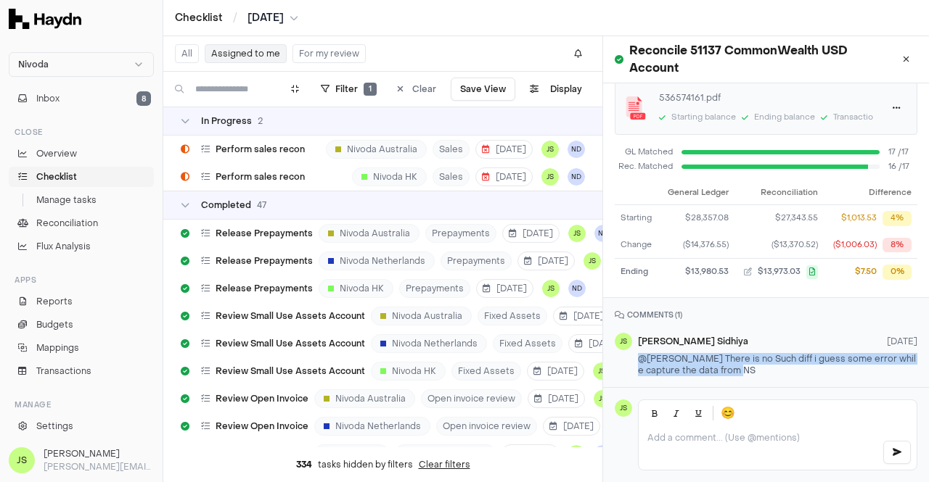
click at [280, 18] on span "[DATE]" at bounding box center [265, 18] width 36 height 15
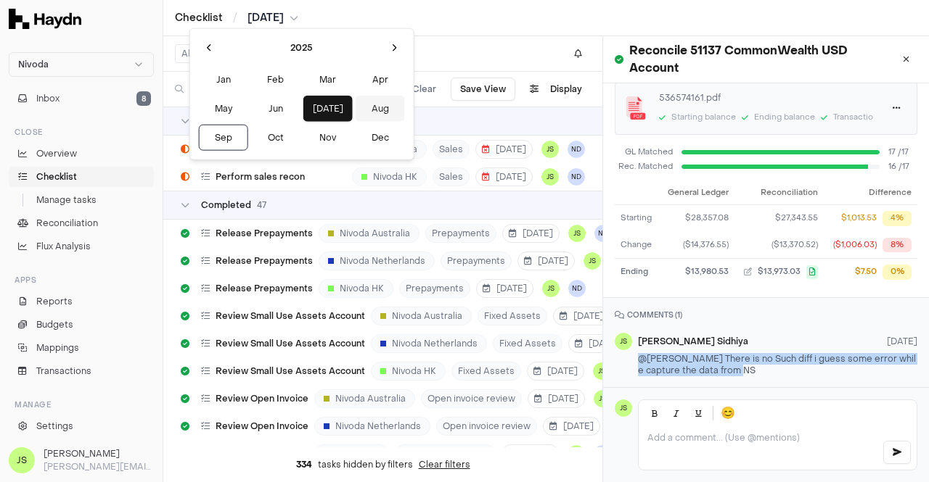
click at [355, 108] on button "Aug" at bounding box center [379, 109] width 49 height 26
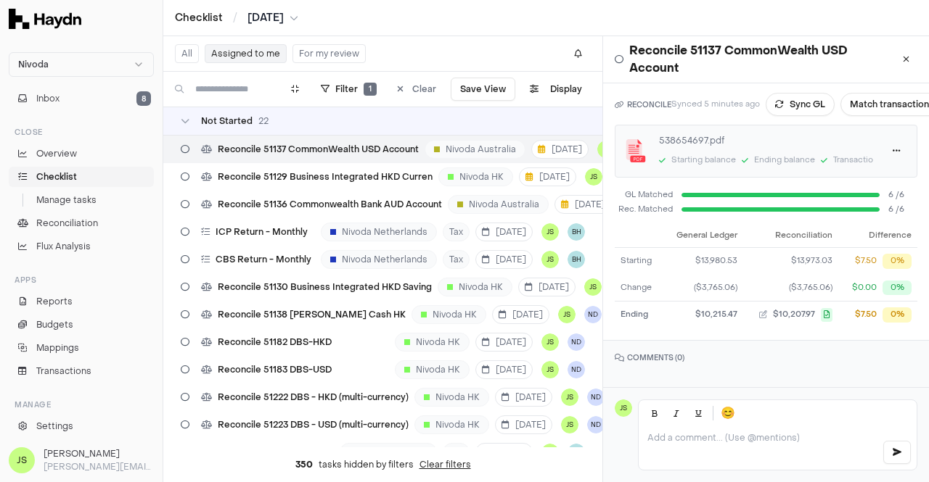
click at [717, 440] on p at bounding box center [758, 438] width 223 height 12
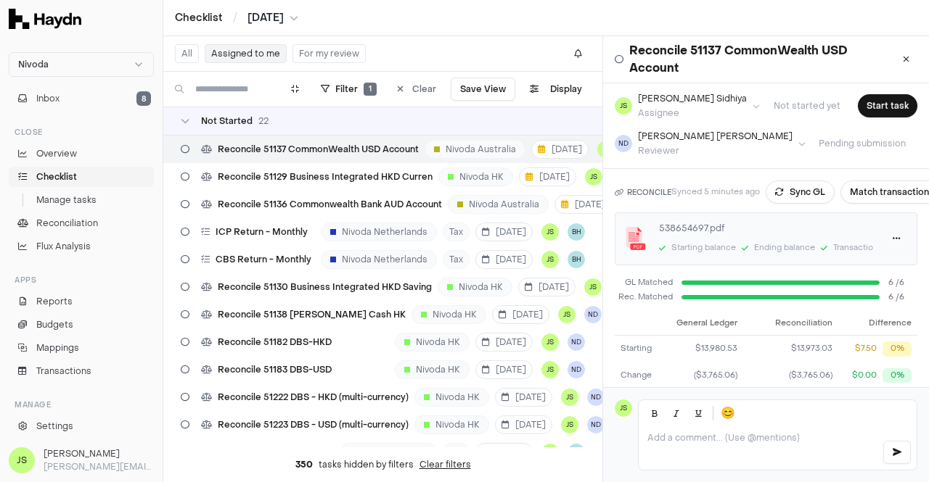
scroll to position [0, 0]
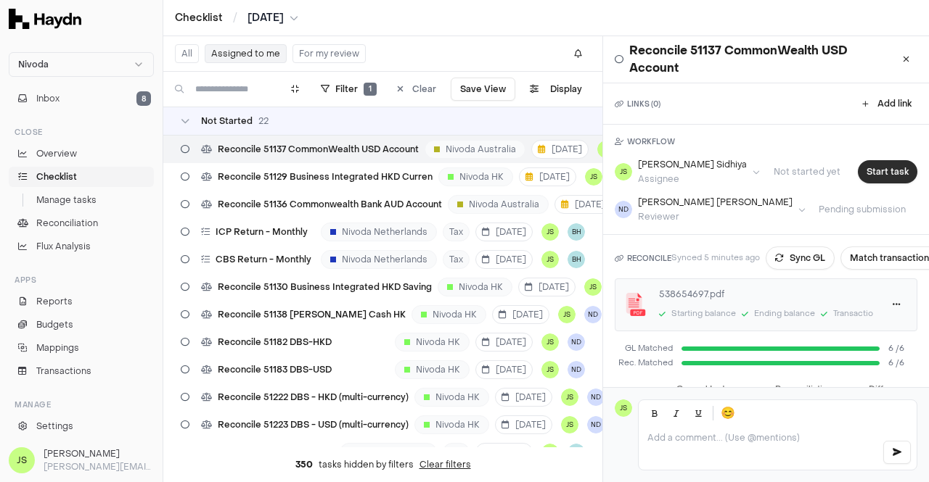
click at [881, 165] on button "Start task" at bounding box center [886, 171] width 59 height 23
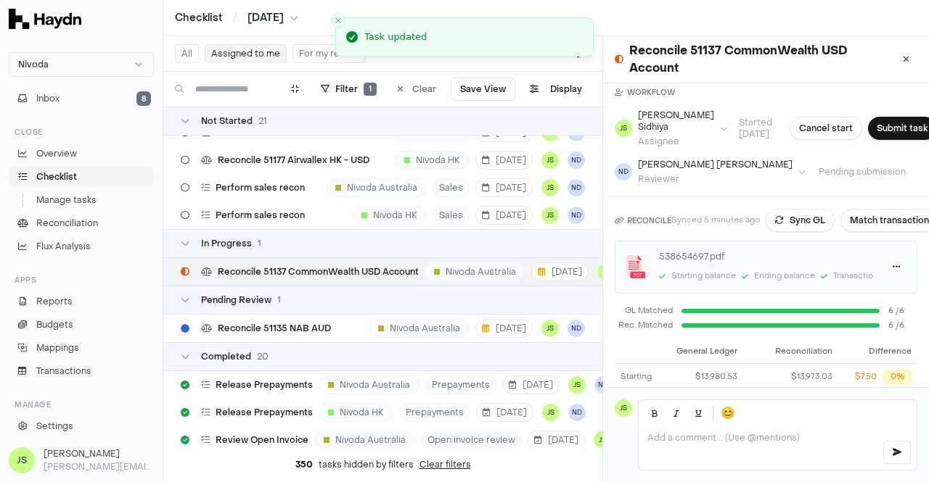
scroll to position [73, 0]
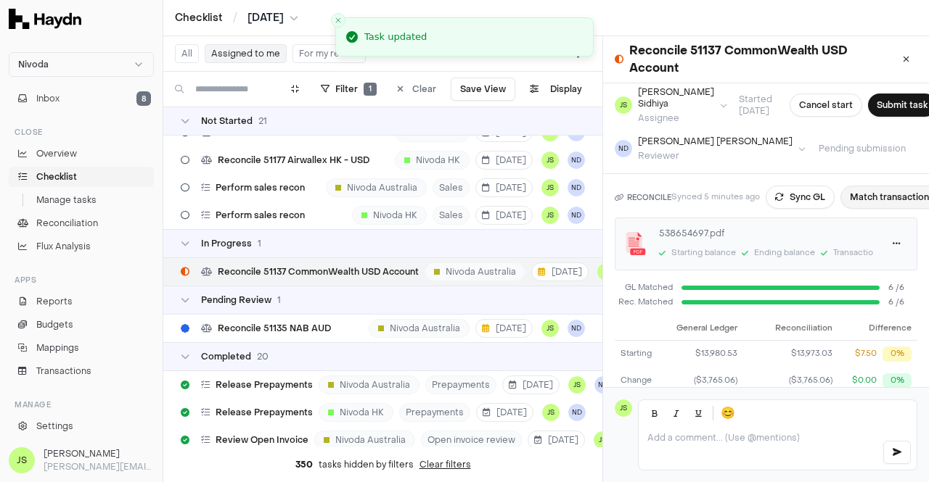
click at [891, 194] on button "Match transactions" at bounding box center [891, 197] width 103 height 23
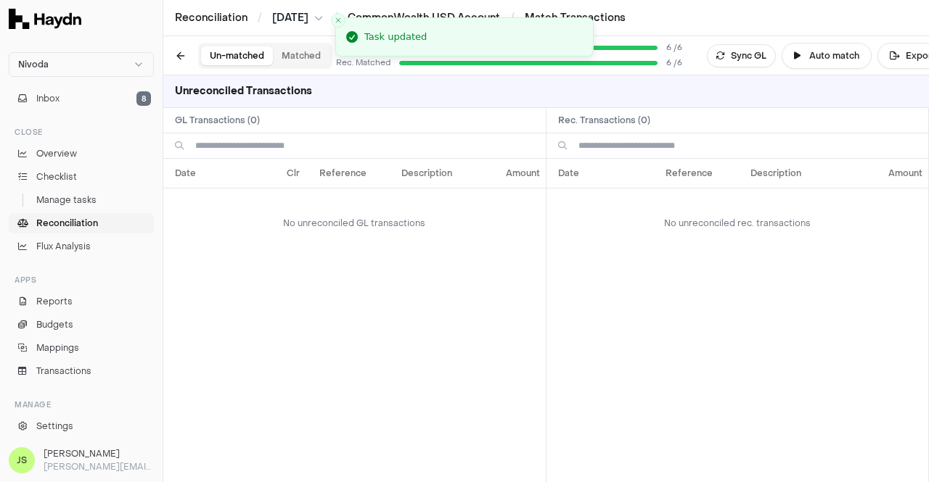
click at [302, 65] on div "Un-matched Matched" at bounding box center [265, 56] width 134 height 26
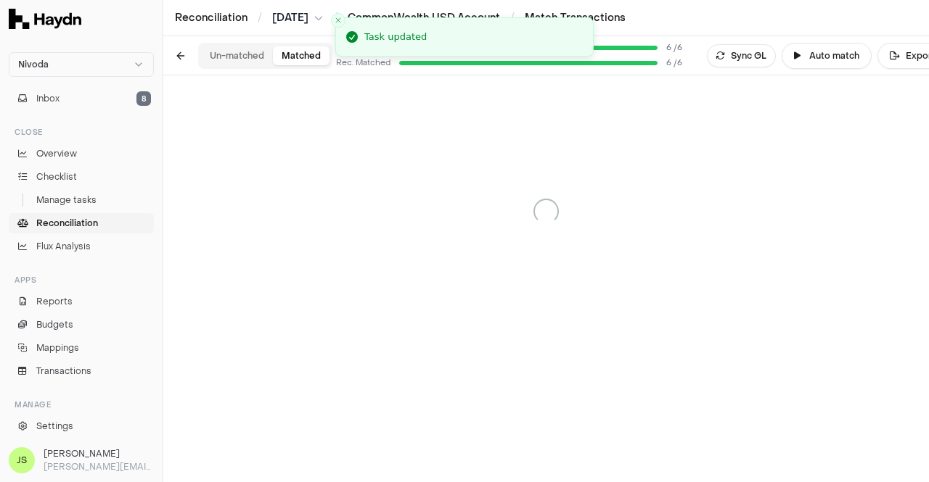
click at [301, 54] on button "Matched" at bounding box center [301, 55] width 57 height 19
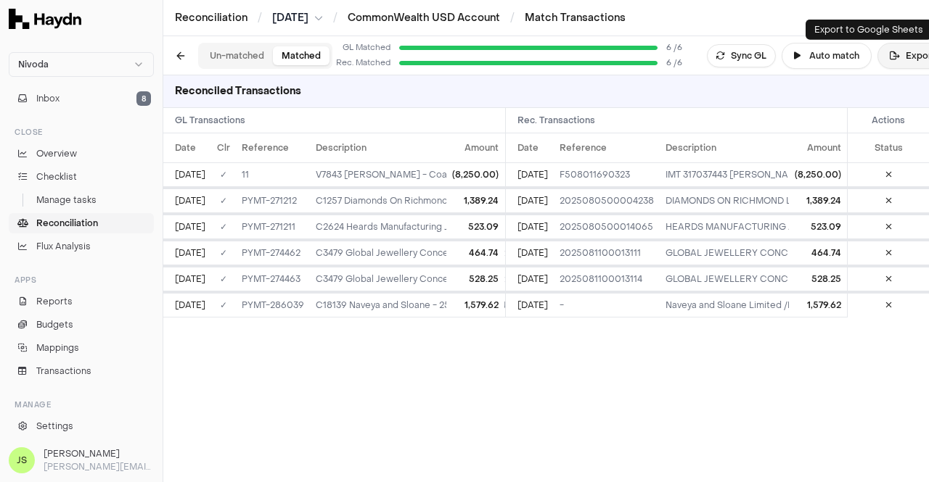
click at [889, 57] on icon at bounding box center [894, 56] width 10 height 9
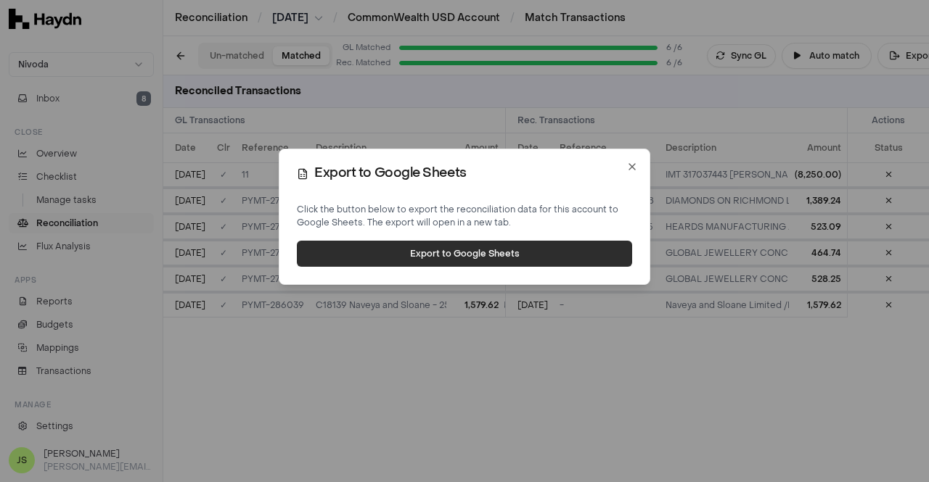
click at [479, 252] on button "Export to Google Sheets" at bounding box center [464, 254] width 335 height 26
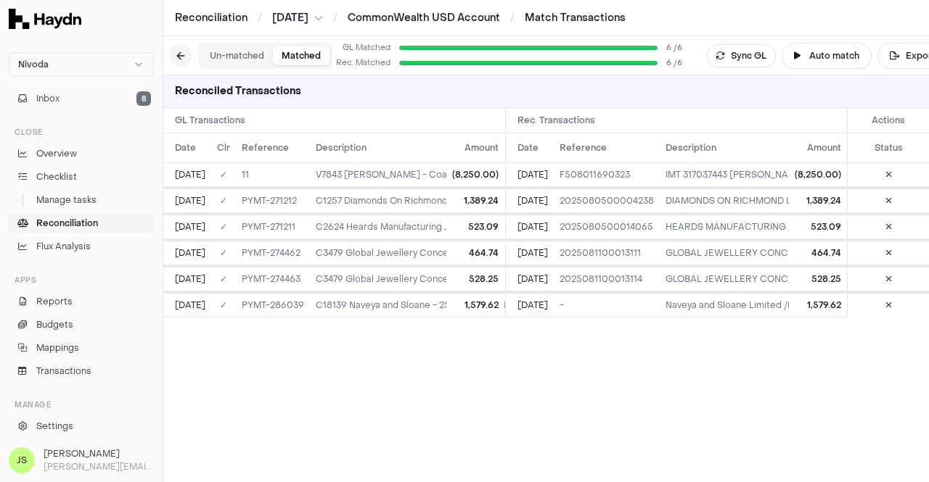
click at [181, 49] on button at bounding box center [180, 55] width 23 height 23
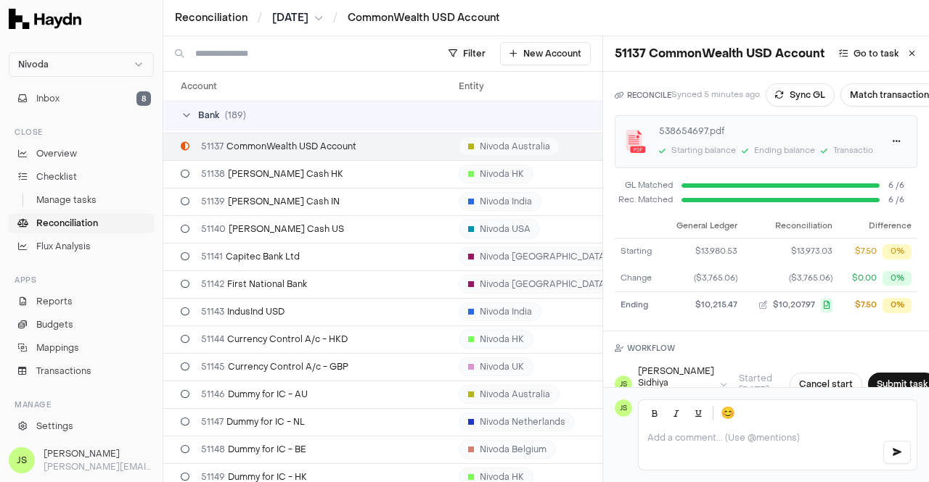
scroll to position [193, 0]
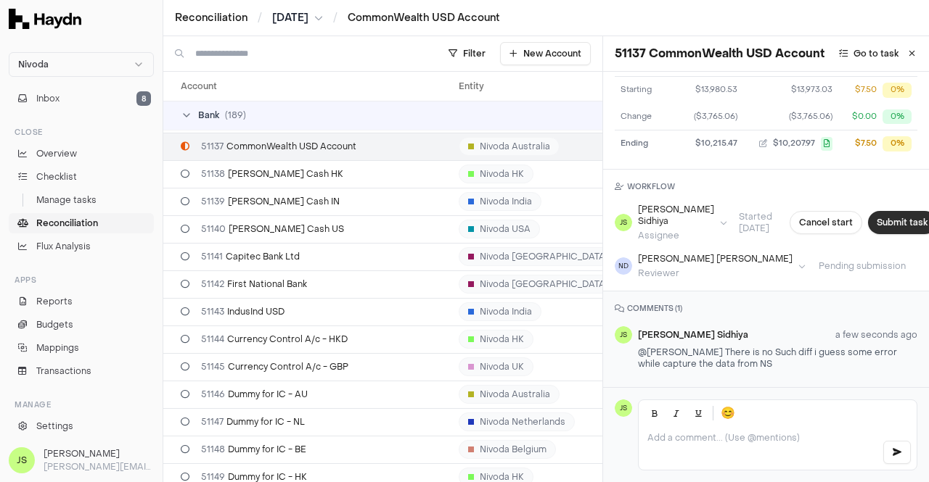
click at [872, 211] on button "Submit task" at bounding box center [902, 222] width 68 height 23
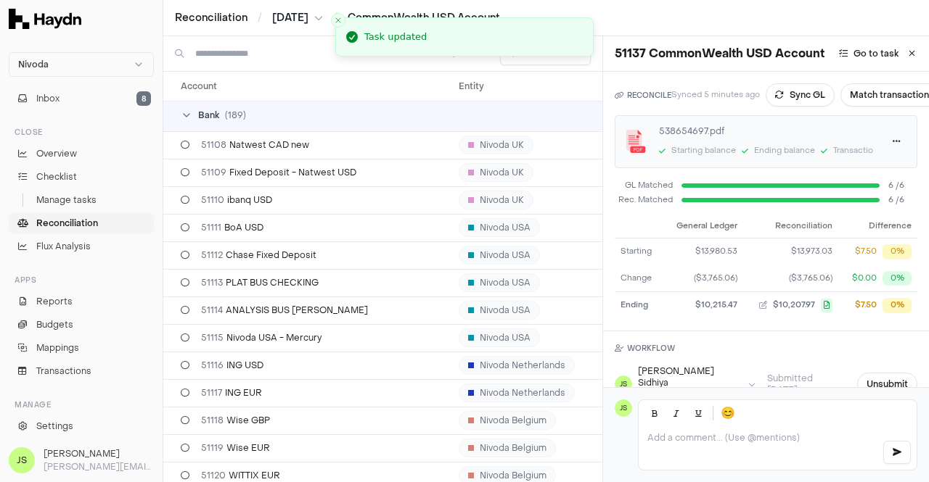
scroll to position [0, 0]
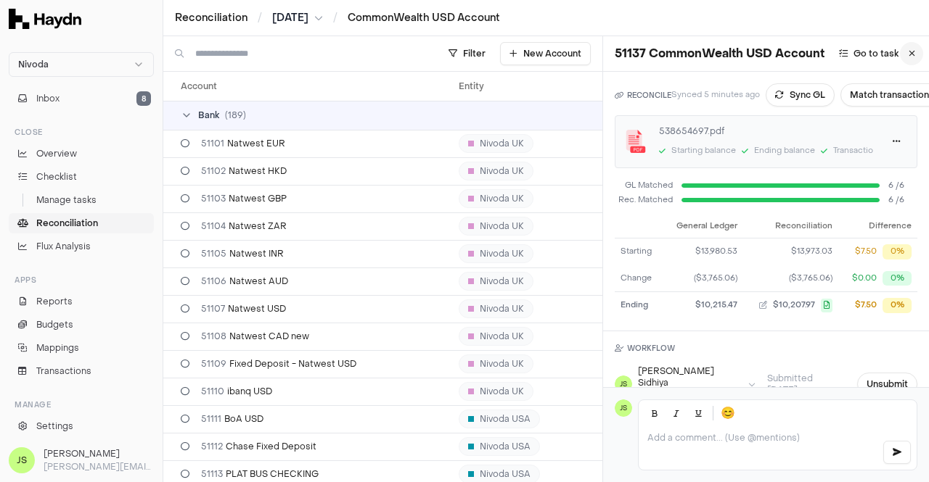
click at [908, 54] on icon at bounding box center [911, 53] width 7 height 9
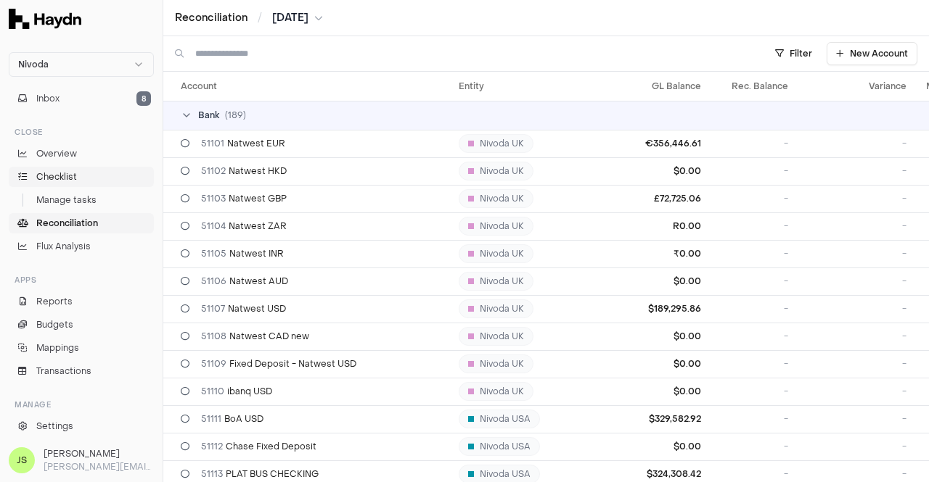
click at [73, 173] on span "Checklist" at bounding box center [56, 176] width 41 height 13
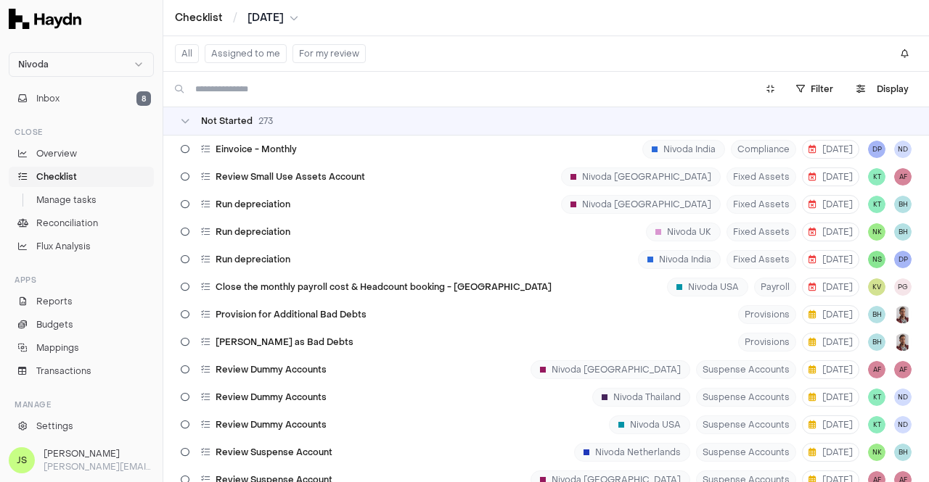
click at [255, 52] on button "Assigned to me" at bounding box center [246, 53] width 82 height 19
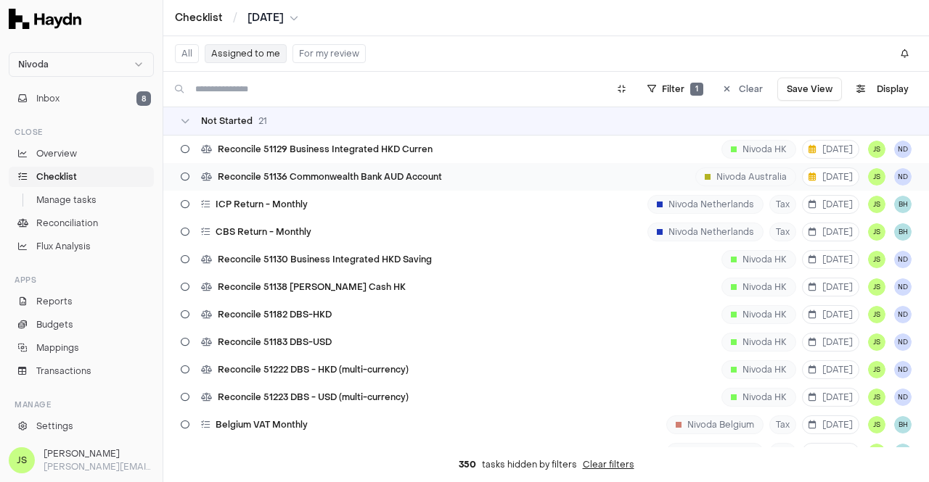
click at [401, 176] on span "Reconcile 51136 Commonwealth Bank AUD Account" at bounding box center [330, 177] width 224 height 12
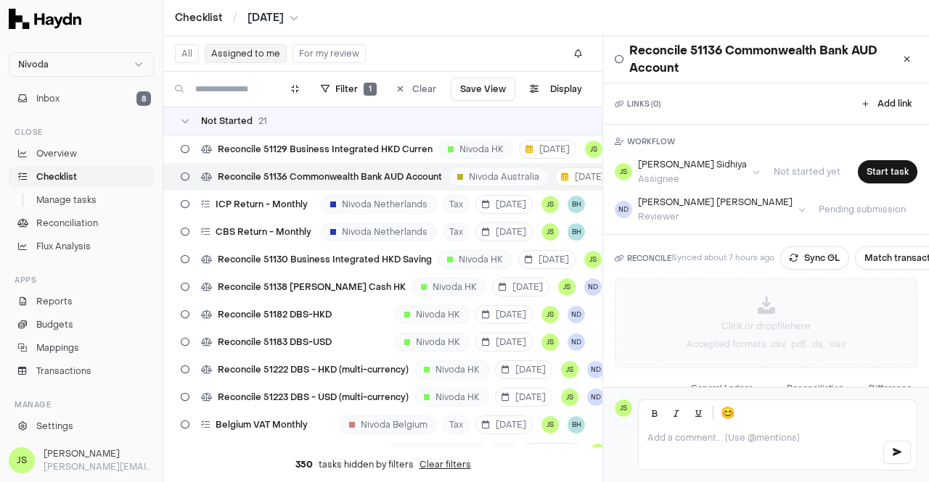
click at [702, 306] on div "Click or drop file here Accepted formats: .csv, .pdf, .xls, .xlsx" at bounding box center [765, 323] width 301 height 88
click at [804, 258] on button "Sync GL" at bounding box center [814, 258] width 69 height 23
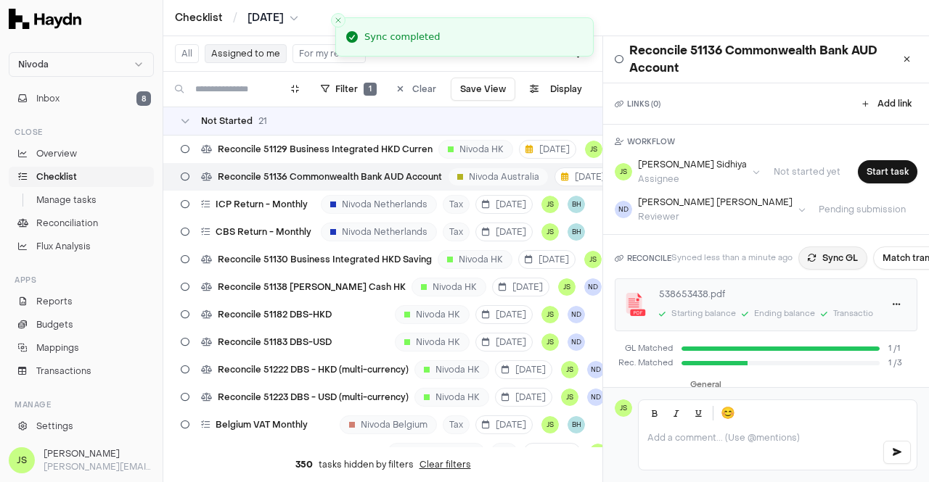
click at [818, 258] on button "Sync GL" at bounding box center [832, 258] width 69 height 23
click at [800, 259] on button "Sync GL" at bounding box center [832, 258] width 69 height 23
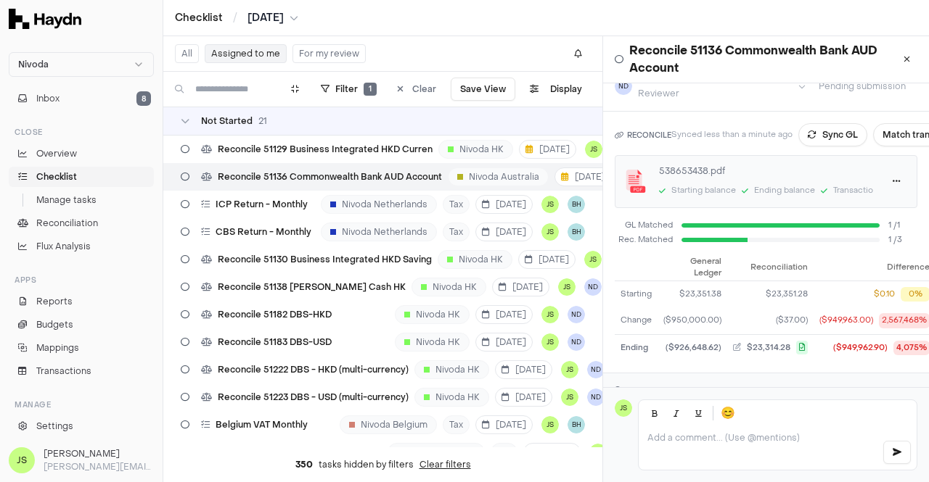
scroll to position [164, 0]
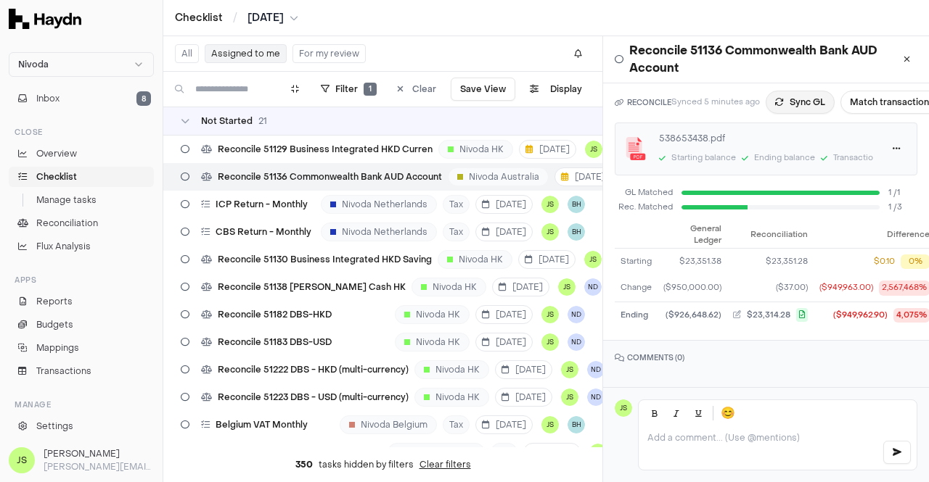
click at [804, 96] on button "Sync GL" at bounding box center [799, 102] width 69 height 23
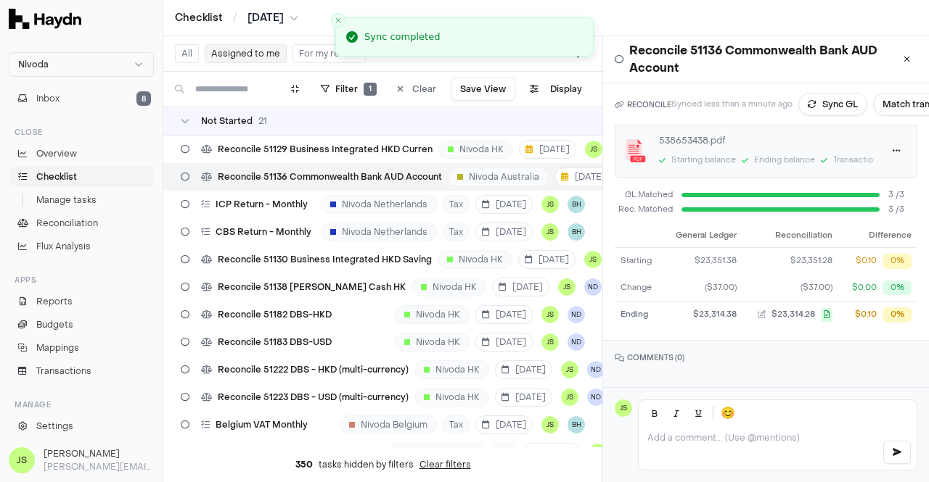
scroll to position [0, 0]
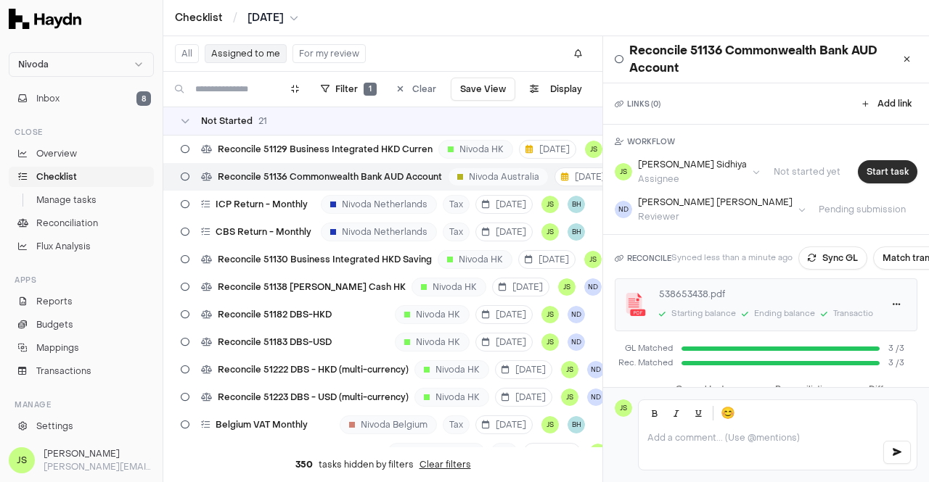
click at [859, 180] on button "Start task" at bounding box center [886, 171] width 59 height 23
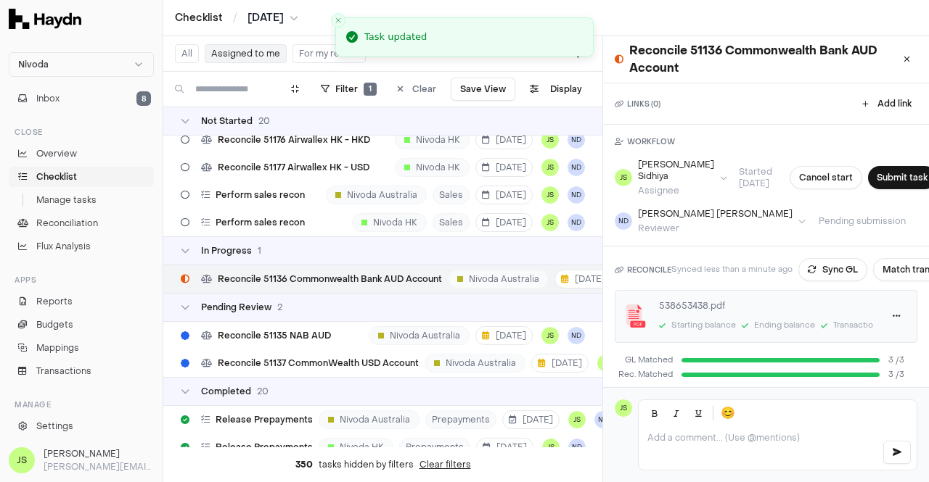
scroll to position [458, 0]
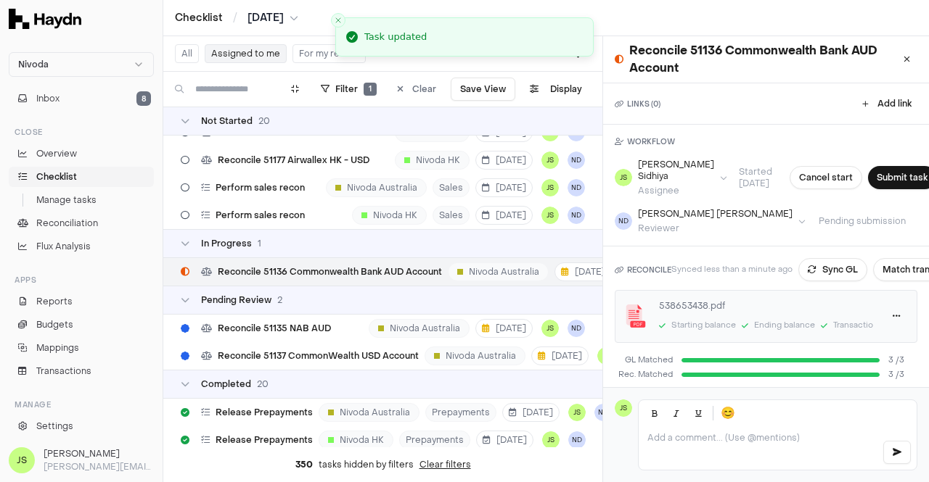
click at [868, 180] on button "Submit task" at bounding box center [902, 177] width 68 height 23
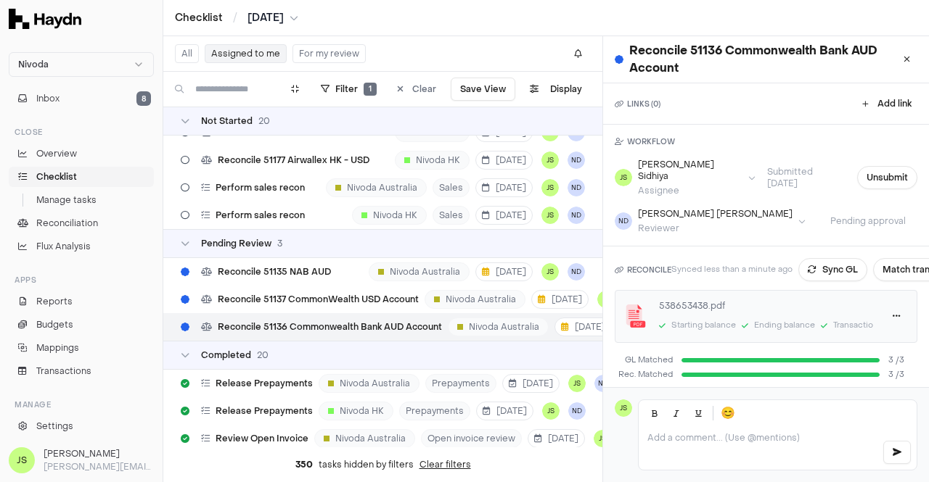
scroll to position [0, 54]
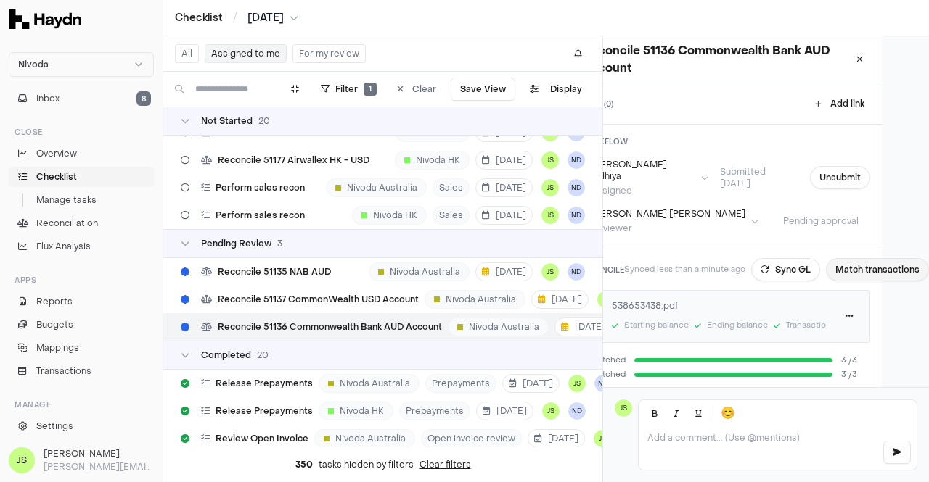
click at [858, 258] on button "Match transactions" at bounding box center [877, 269] width 103 height 23
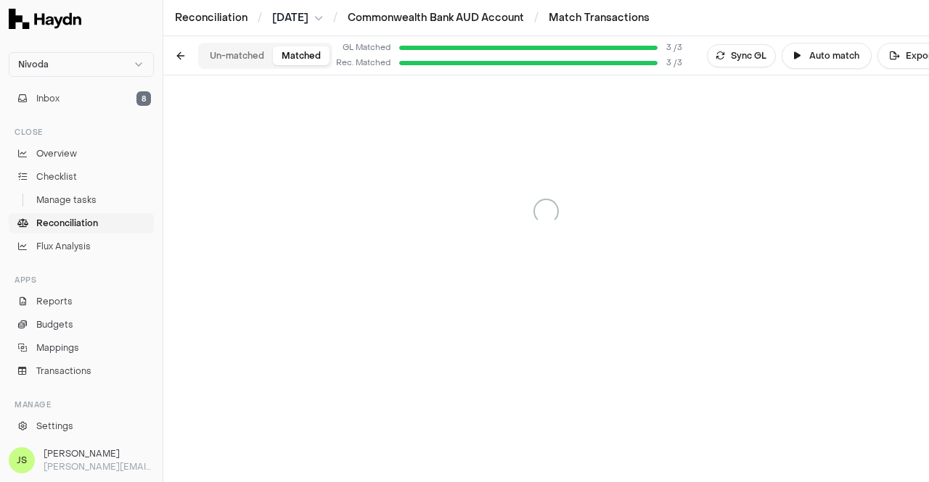
click at [300, 56] on button "Matched" at bounding box center [301, 55] width 57 height 19
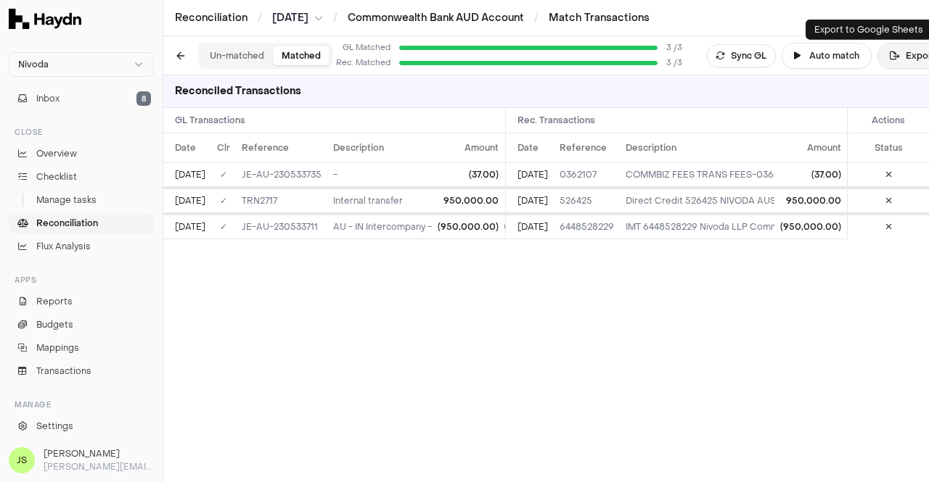
click at [907, 57] on button "Export" at bounding box center [912, 56] width 70 height 26
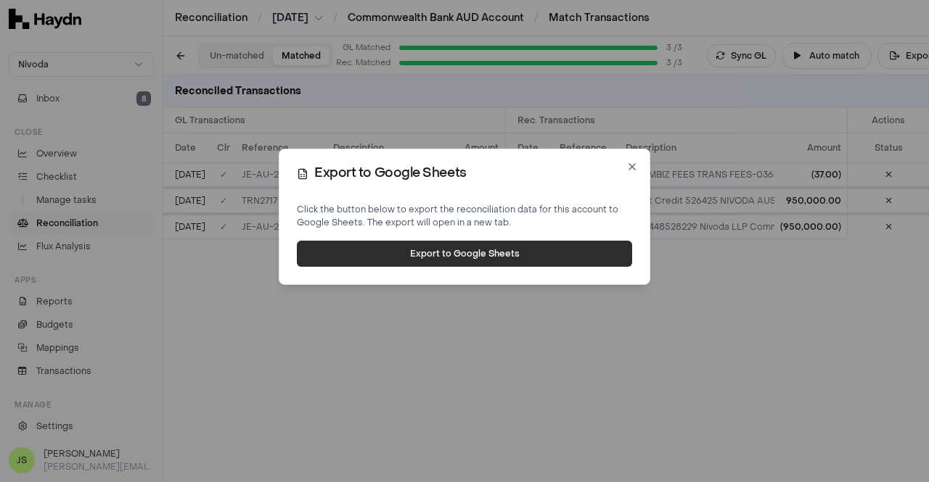
click at [521, 249] on button "Export to Google Sheets" at bounding box center [464, 254] width 335 height 26
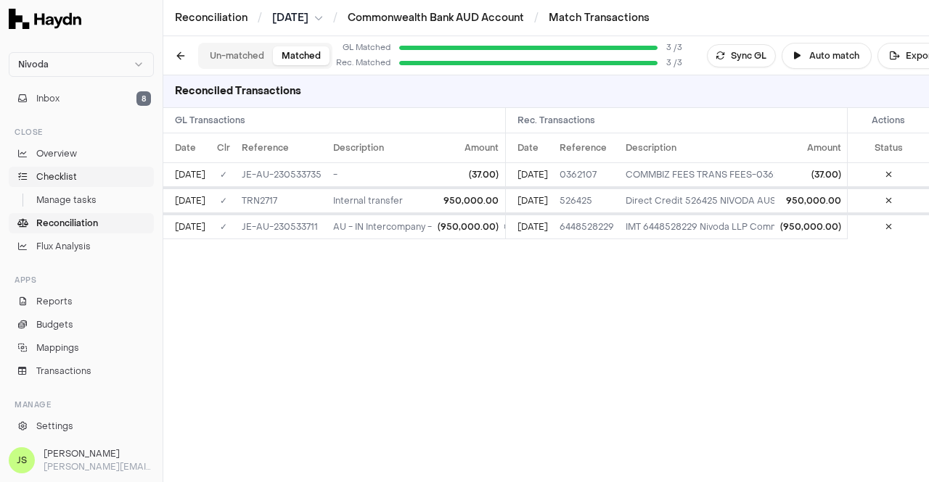
click at [67, 177] on span "Checklist" at bounding box center [56, 176] width 41 height 13
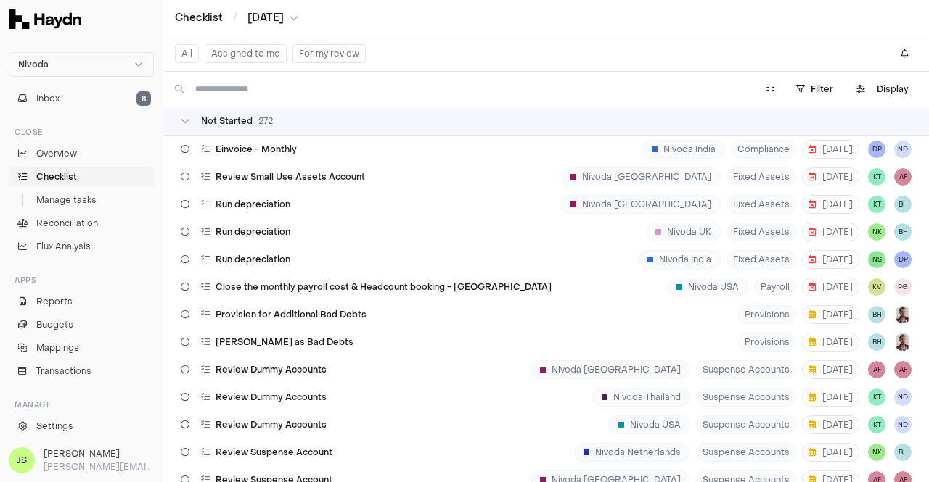
click at [234, 53] on button "Assigned to me" at bounding box center [246, 53] width 82 height 19
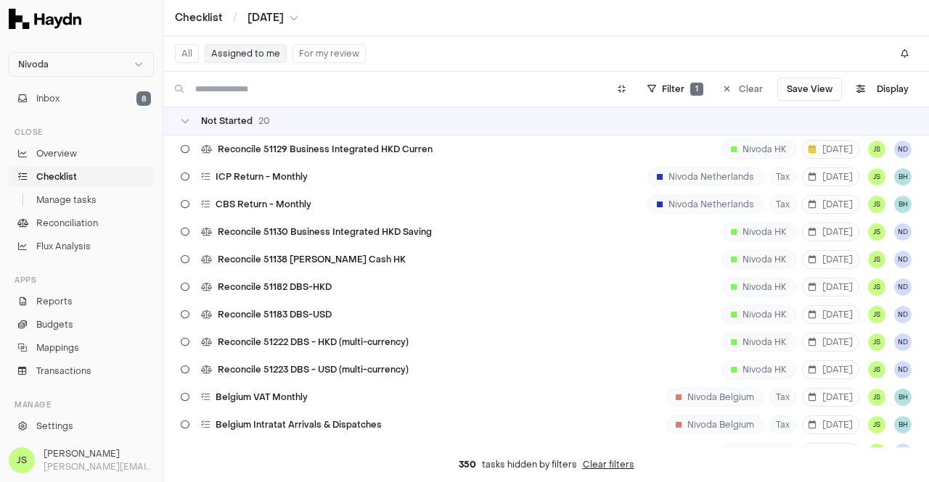
click at [235, 50] on button "Assigned to me" at bounding box center [246, 53] width 82 height 19
click at [304, 152] on span "Reconcile 51129 Business Integrated HKD Curren" at bounding box center [325, 150] width 215 height 12
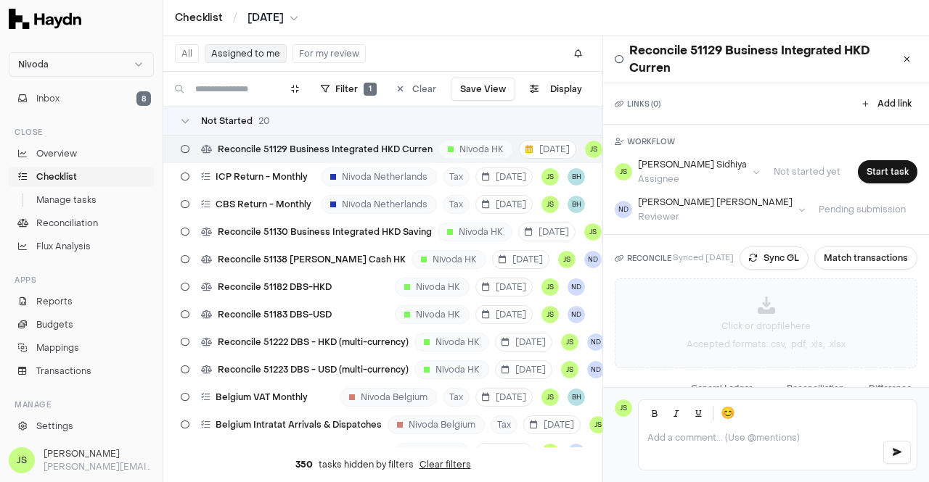
click at [738, 307] on div "Click or drop file here Accepted formats: .csv, .pdf, .xls, .xlsx" at bounding box center [765, 323] width 301 height 88
click at [778, 258] on button "Sync GL" at bounding box center [773, 258] width 69 height 23
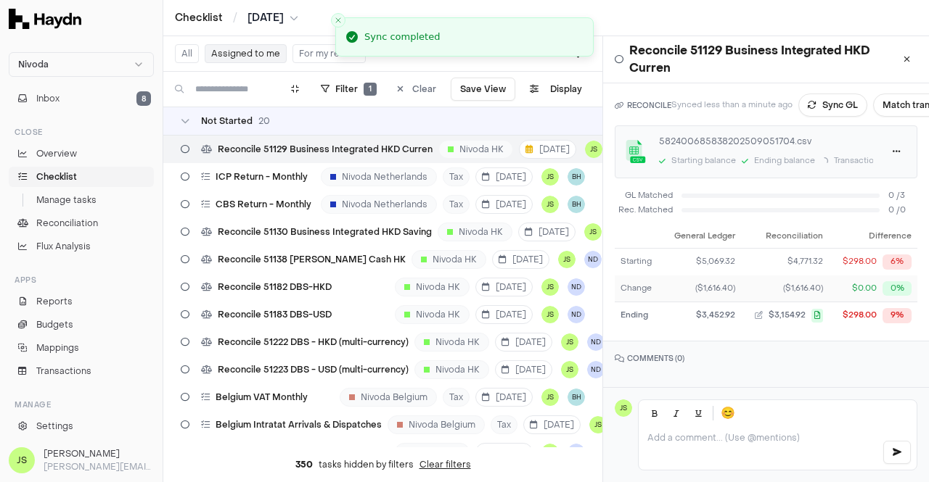
scroll to position [162, 0]
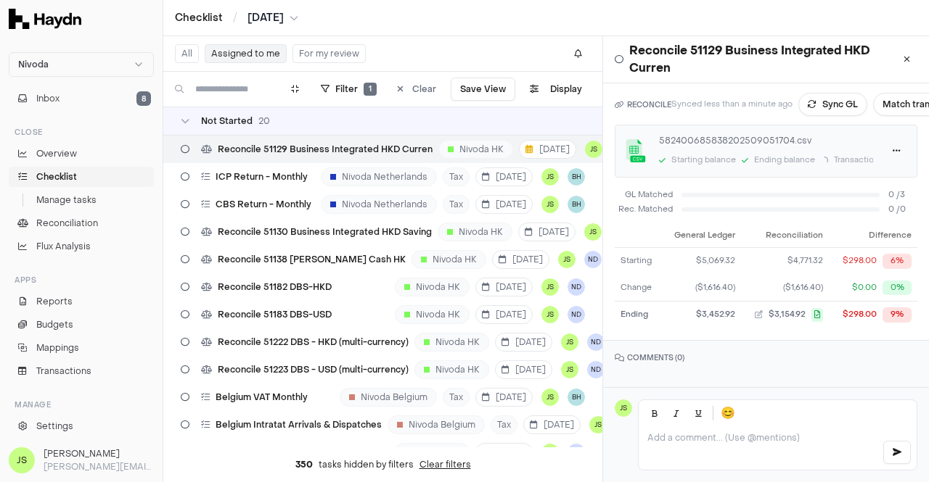
click at [284, 18] on span "[DATE]" at bounding box center [265, 18] width 36 height 15
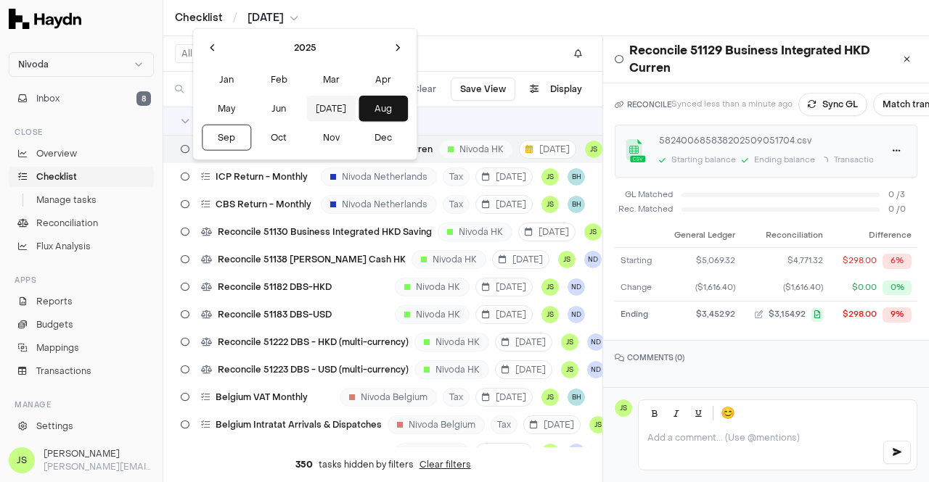
click at [306, 110] on button "[DATE]" at bounding box center [330, 109] width 49 height 26
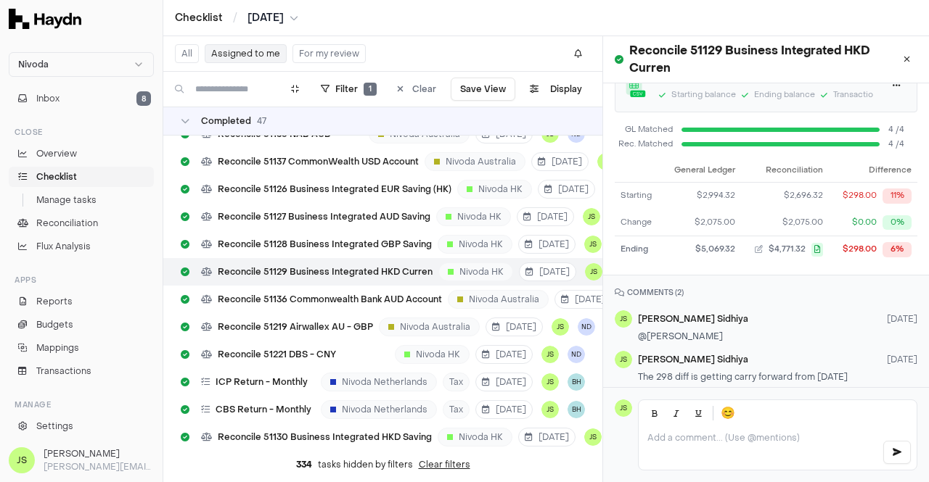
scroll to position [237, 0]
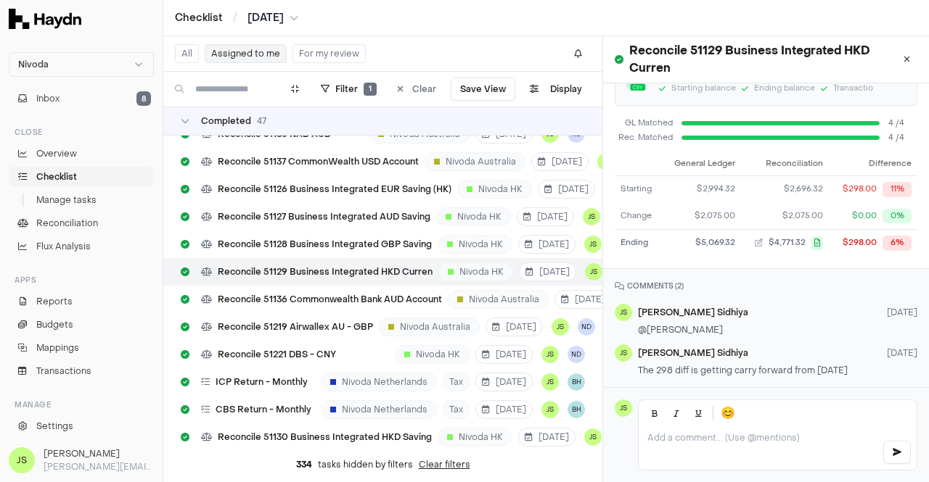
drag, startPoint x: 634, startPoint y: 354, endPoint x: 889, endPoint y: 358, distance: 255.4
click at [889, 358] on div "[PERSON_NAME] [DATE] The 298 diff is getting carry forward from [DATE]" at bounding box center [765, 362] width 302 height 35
copy span "The 298 diff is getting carry forward from [DATE]"
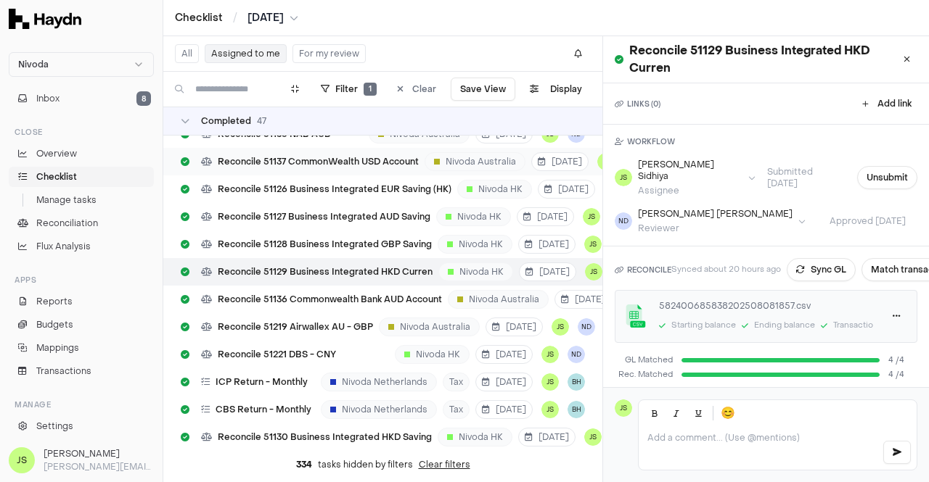
scroll to position [316, 0]
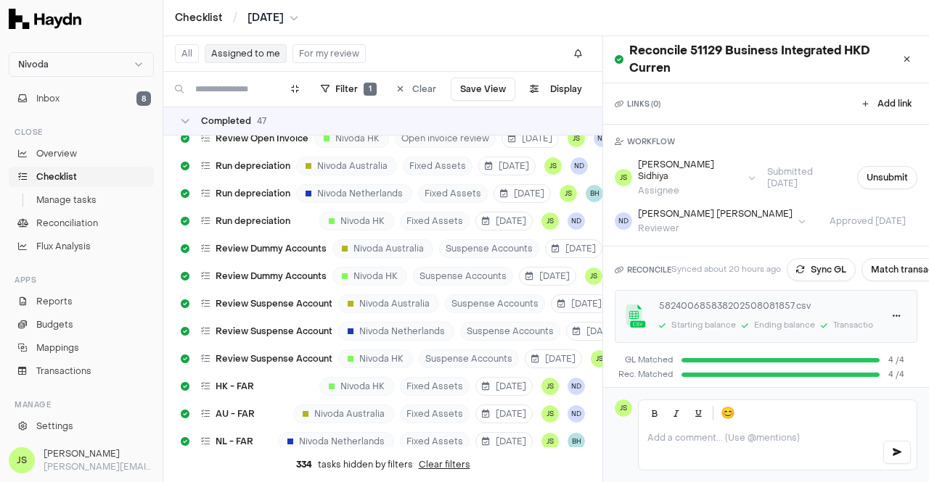
click at [251, 9] on div "Checklist / [DATE]" at bounding box center [545, 18] width 765 height 36
click at [256, 20] on span "[DATE]" at bounding box center [265, 18] width 36 height 15
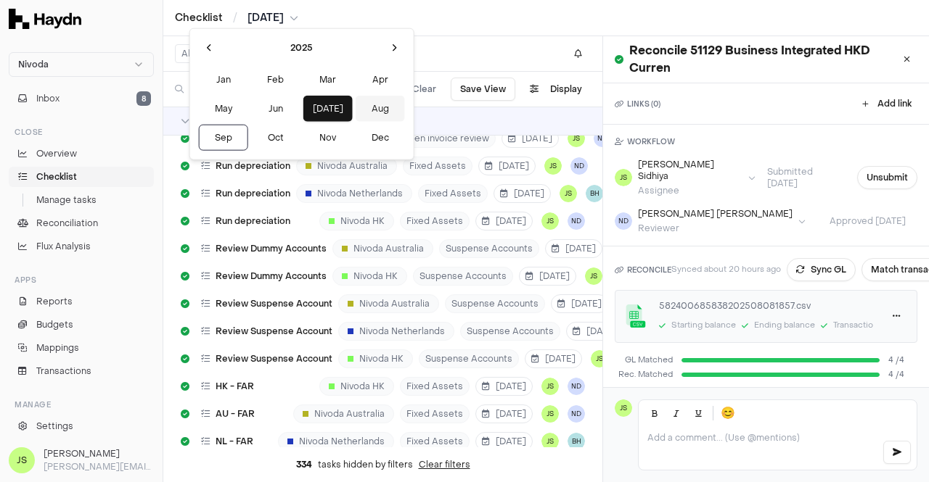
click at [355, 108] on button "Aug" at bounding box center [379, 109] width 49 height 26
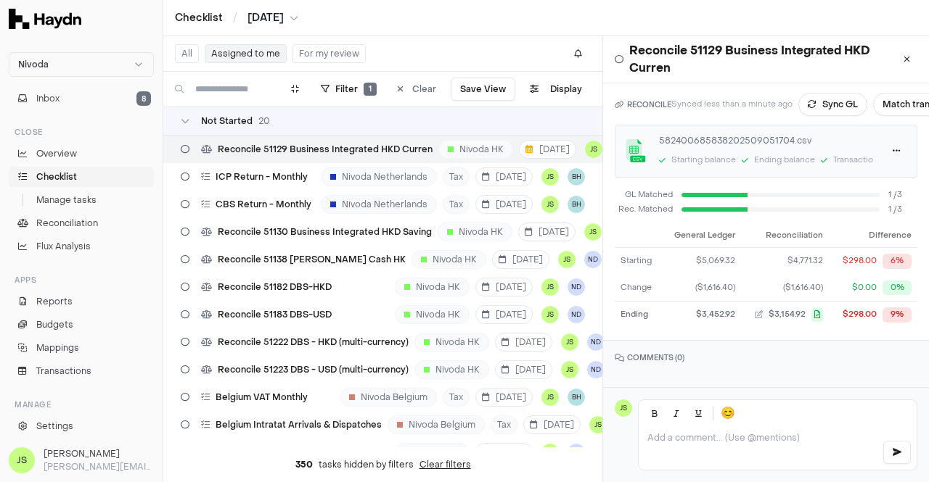
click at [778, 429] on div at bounding box center [777, 449] width 278 height 44
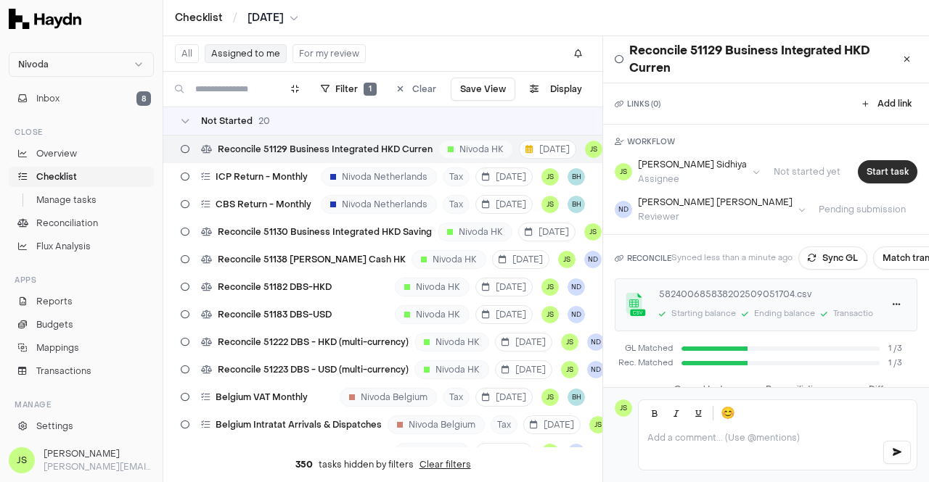
click at [873, 169] on button "Start task" at bounding box center [886, 171] width 59 height 23
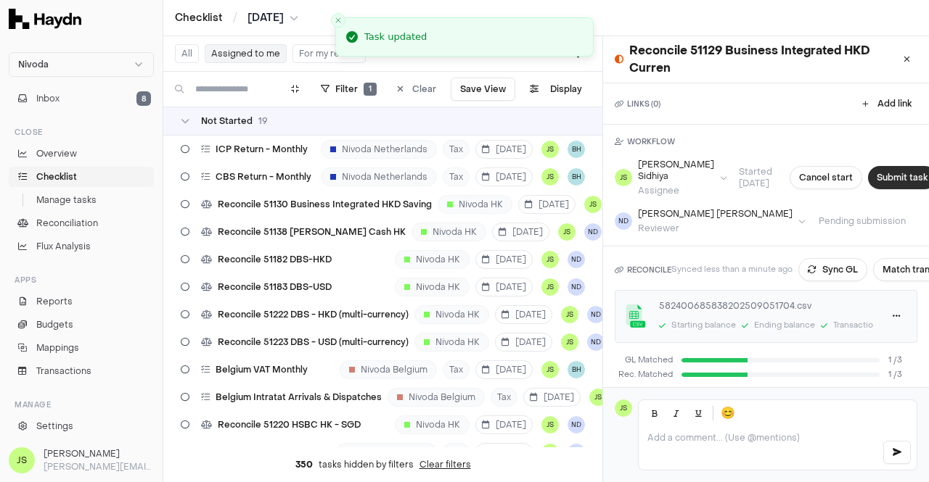
click at [876, 176] on button "Submit task" at bounding box center [902, 177] width 68 height 23
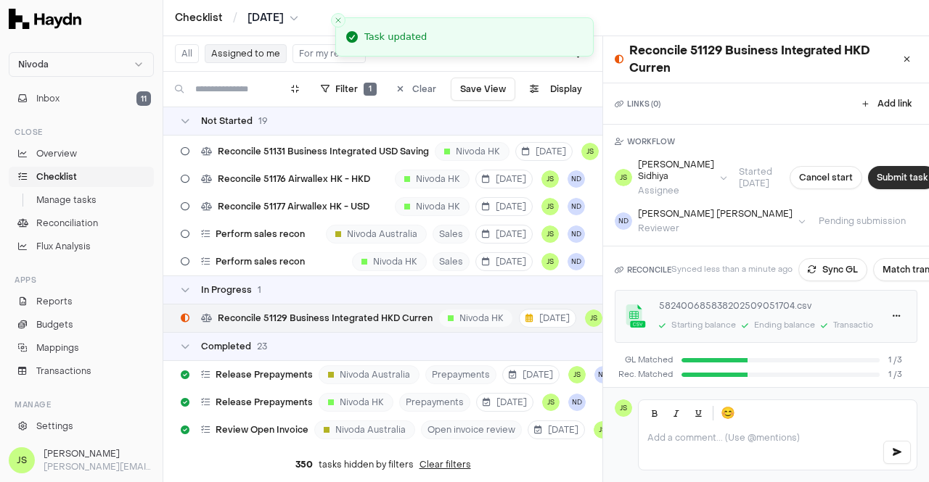
scroll to position [430, 0]
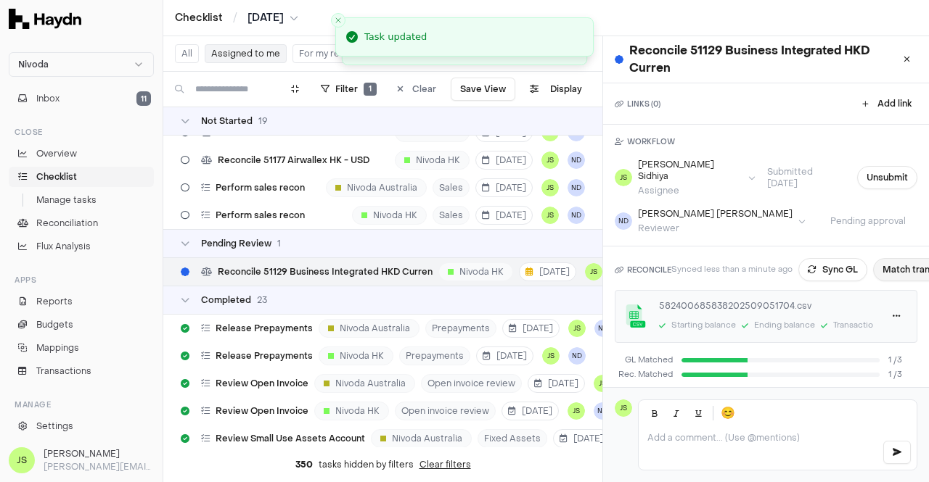
click at [896, 258] on button "Match transactions" at bounding box center [924, 269] width 103 height 23
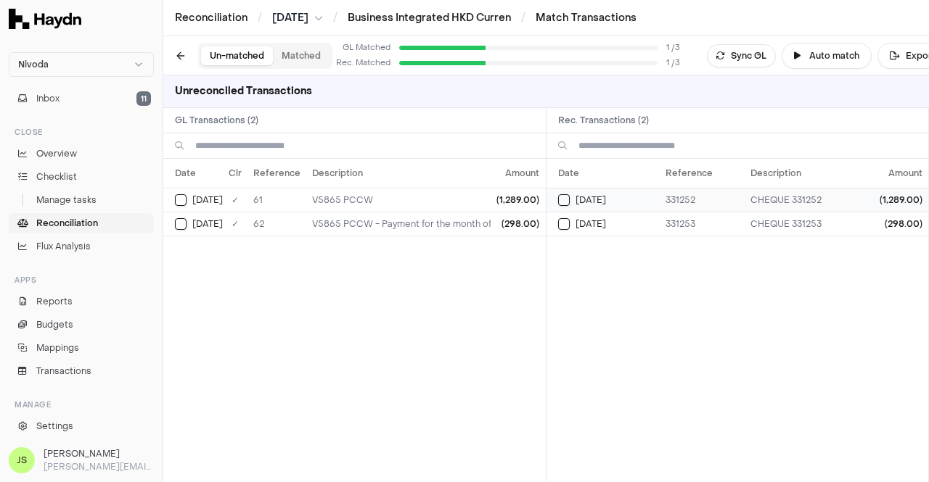
click at [564, 196] on button "Select reconciliation transaction 65969" at bounding box center [564, 200] width 12 height 12
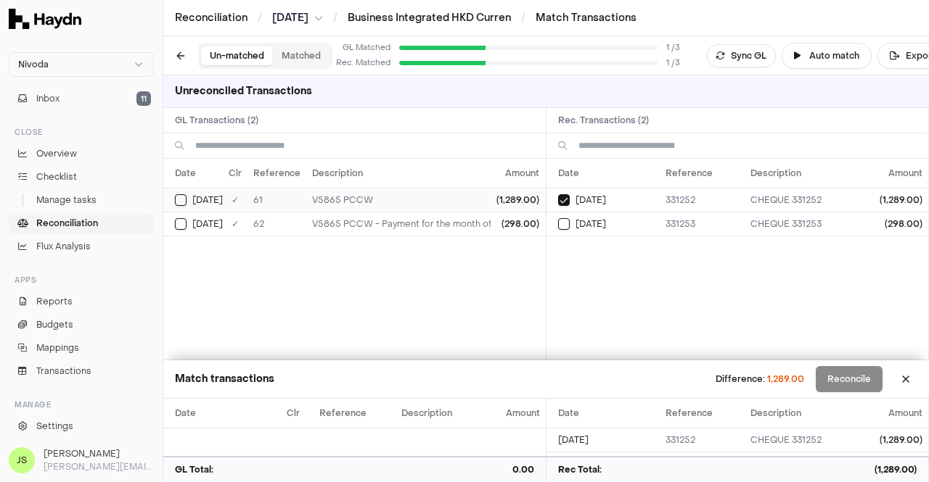
click at [176, 199] on button "Select GL transaction 179311704" at bounding box center [181, 200] width 12 height 12
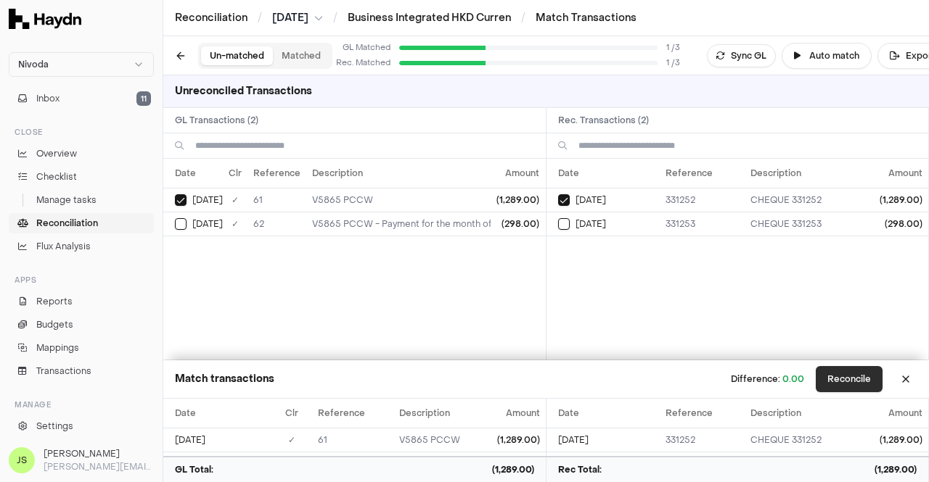
click at [852, 378] on button "Reconcile" at bounding box center [848, 379] width 67 height 26
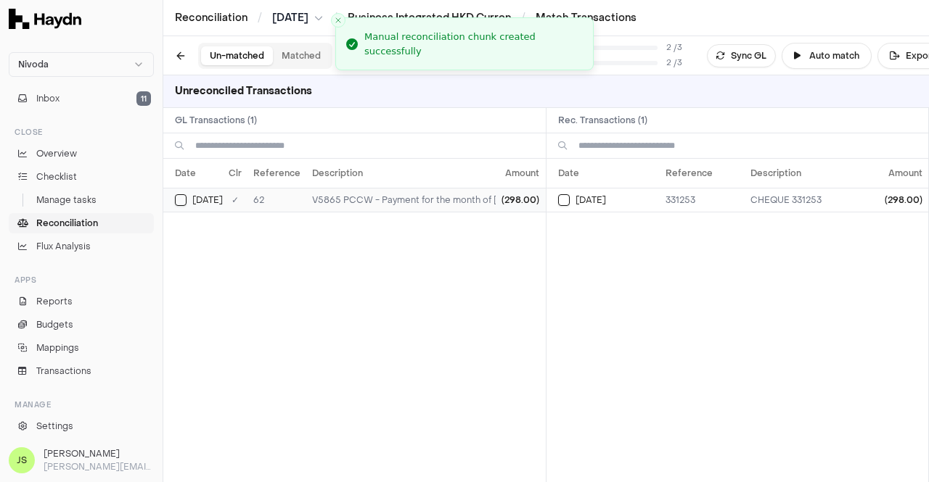
click at [187, 198] on div "[DATE]" at bounding box center [199, 200] width 48 height 12
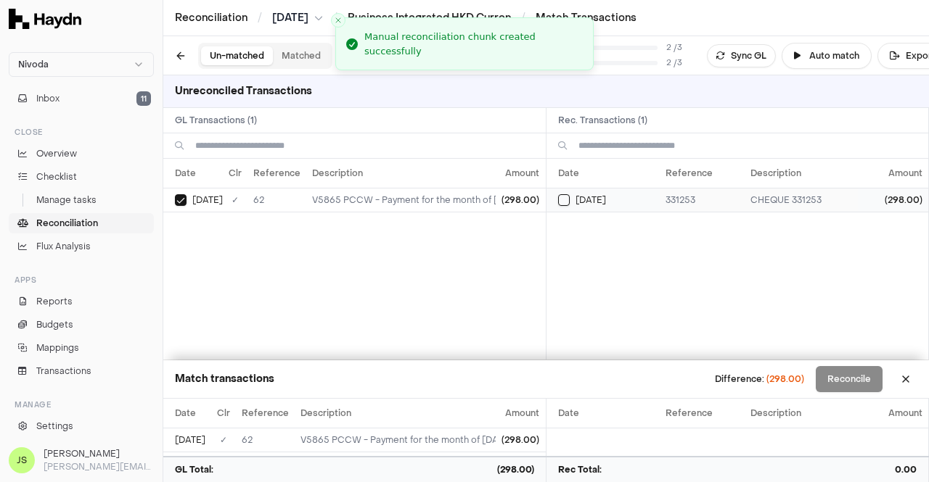
click at [562, 197] on button "Select reconciliation transaction 65970" at bounding box center [564, 200] width 12 height 12
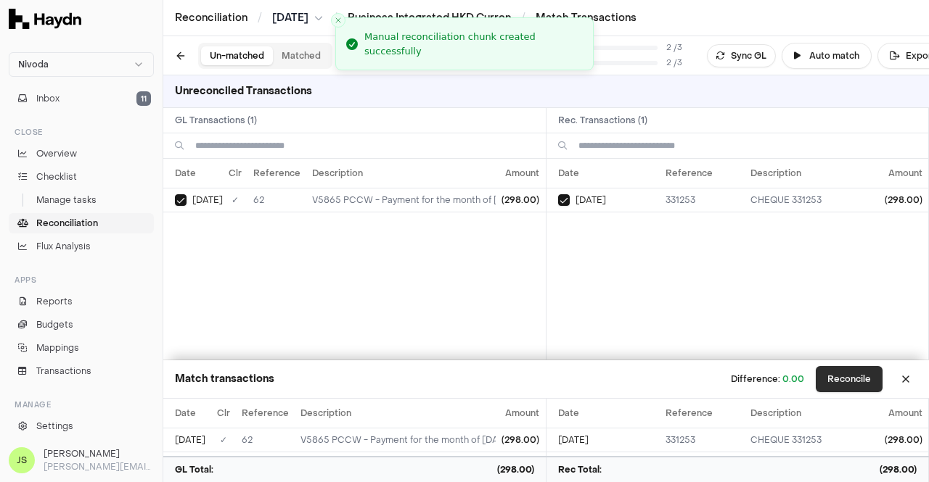
click at [855, 387] on button "Reconcile" at bounding box center [848, 379] width 67 height 26
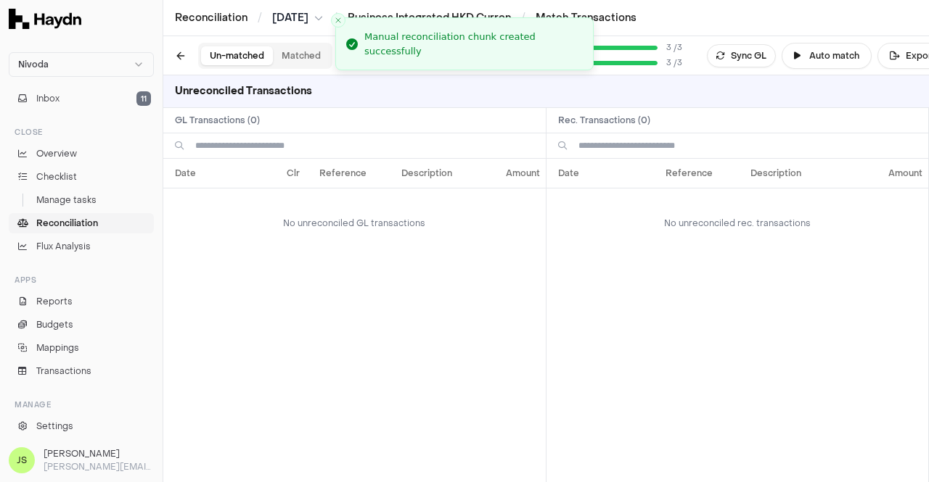
click at [293, 65] on button "Matched" at bounding box center [301, 55] width 57 height 19
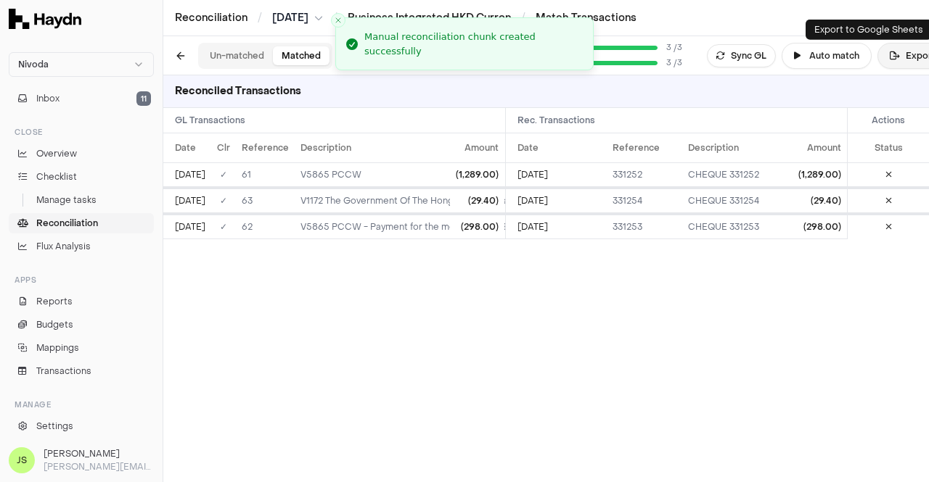
click at [893, 56] on icon at bounding box center [894, 56] width 10 height 9
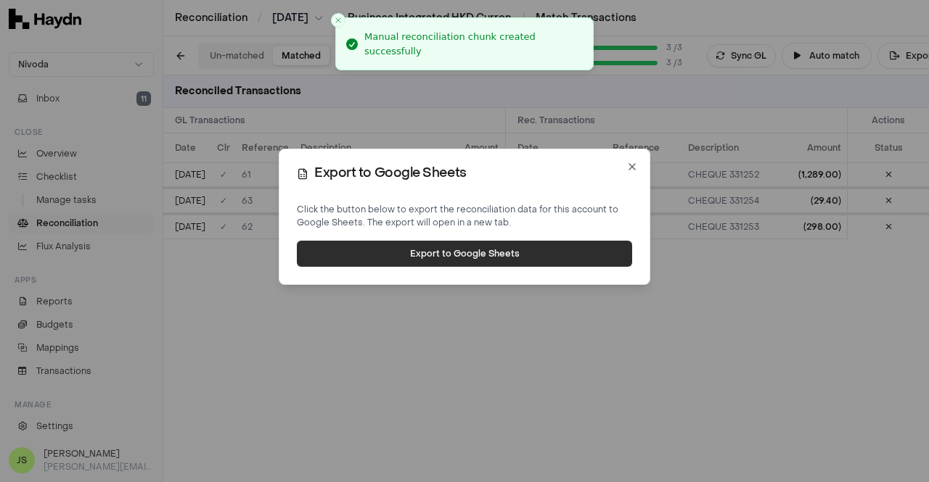
click at [503, 252] on button "Export to Google Sheets" at bounding box center [464, 254] width 335 height 26
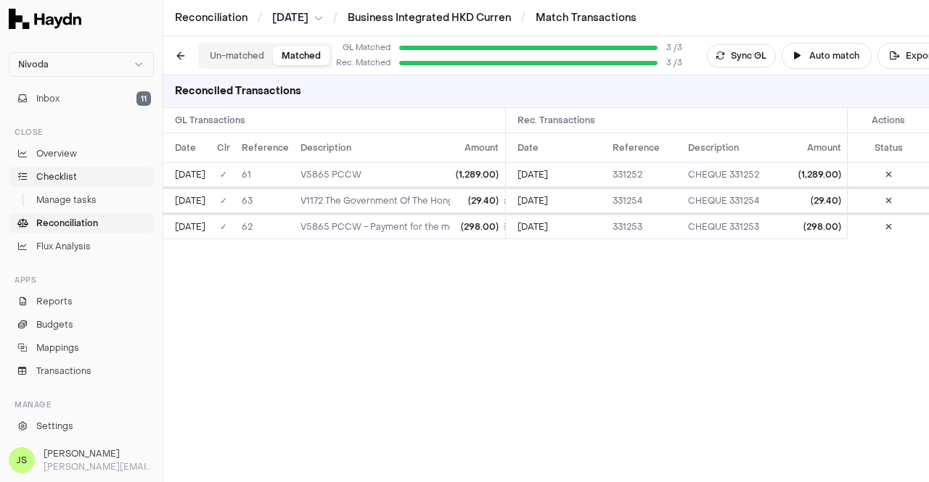
click at [74, 171] on span "Checklist" at bounding box center [56, 176] width 41 height 13
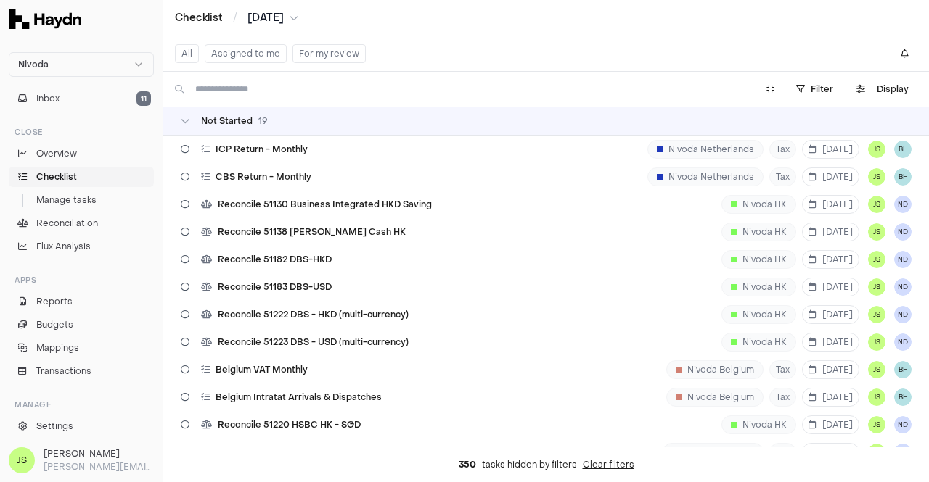
click at [234, 57] on button "Assigned to me" at bounding box center [246, 53] width 82 height 19
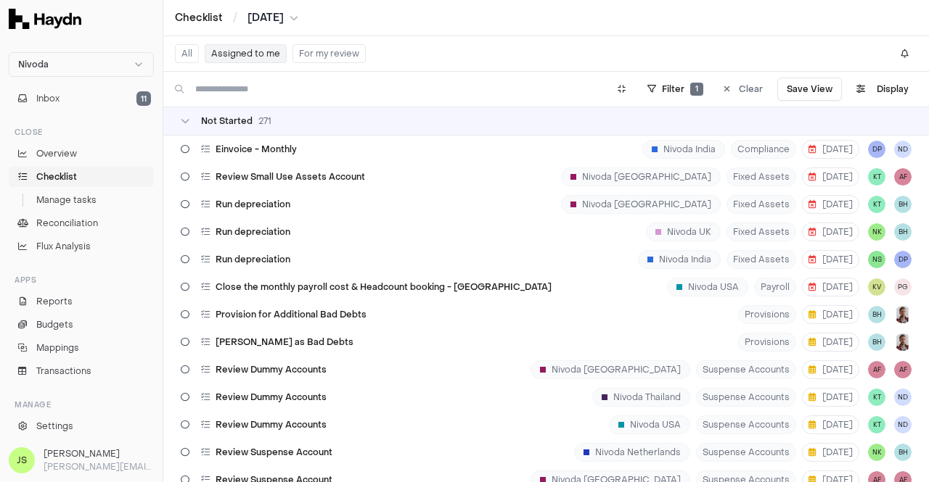
click at [260, 49] on button "Assigned to me" at bounding box center [246, 53] width 82 height 19
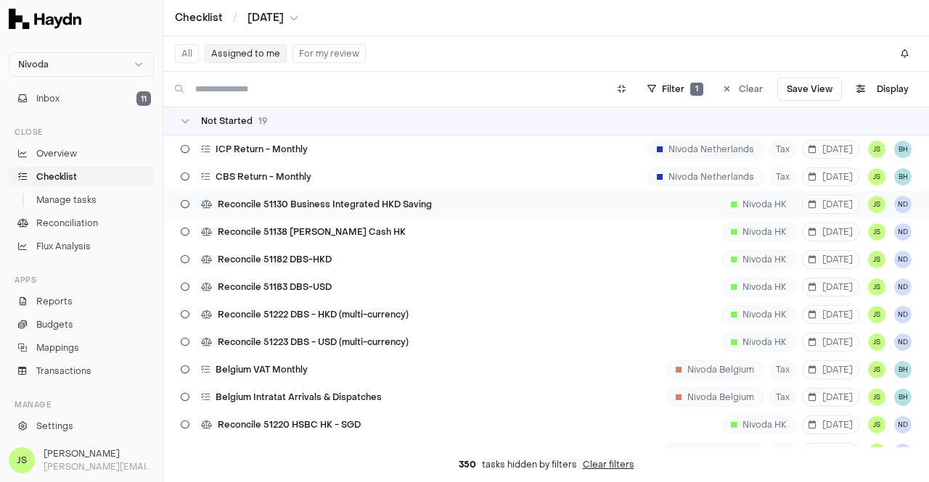
click at [406, 207] on span "Reconcile 51130 Business Integrated HKD Saving" at bounding box center [325, 205] width 214 height 12
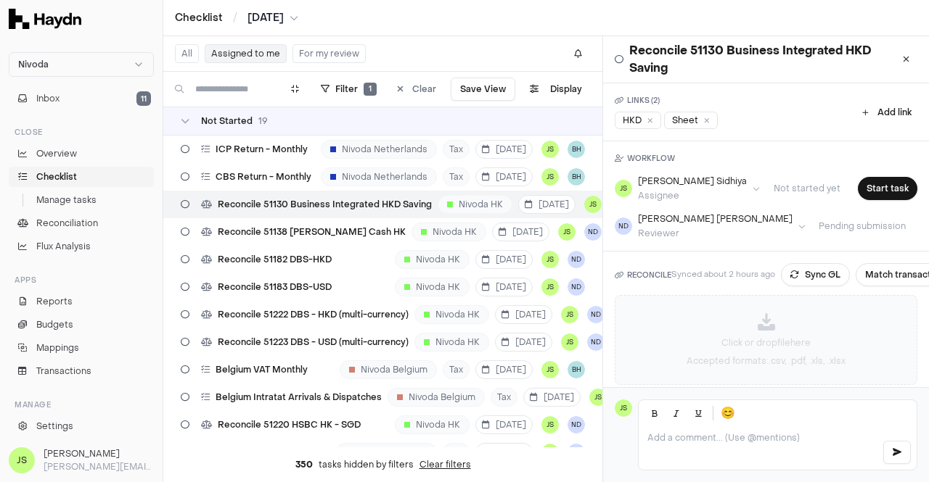
click at [707, 355] on p "Accepted formats: .csv, .pdf, .xls, .xlsx" at bounding box center [765, 361] width 159 height 12
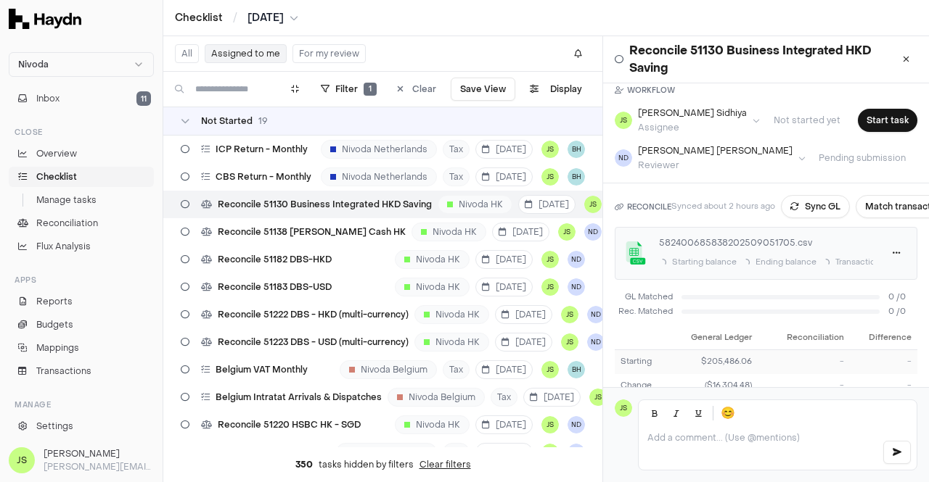
scroll to position [145, 0]
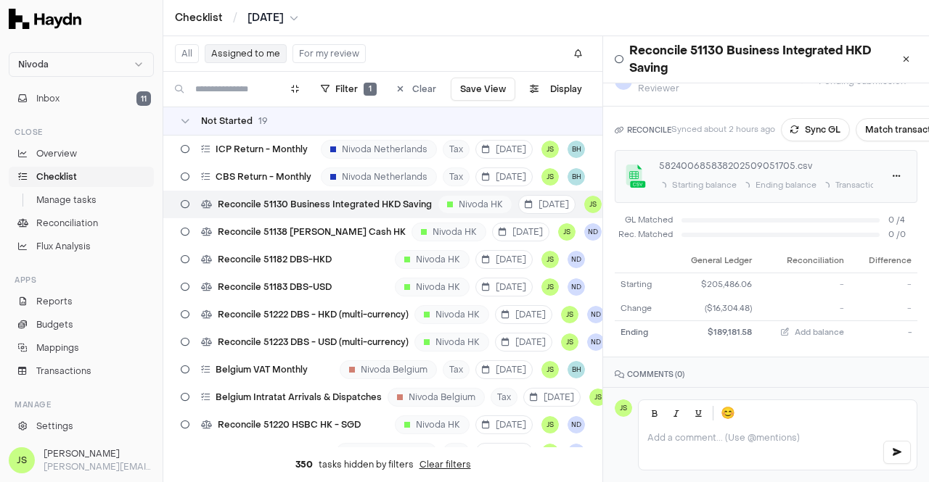
click at [799, 121] on button "Sync GL" at bounding box center [815, 129] width 69 height 23
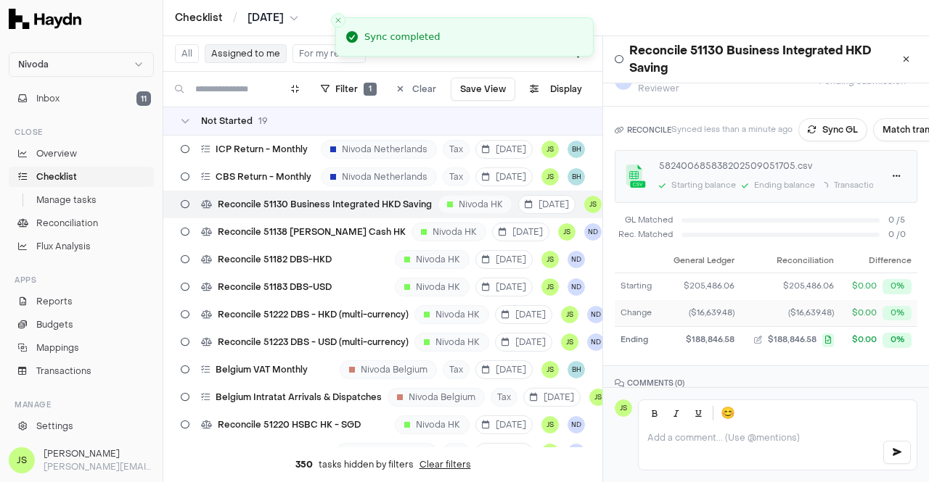
scroll to position [178, 0]
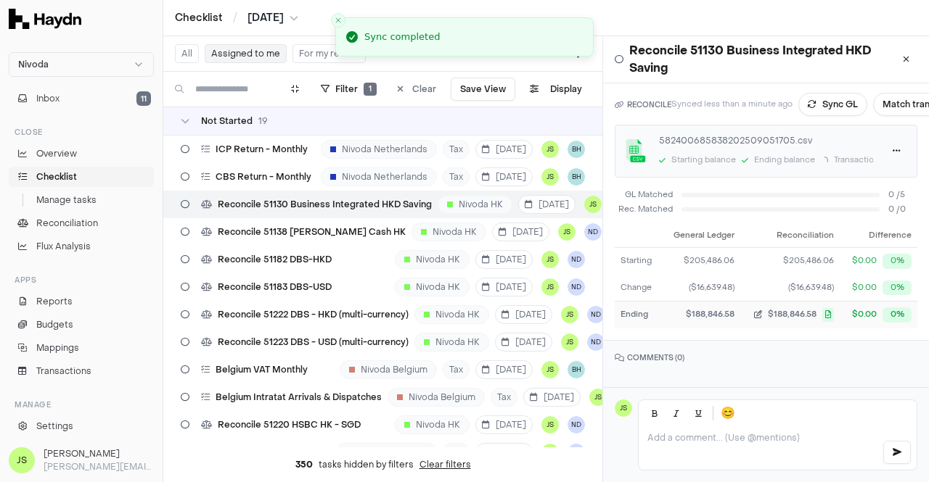
drag, startPoint x: 810, startPoint y: 308, endPoint x: 772, endPoint y: 308, distance: 38.4
click at [772, 308] on button "$188,846.58" at bounding box center [790, 315] width 88 height 14
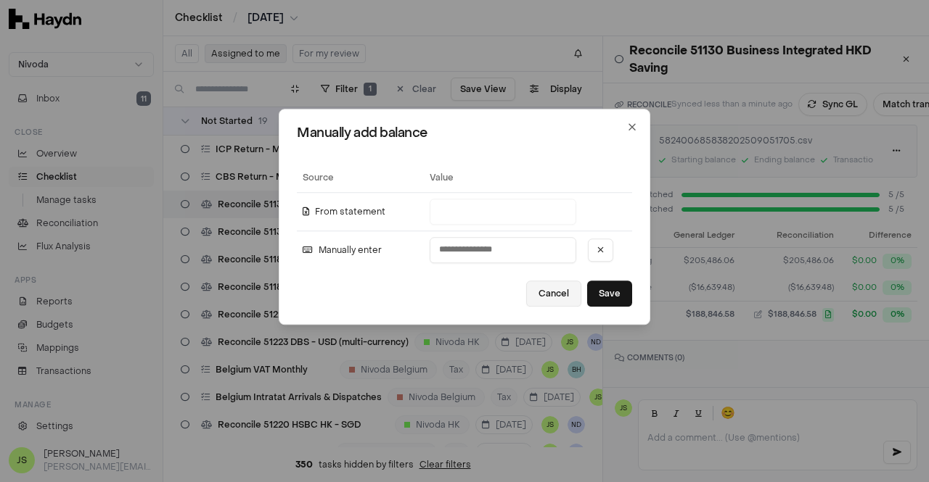
click at [547, 295] on button "Cancel" at bounding box center [553, 294] width 55 height 26
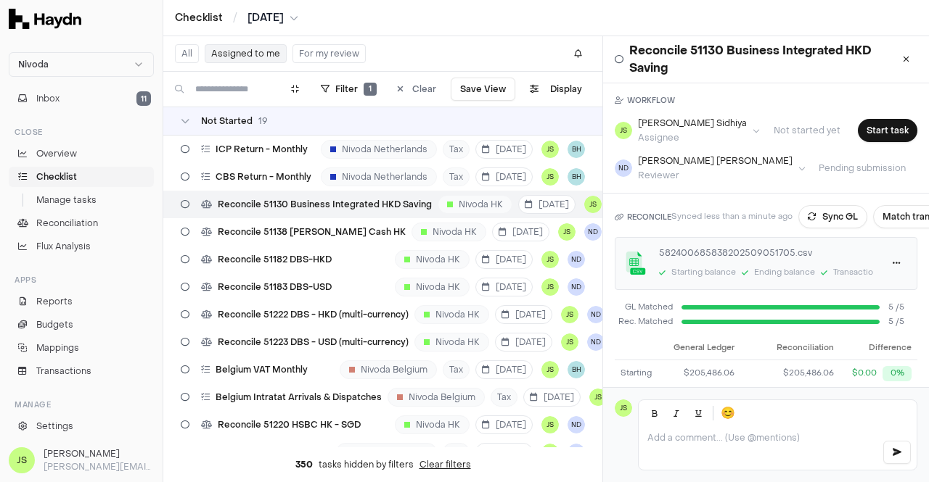
scroll to position [0, 0]
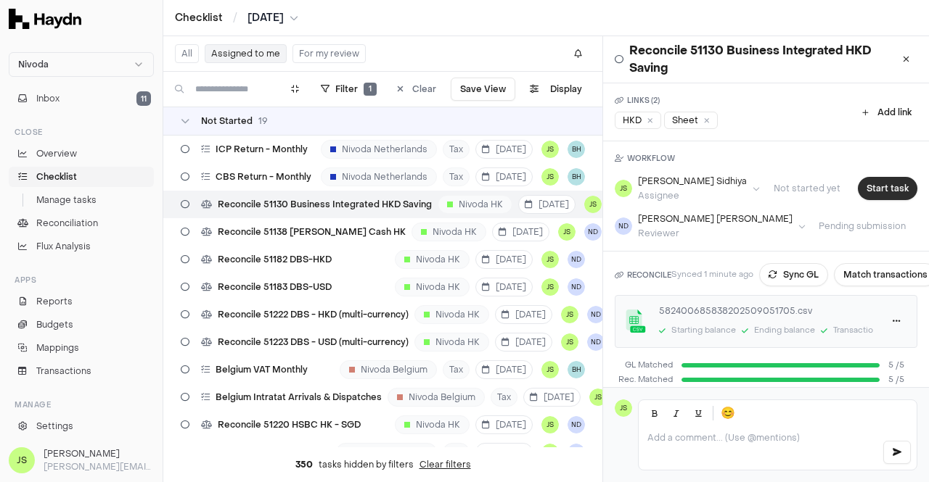
click at [878, 196] on button "Start task" at bounding box center [886, 188] width 59 height 23
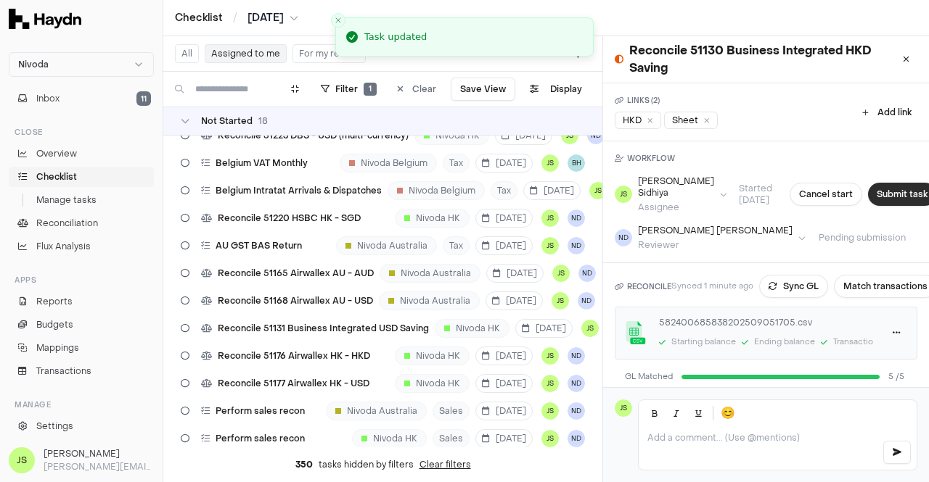
click at [873, 193] on button "Submit task" at bounding box center [902, 194] width 68 height 23
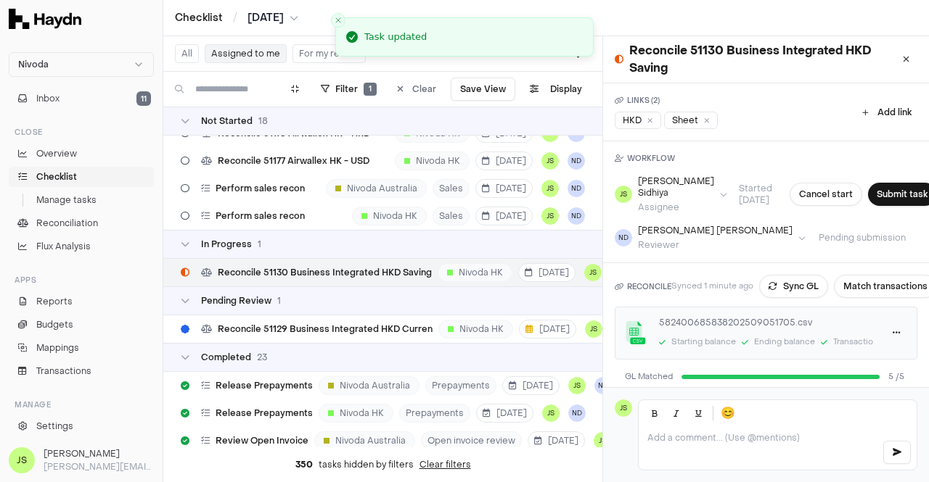
scroll to position [403, 0]
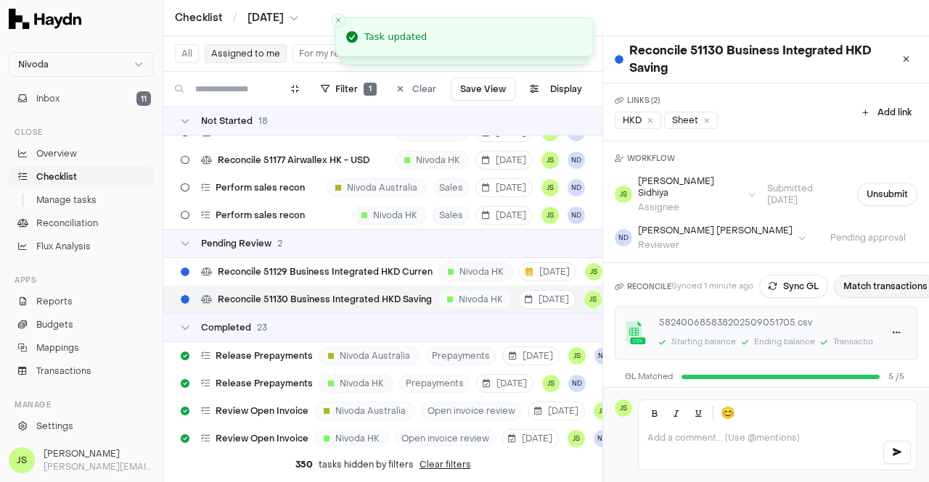
click at [884, 275] on button "Match transactions" at bounding box center [884, 286] width 103 height 23
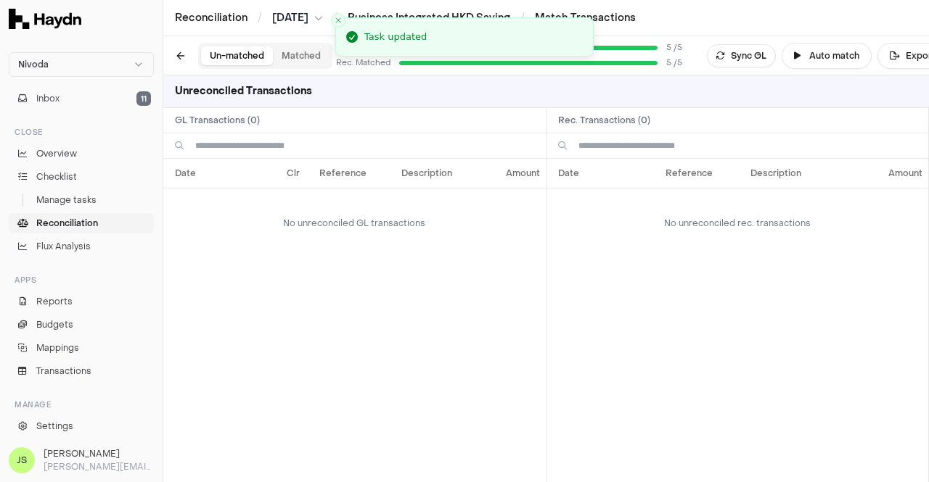
click at [291, 57] on button "Matched" at bounding box center [301, 55] width 57 height 19
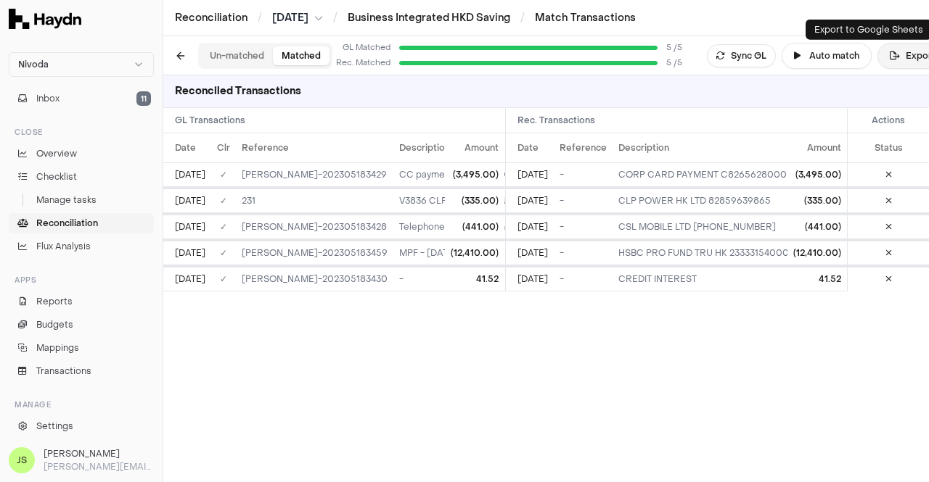
click at [889, 56] on icon at bounding box center [894, 56] width 10 height 9
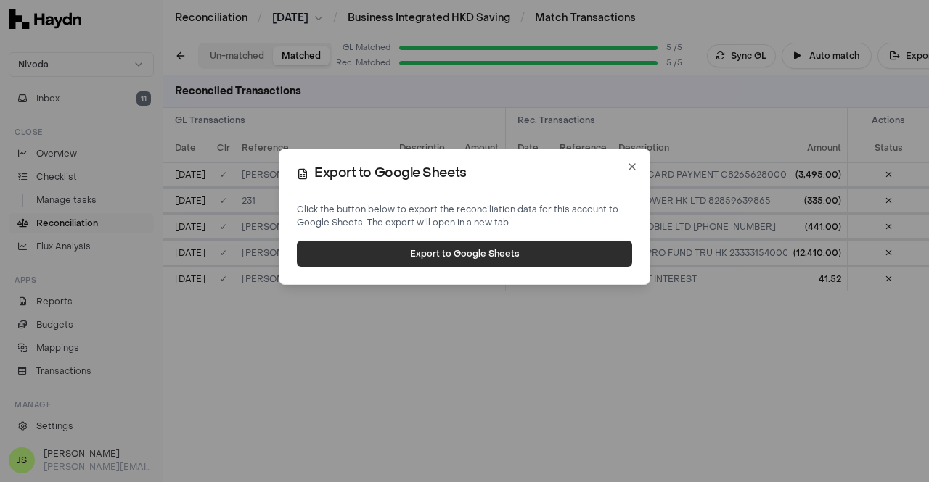
click at [528, 248] on button "Export to Google Sheets" at bounding box center [464, 254] width 335 height 26
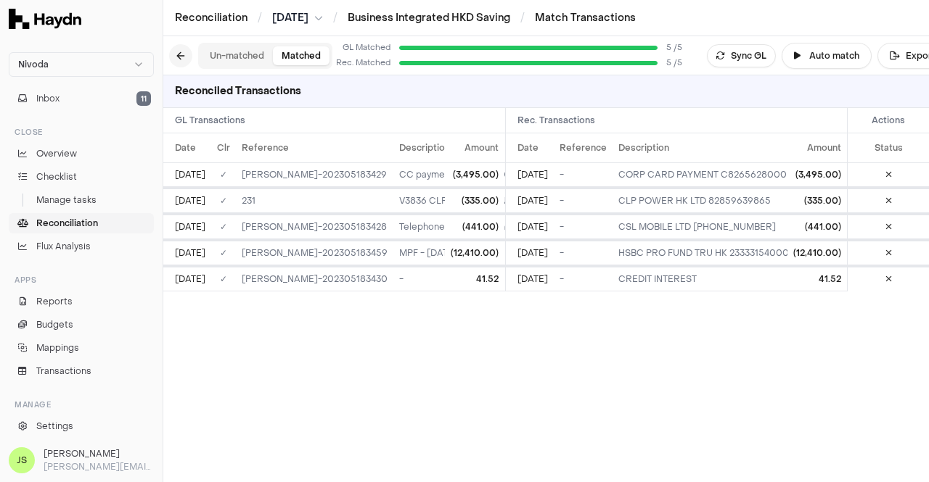
click at [177, 57] on button at bounding box center [180, 55] width 23 height 23
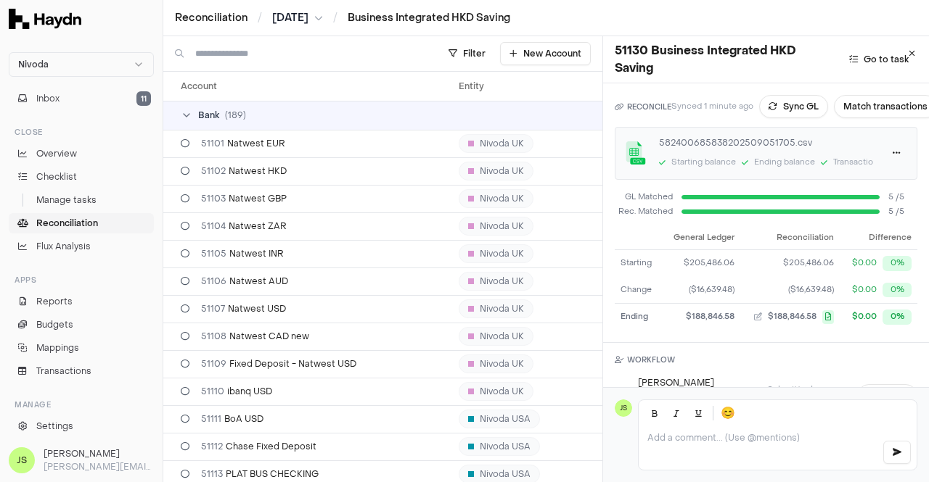
scroll to position [796, 0]
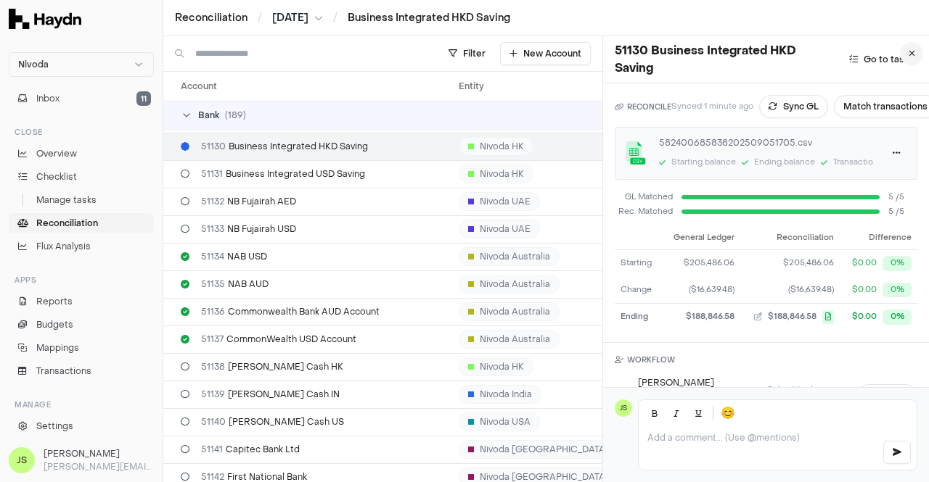
click at [904, 54] on button at bounding box center [911, 53] width 23 height 23
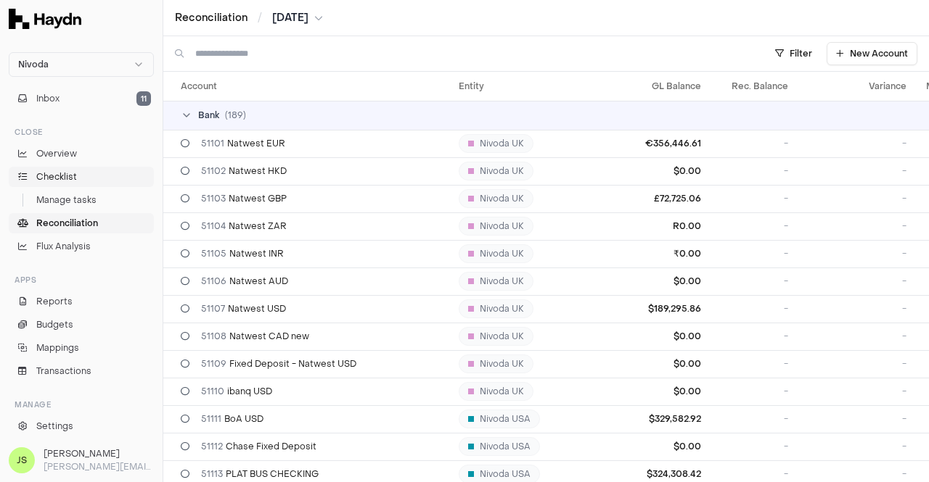
click at [68, 175] on span "Checklist" at bounding box center [56, 176] width 41 height 13
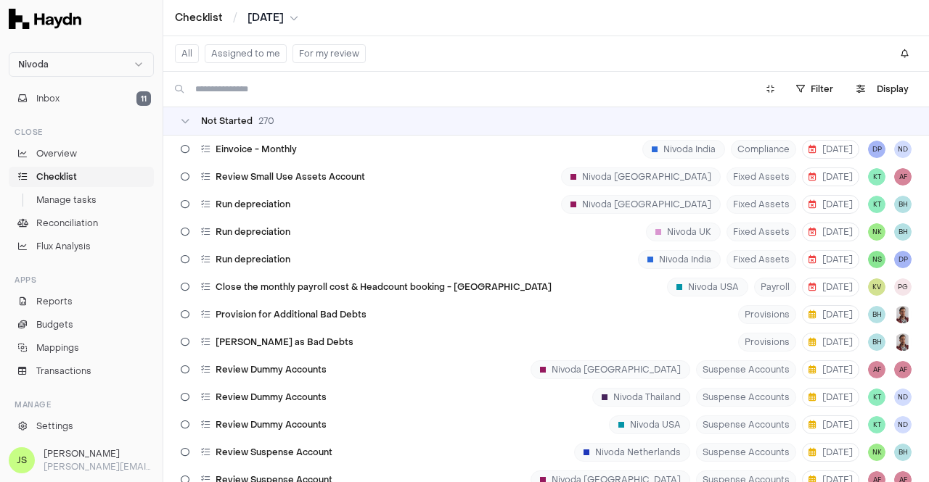
click at [250, 59] on button "Assigned to me" at bounding box center [246, 53] width 82 height 19
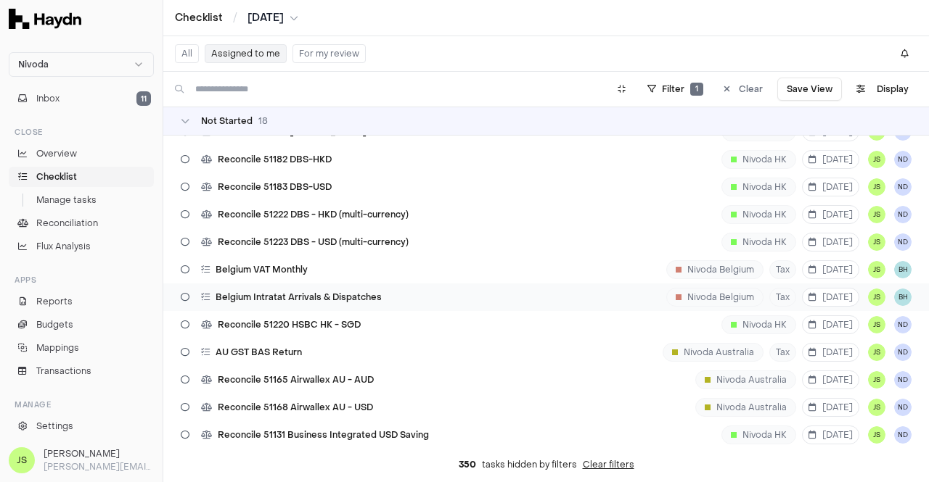
scroll to position [145, 0]
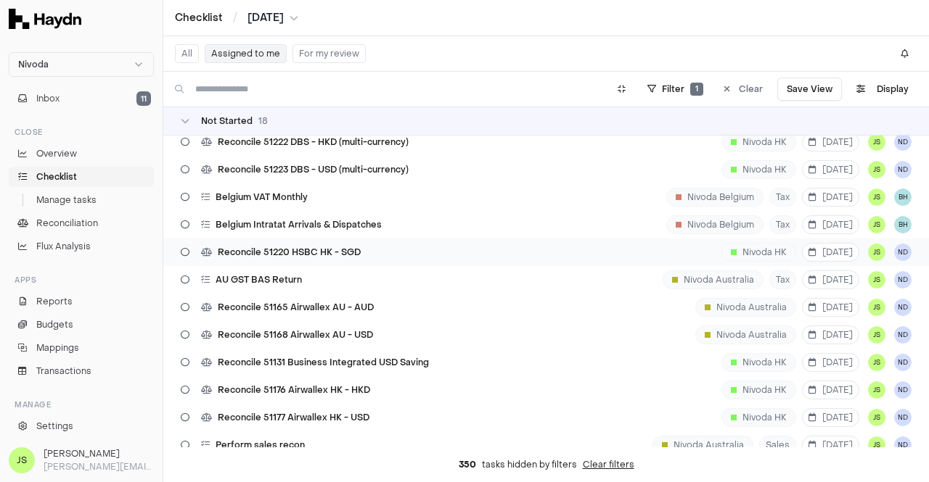
click at [352, 255] on span "Reconcile 51220 HSBC HK - SGD" at bounding box center [289, 253] width 143 height 12
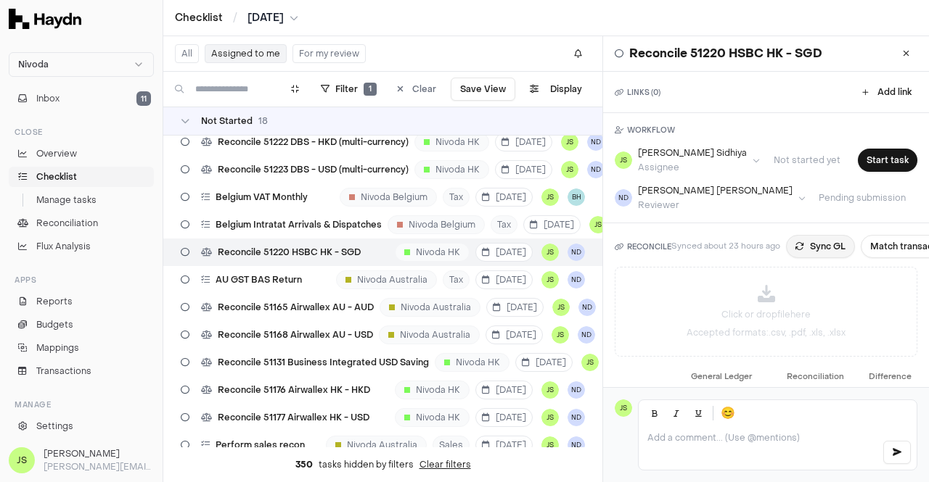
click at [796, 242] on icon at bounding box center [799, 246] width 9 height 9
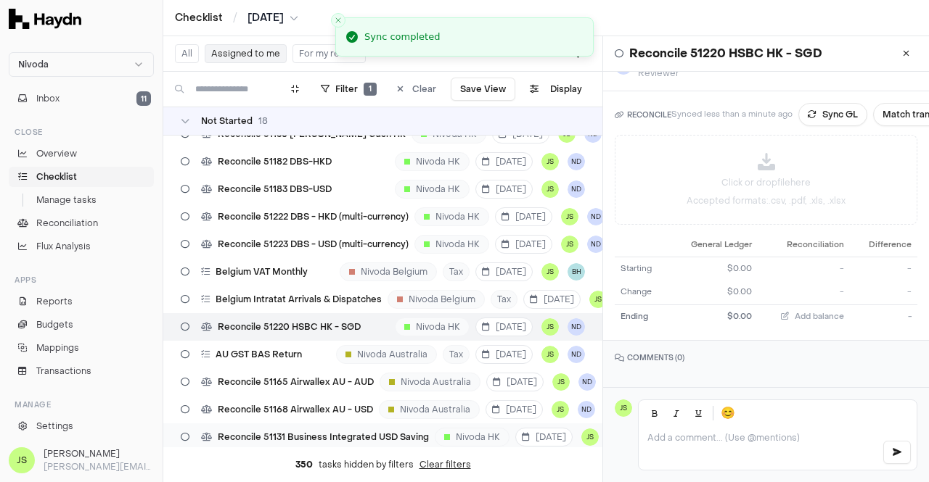
scroll to position [145, 0]
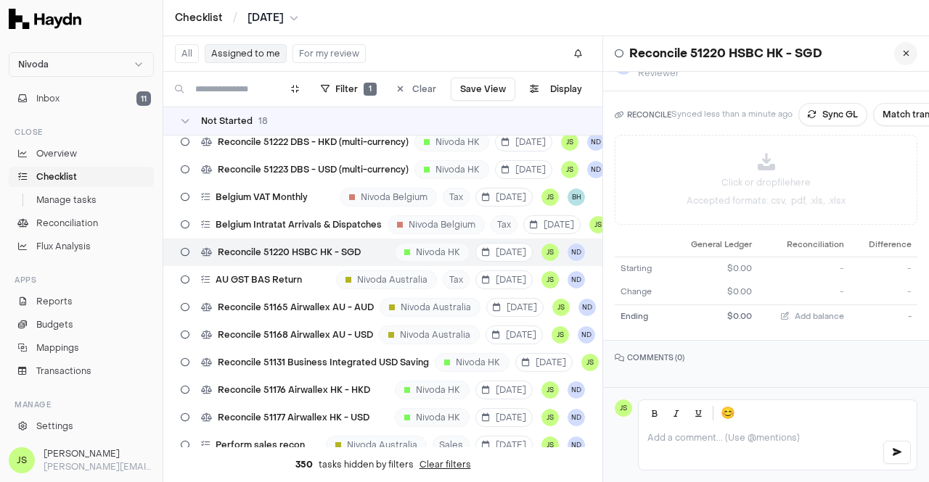
click at [900, 50] on button at bounding box center [905, 53] width 23 height 23
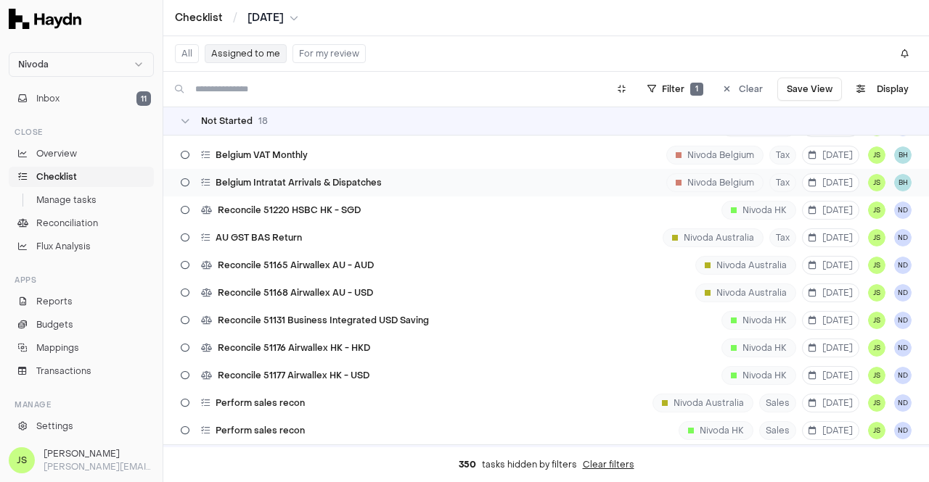
scroll to position [218, 0]
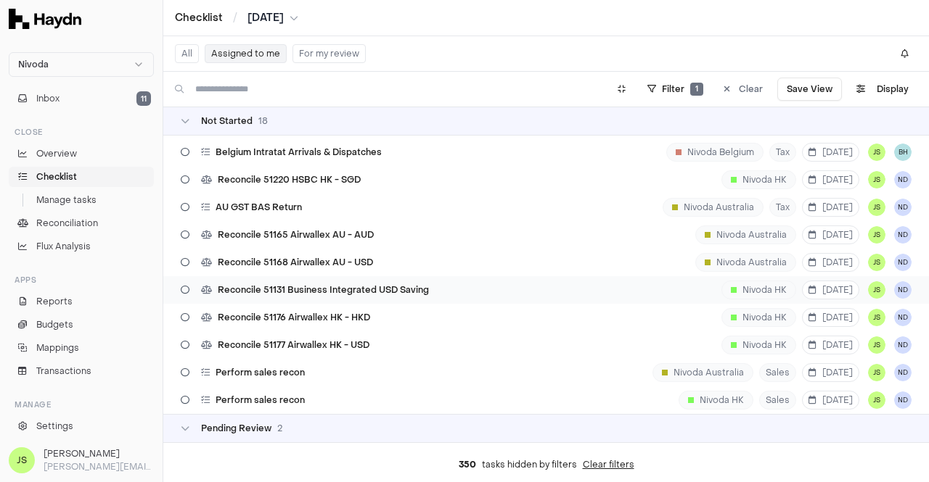
click at [406, 284] on div "Reconcile 51131 Business Integrated USD Saving" at bounding box center [305, 290] width 260 height 28
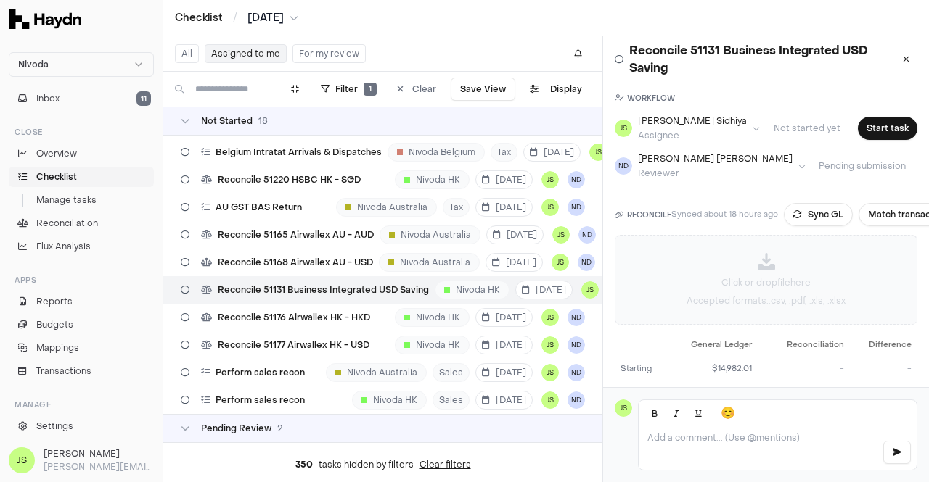
scroll to position [73, 0]
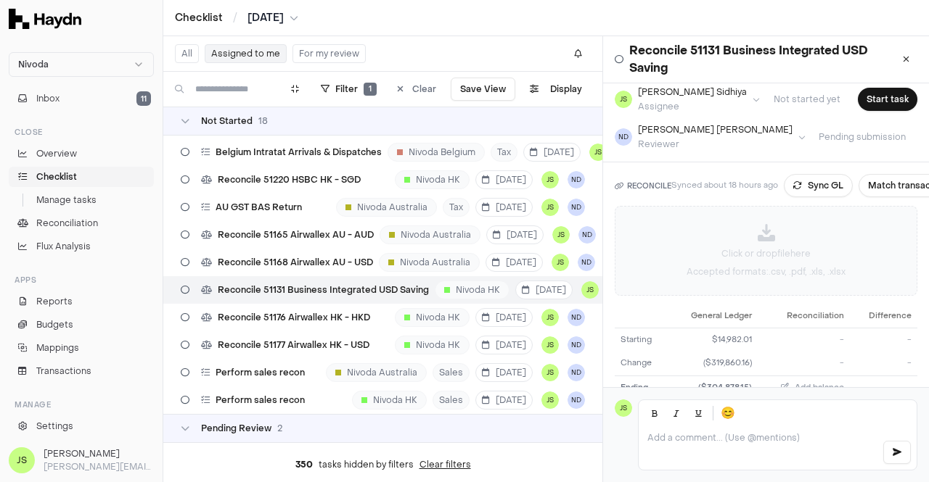
click at [757, 260] on div "Click or drop file here Accepted formats: .csv, .pdf, .xls, .xlsx" at bounding box center [765, 251] width 301 height 88
click at [794, 190] on button "Sync GL" at bounding box center [817, 185] width 69 height 23
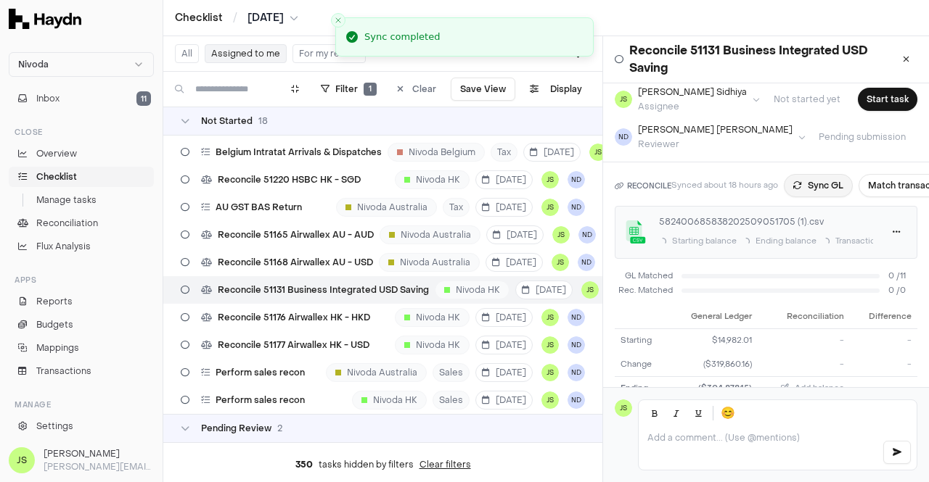
click at [807, 179] on button "Sync GL" at bounding box center [817, 185] width 69 height 23
click at [812, 186] on icon at bounding box center [812, 186] width 12 height 12
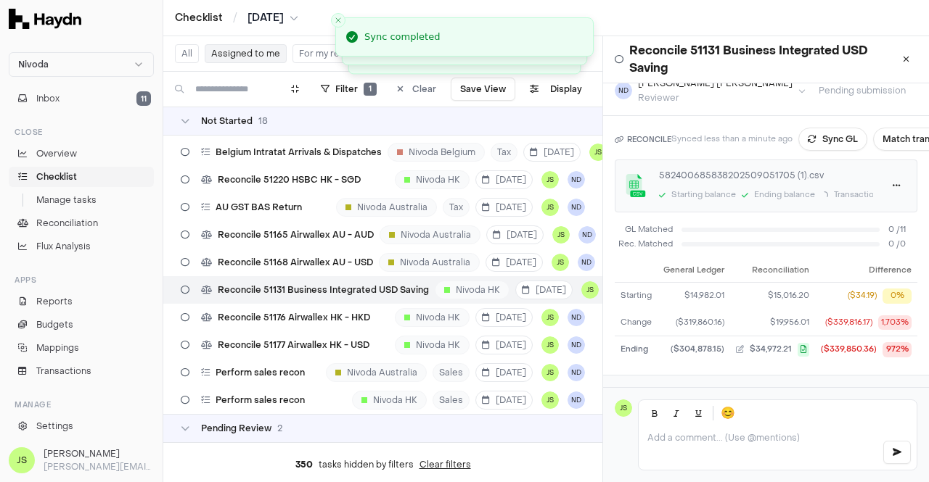
scroll to position [164, 0]
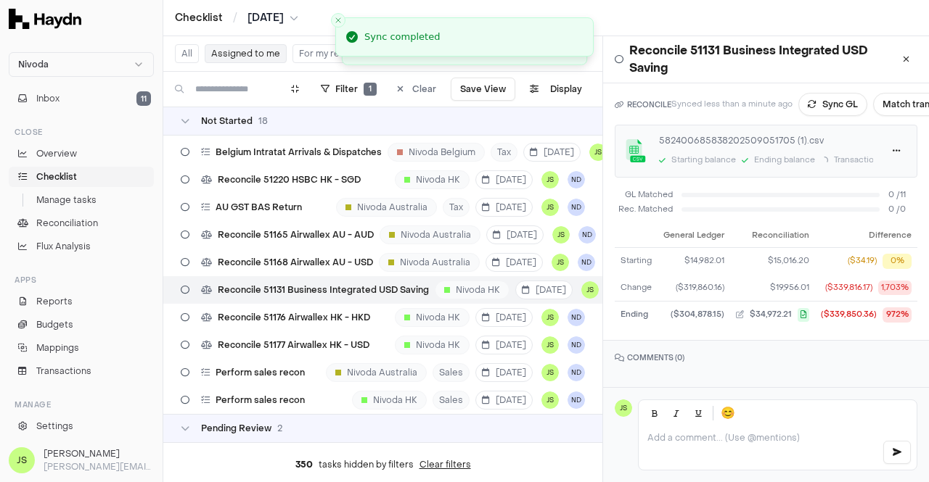
click at [827, 189] on div "GL Matched 0 / 11" at bounding box center [765, 195] width 302 height 12
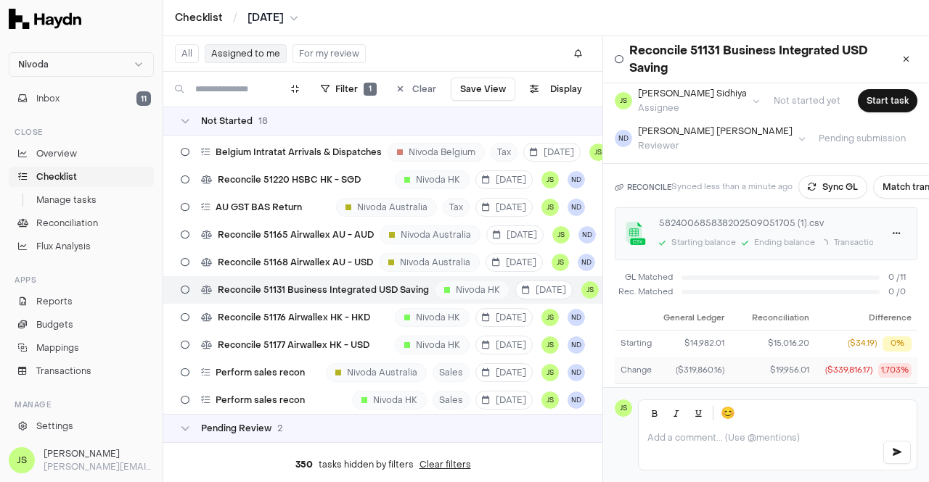
scroll to position [0, 0]
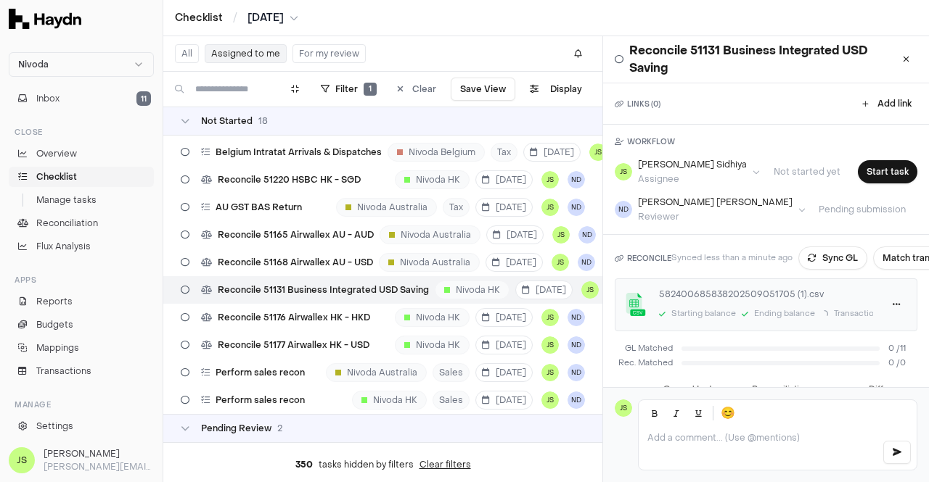
click at [819, 186] on div "[PERSON_NAME] Assignee Not started yet Start task ND [PERSON_NAME] Reviewer Pen…" at bounding box center [766, 191] width 326 height 64
click at [776, 308] on div "Ending balance" at bounding box center [784, 314] width 61 height 12
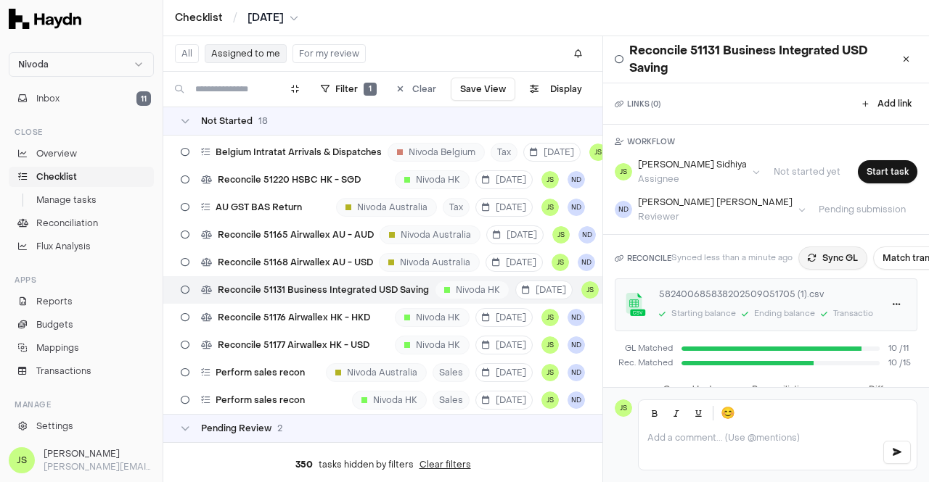
click at [815, 255] on button "Sync GL" at bounding box center [832, 258] width 69 height 23
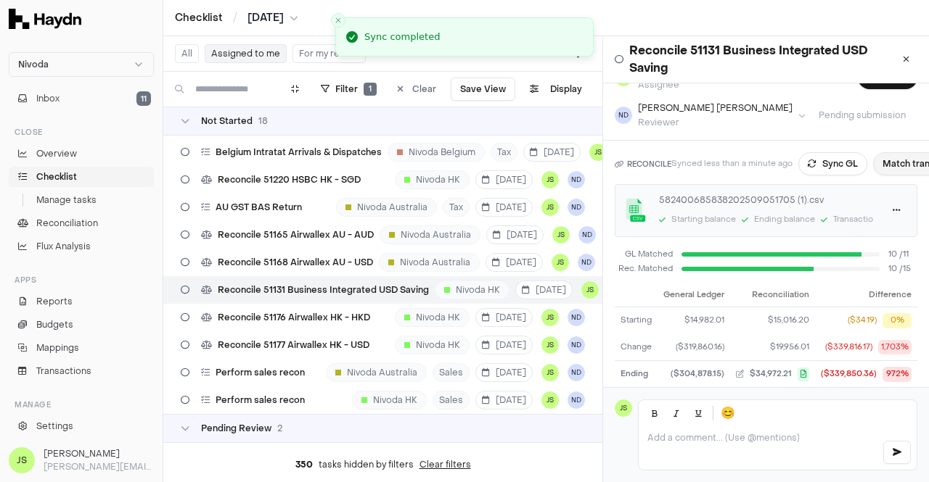
scroll to position [19, 0]
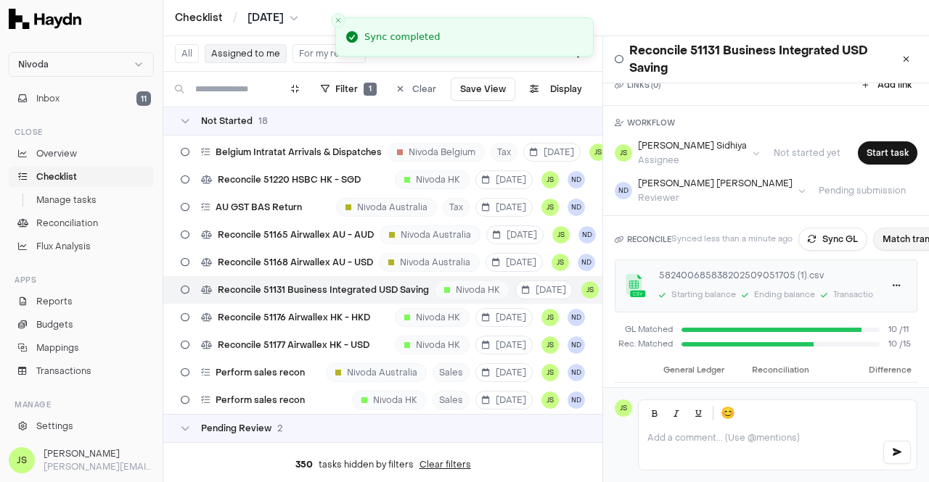
click at [901, 239] on button "Match transactions" at bounding box center [924, 239] width 103 height 23
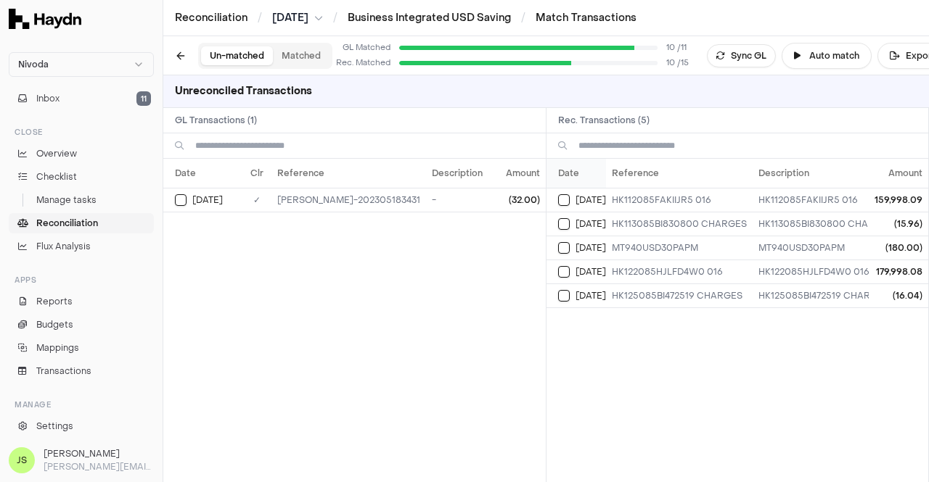
click at [547, 176] on th "Date" at bounding box center [575, 173] width 59 height 29
click at [564, 202] on button "Select reconciliation transaction 65989" at bounding box center [564, 200] width 12 height 12
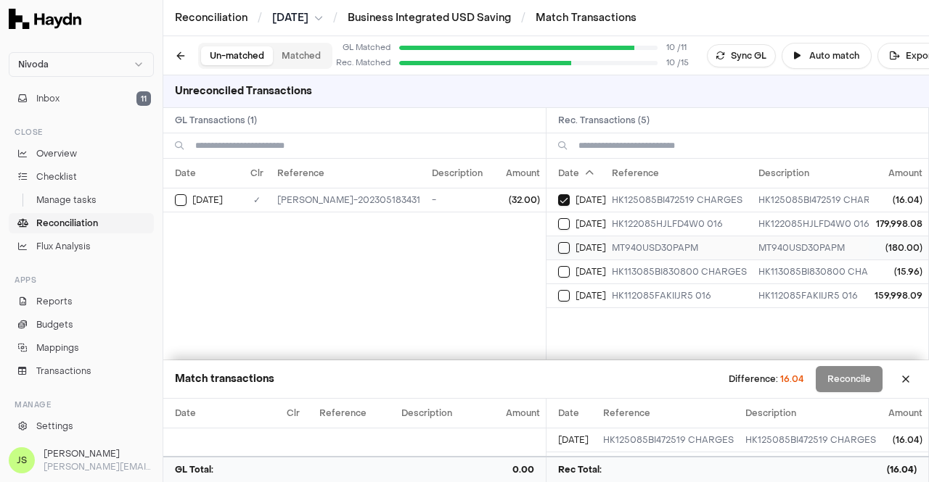
click at [564, 252] on td "[DATE]" at bounding box center [575, 248] width 59 height 24
click at [567, 279] on td "[DATE]" at bounding box center [575, 272] width 59 height 24
click at [192, 196] on div "[DATE]" at bounding box center [208, 200] width 67 height 12
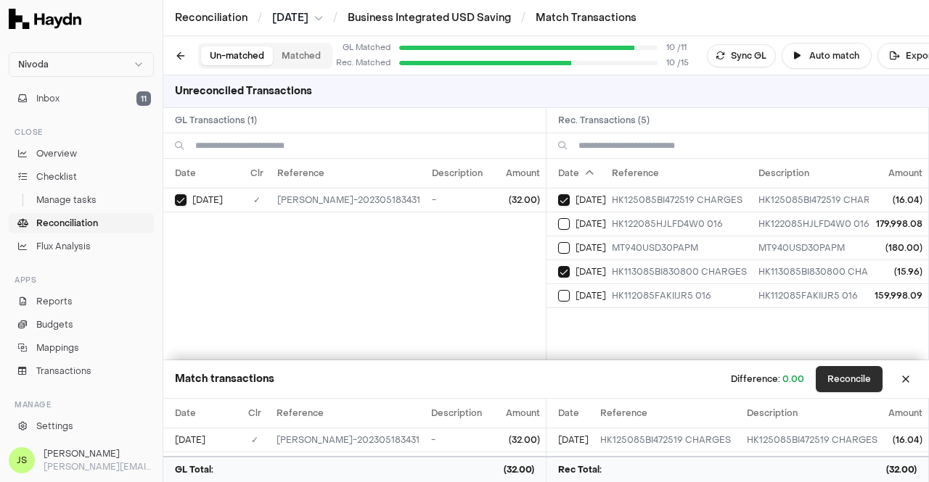
click at [844, 376] on button "Reconcile" at bounding box center [848, 379] width 67 height 26
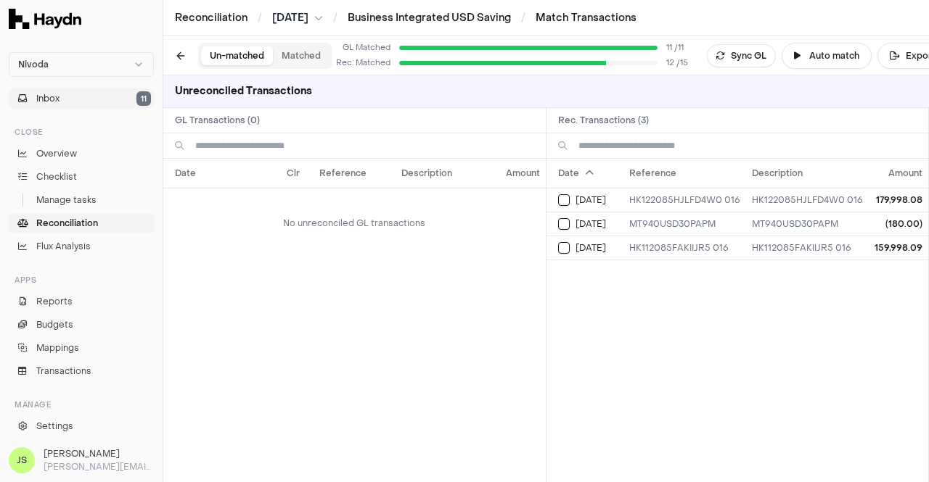
click at [63, 94] on button "Inbox 11" at bounding box center [81, 98] width 145 height 20
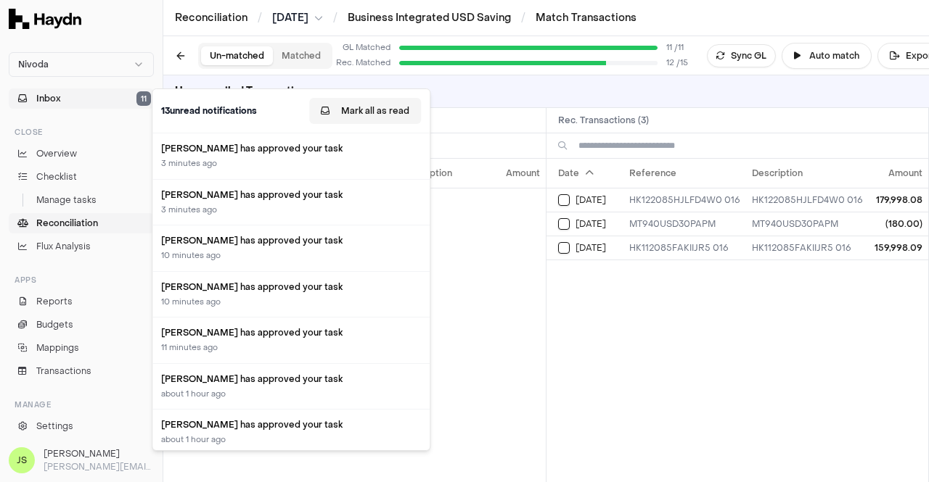
click at [376, 114] on button "Mark all as read" at bounding box center [365, 111] width 112 height 26
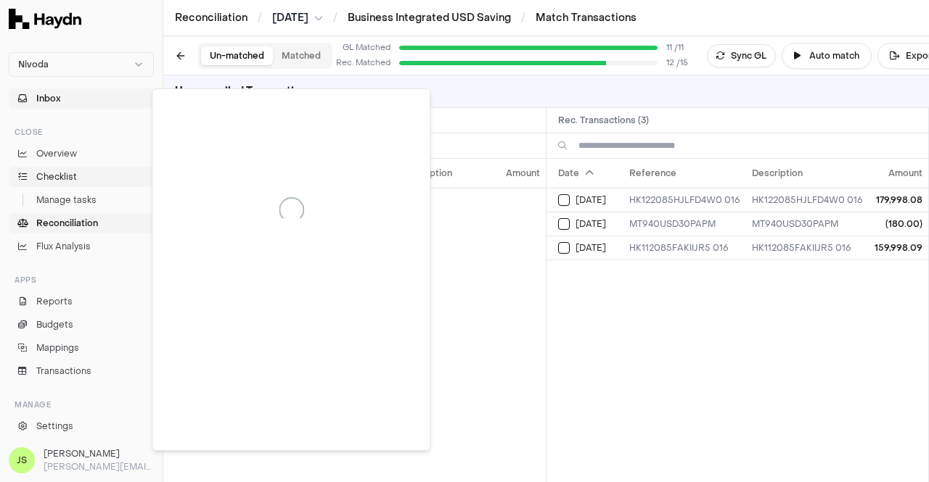
click at [74, 176] on span "Checklist" at bounding box center [56, 176] width 41 height 13
